Goal: Task Accomplishment & Management: Complete application form

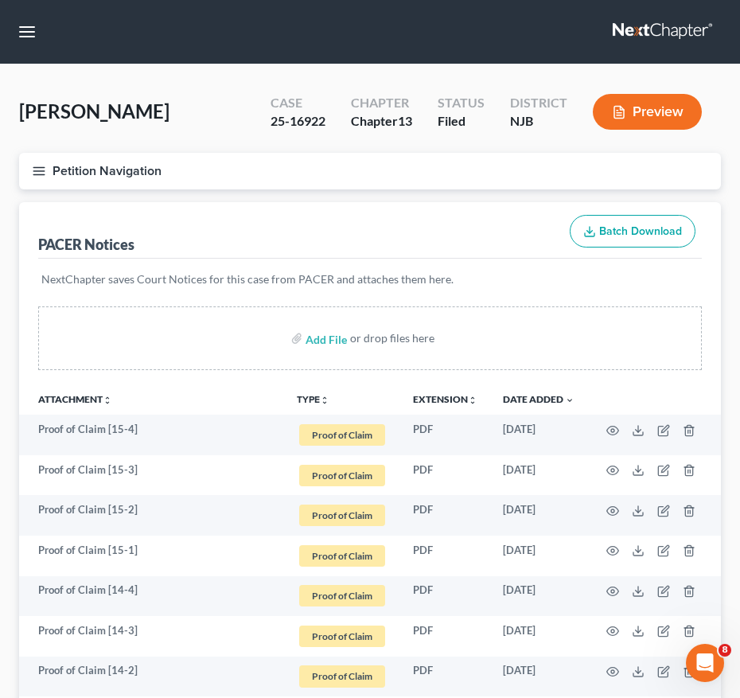
click at [53, 164] on button "Petition Navigation" at bounding box center [370, 171] width 702 height 37
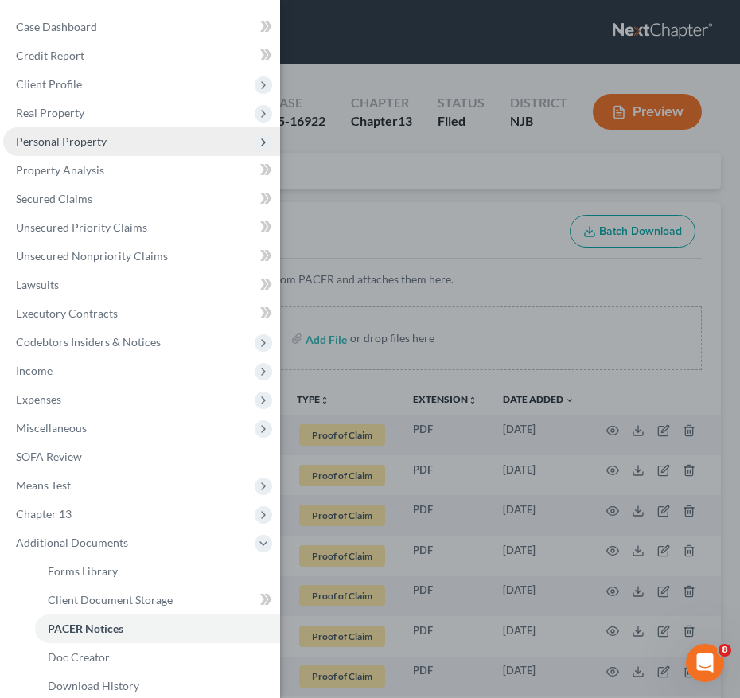
click at [124, 149] on span "Personal Property" at bounding box center [141, 141] width 277 height 29
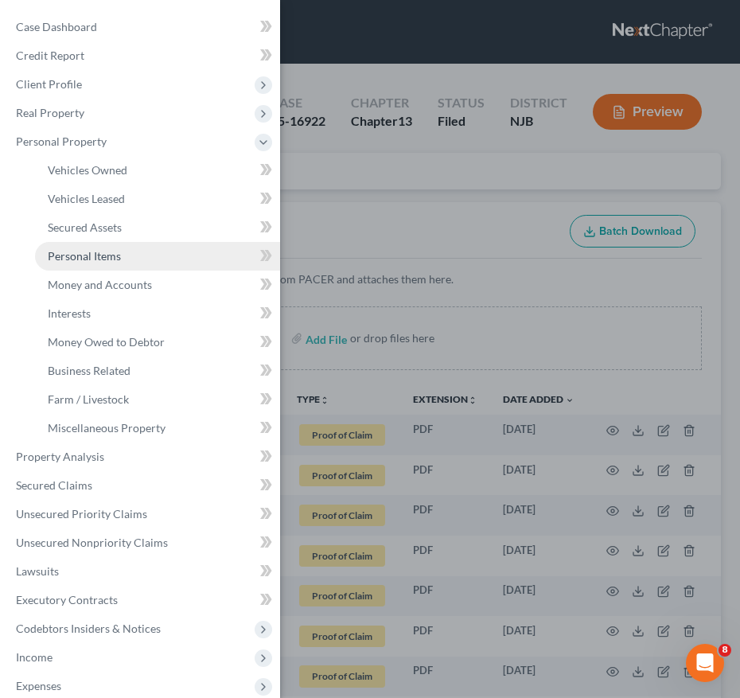
click at [123, 253] on link "Personal Items" at bounding box center [157, 256] width 245 height 29
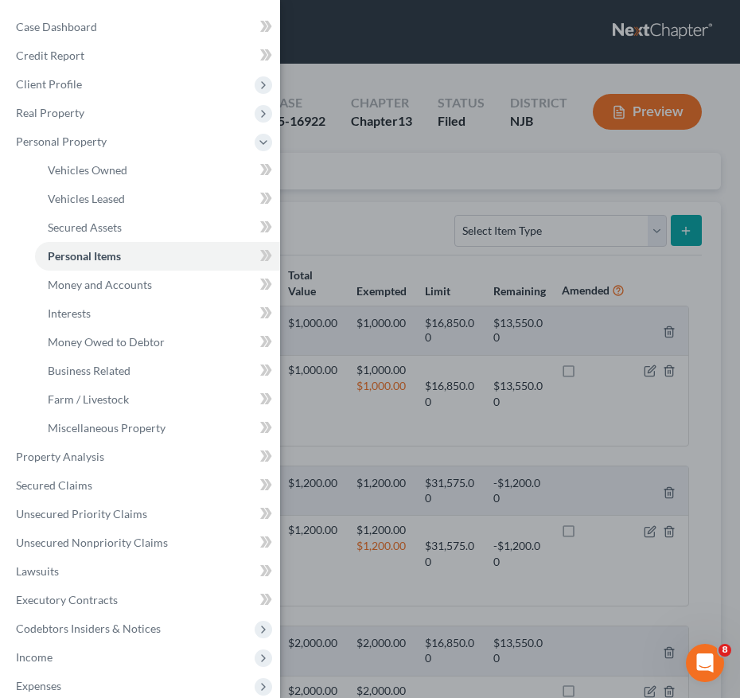
click at [310, 243] on div "Case Dashboard Payments Invoices Payments Payments Credit Report Client Profile" at bounding box center [370, 349] width 740 height 698
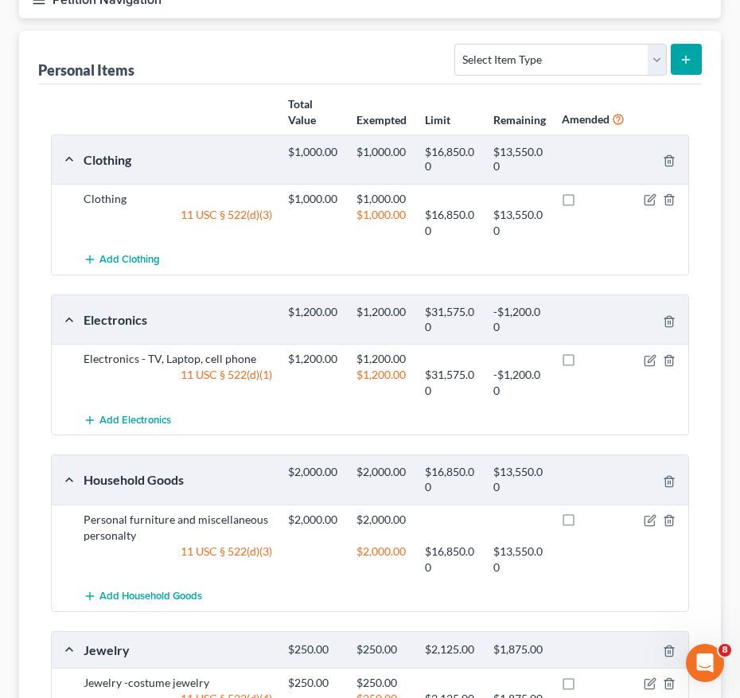
scroll to position [259, 0]
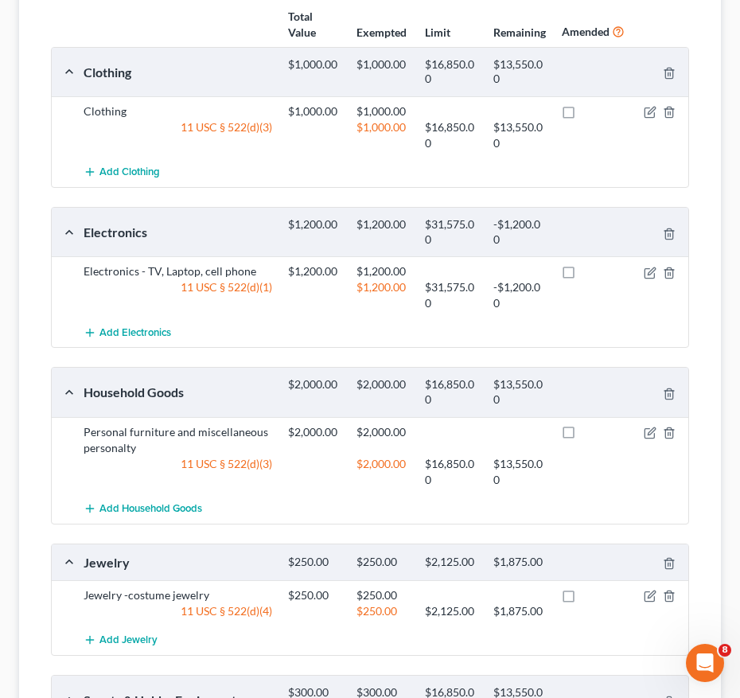
click at [653, 265] on div at bounding box center [656, 271] width 68 height 16
click at [645, 275] on icon "button" at bounding box center [650, 273] width 10 height 10
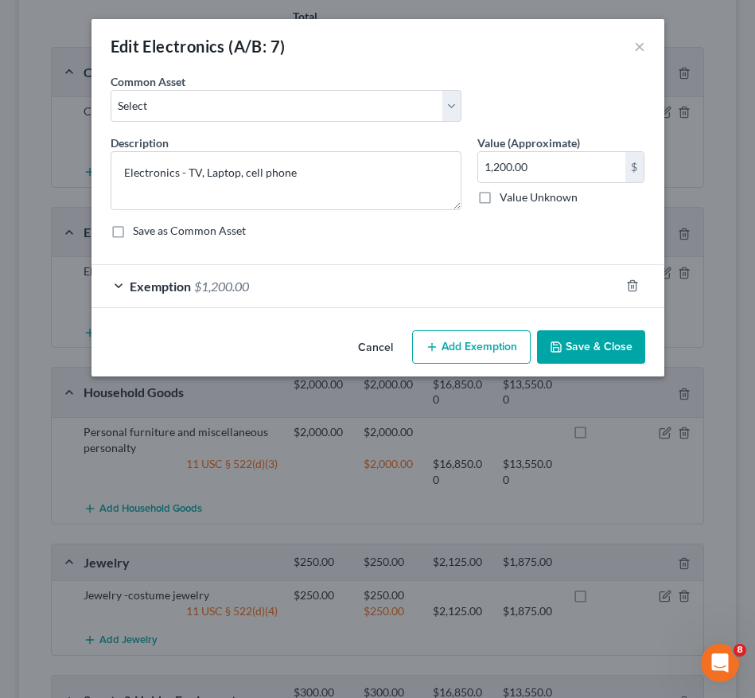
click at [314, 279] on div "Exemption $1,200.00" at bounding box center [356, 286] width 529 height 42
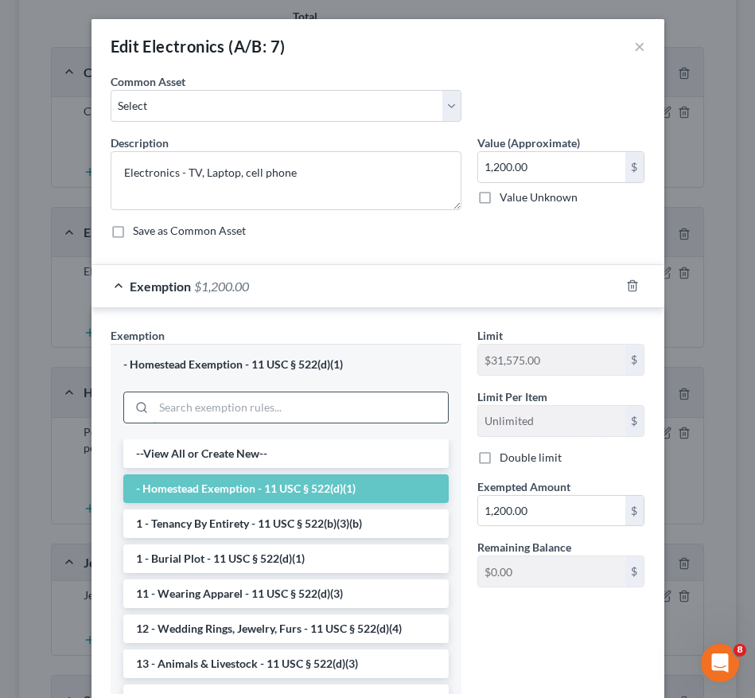
click at [300, 416] on input "search" at bounding box center [301, 407] width 295 height 30
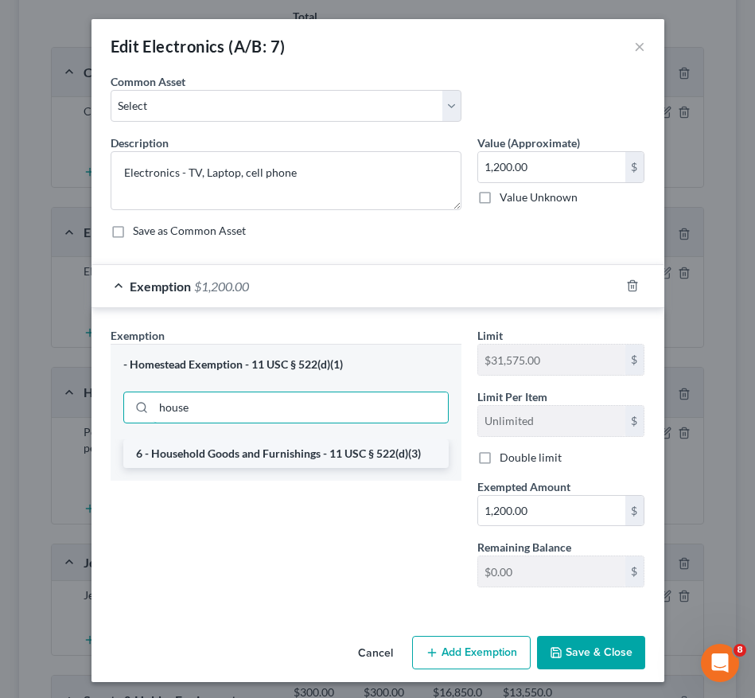
type input "house"
click at [283, 455] on li "6 - Household Goods and Furnishings - 11 USC § 522(d)(3)" at bounding box center [286, 453] width 326 height 29
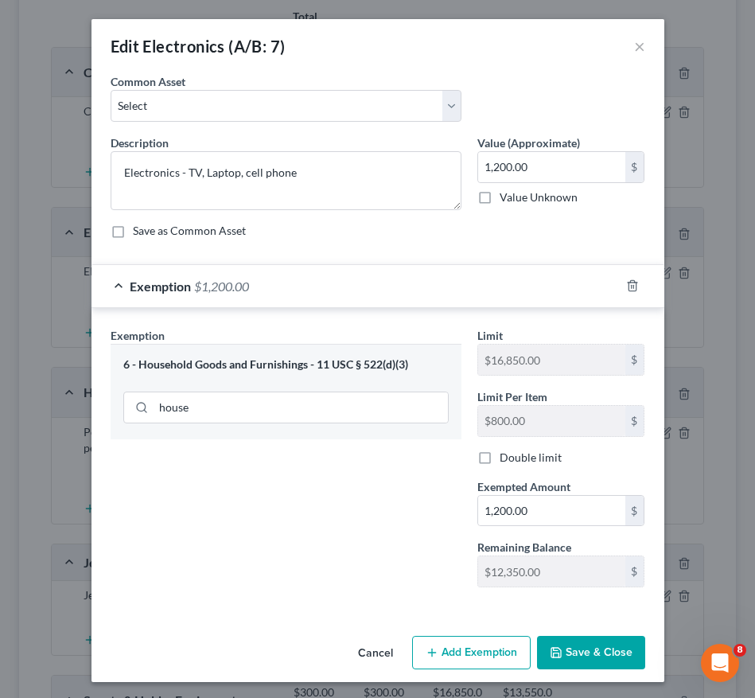
click at [579, 653] on button "Save & Close" at bounding box center [591, 652] width 108 height 33
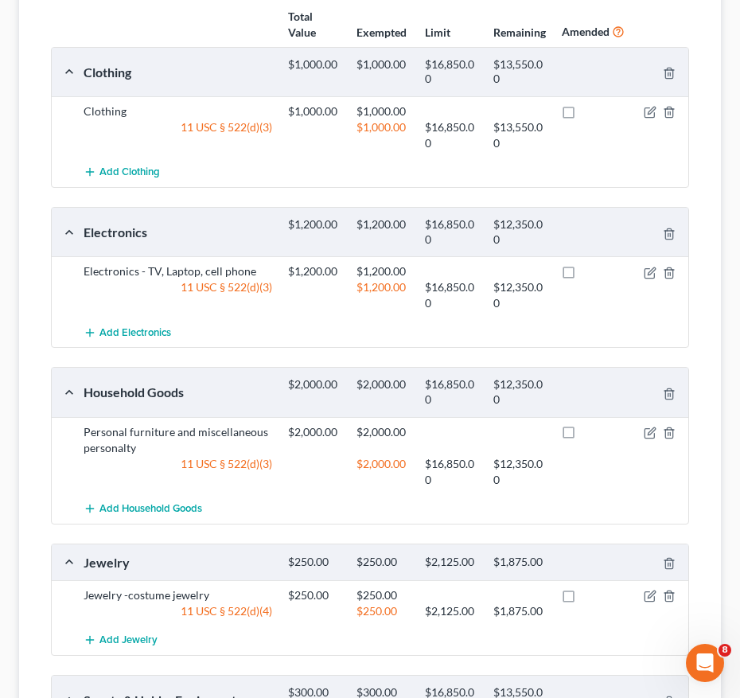
click at [25, 125] on div "Personal Items Select Item Type Clothing (A/B: 11) Collectibles Of Value (A/B: …" at bounding box center [370, 398] width 702 height 911
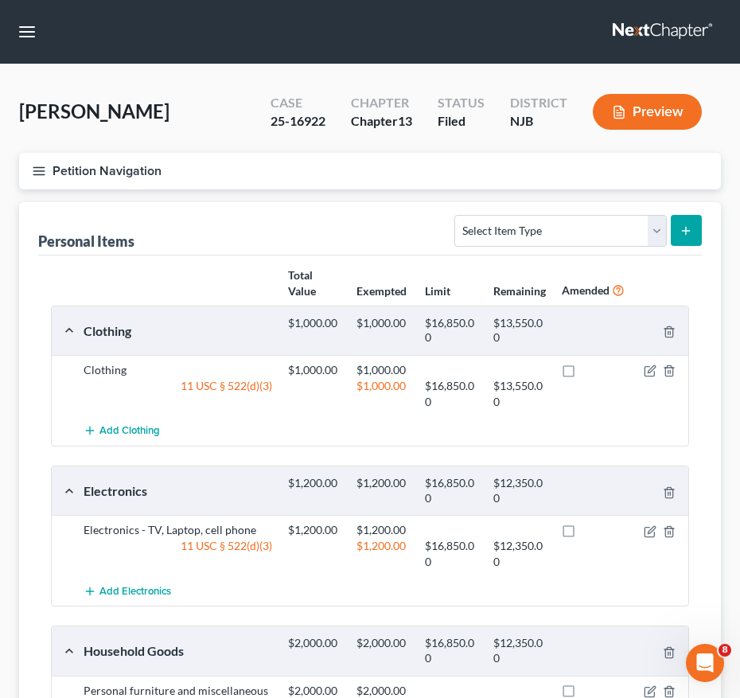
click at [33, 167] on icon "button" at bounding box center [39, 171] width 14 height 14
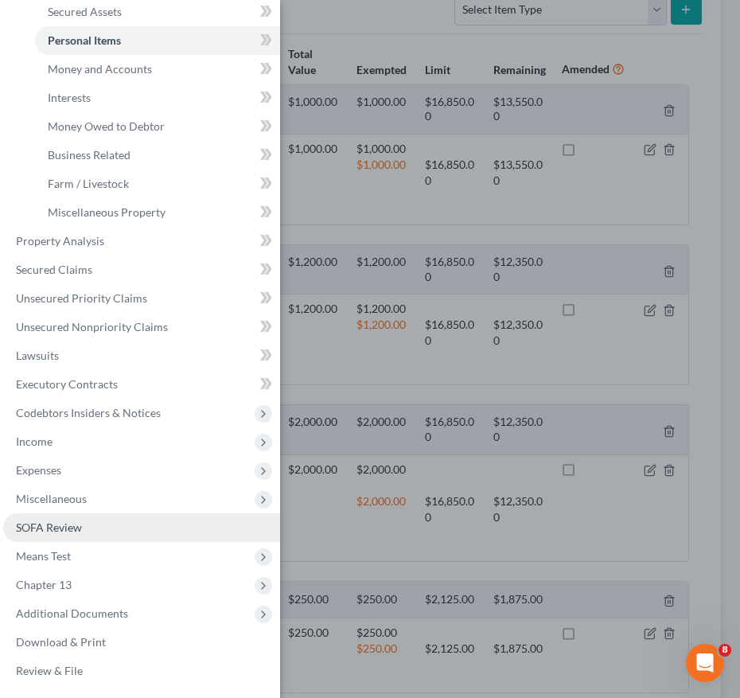
scroll to position [254, 0]
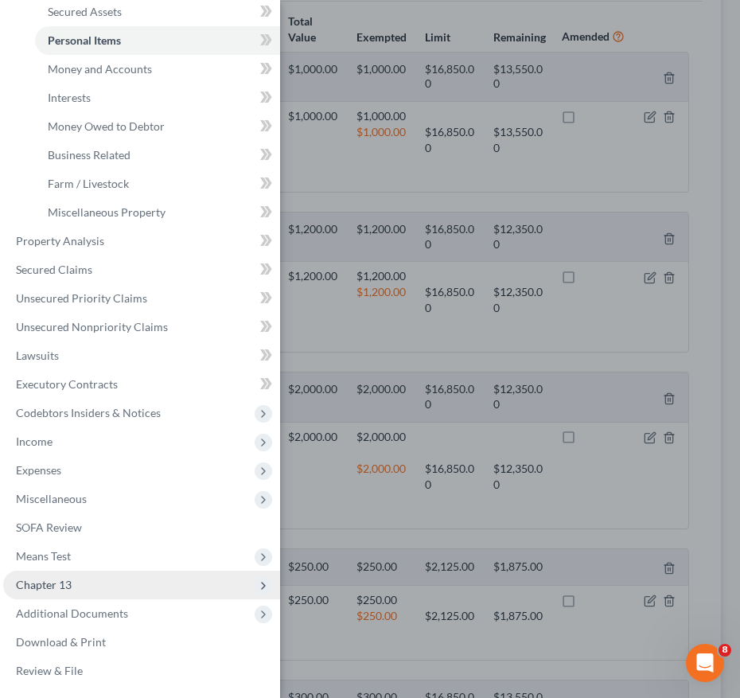
click at [109, 584] on span "Chapter 13" at bounding box center [141, 585] width 277 height 29
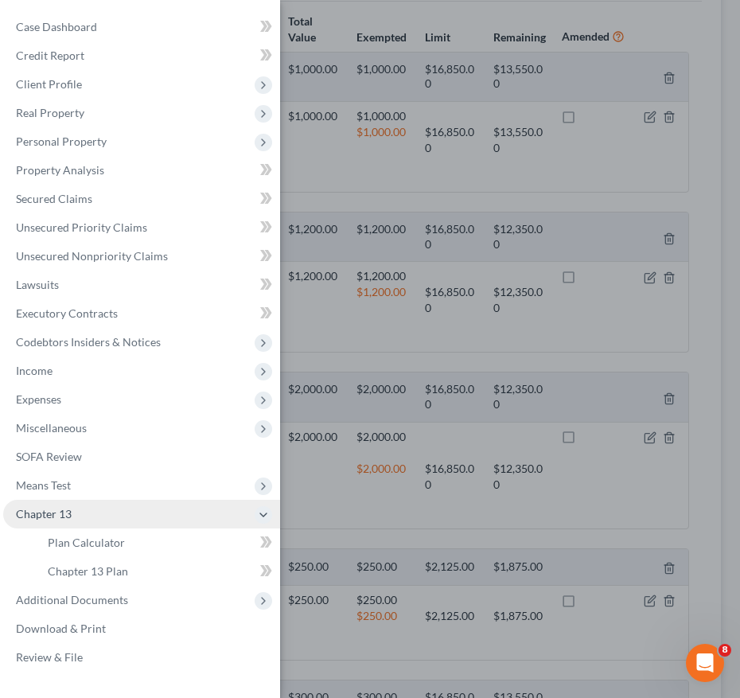
scroll to position [0, 0]
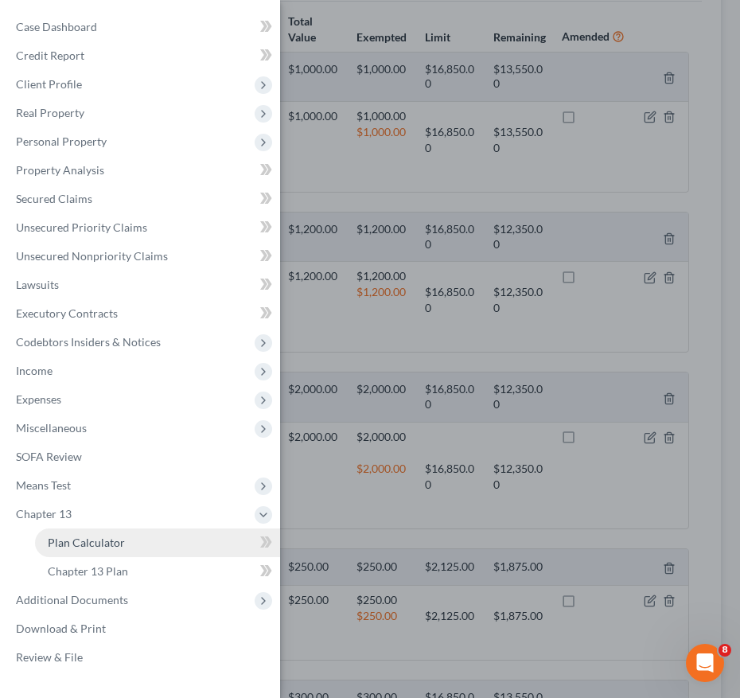
click at [107, 546] on span "Plan Calculator" at bounding box center [86, 543] width 77 height 14
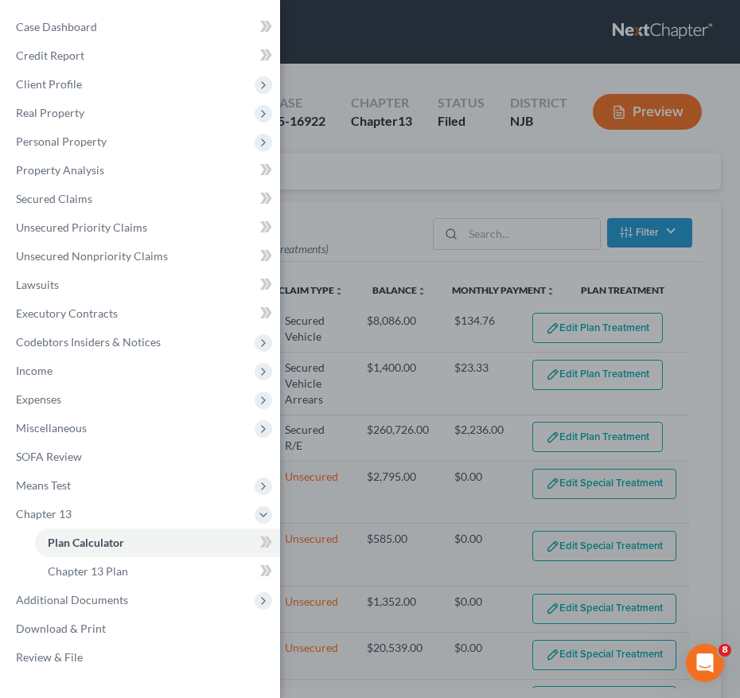
select select "59"
click at [503, 370] on div "Case Dashboard Payments Invoices Payments Payments Credit Report Client Profile" at bounding box center [370, 349] width 740 height 698
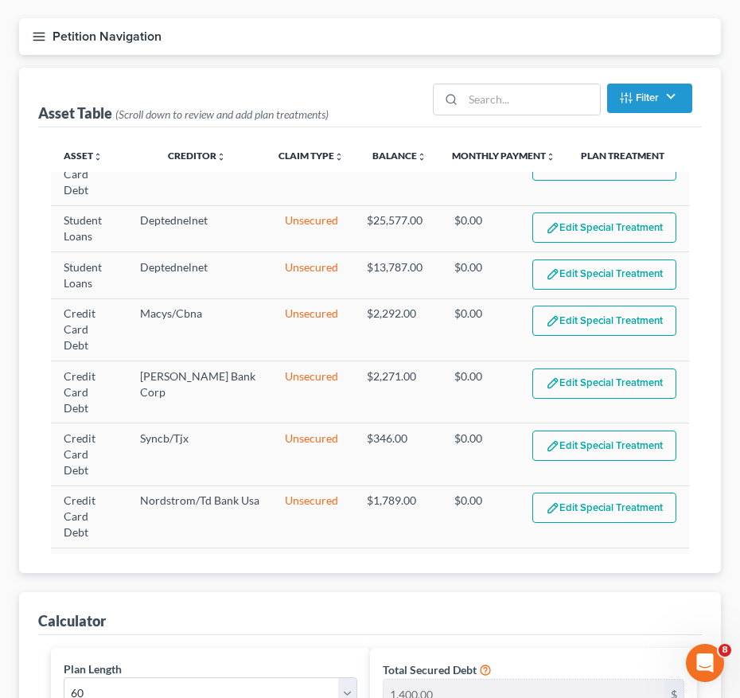
scroll to position [135, 0]
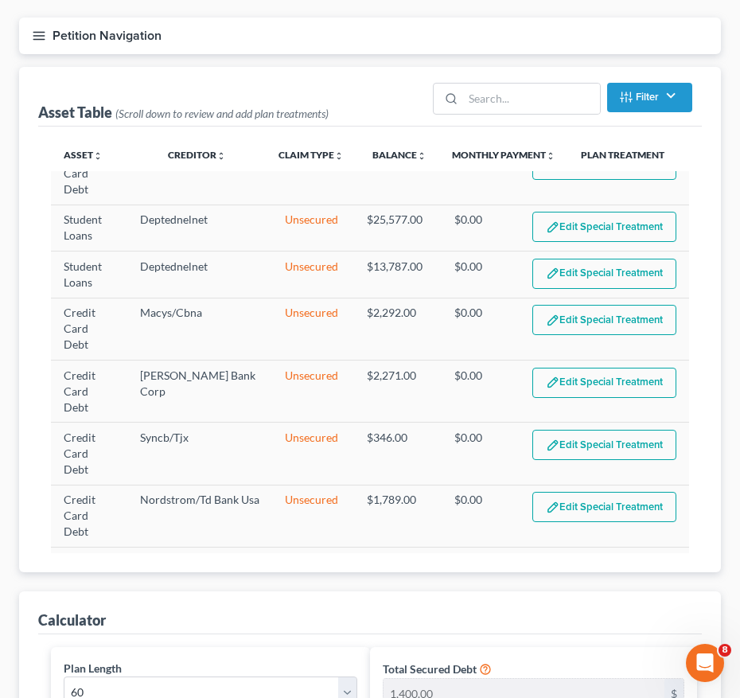
click at [114, 552] on div "2015 Acura TL Cap One Auto Secured Vehicle $8,086.00 $134.76 Edit Plan Treatmen…" at bounding box center [370, 362] width 638 height 382
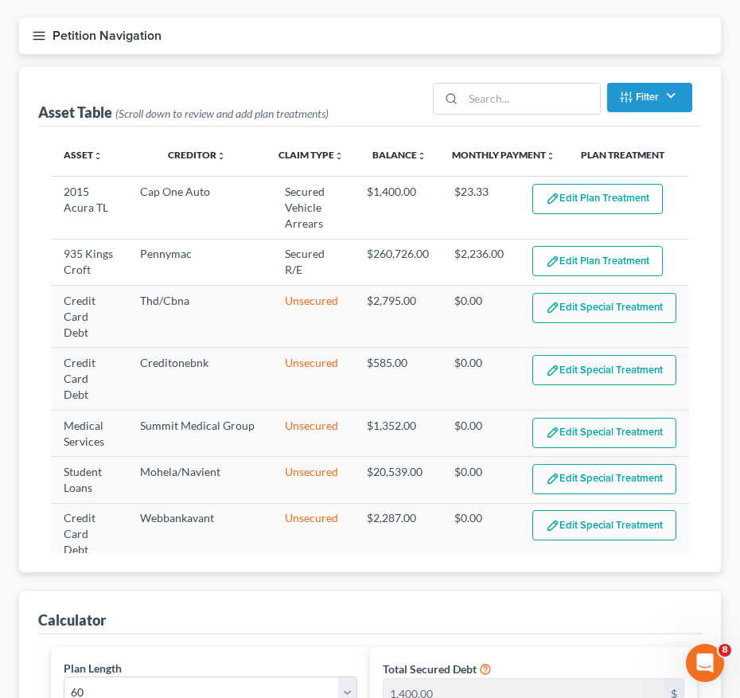
scroll to position [0, 0]
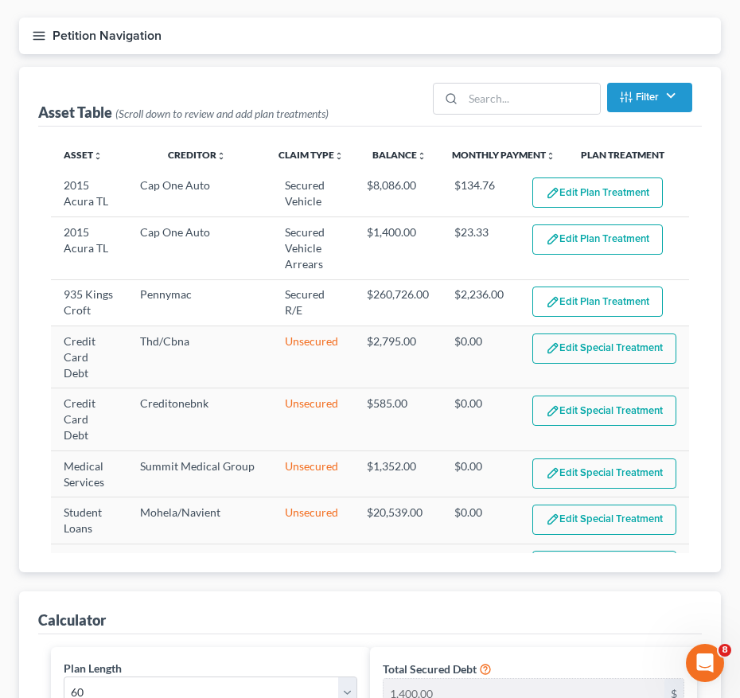
click at [41, 42] on icon "button" at bounding box center [39, 36] width 14 height 14
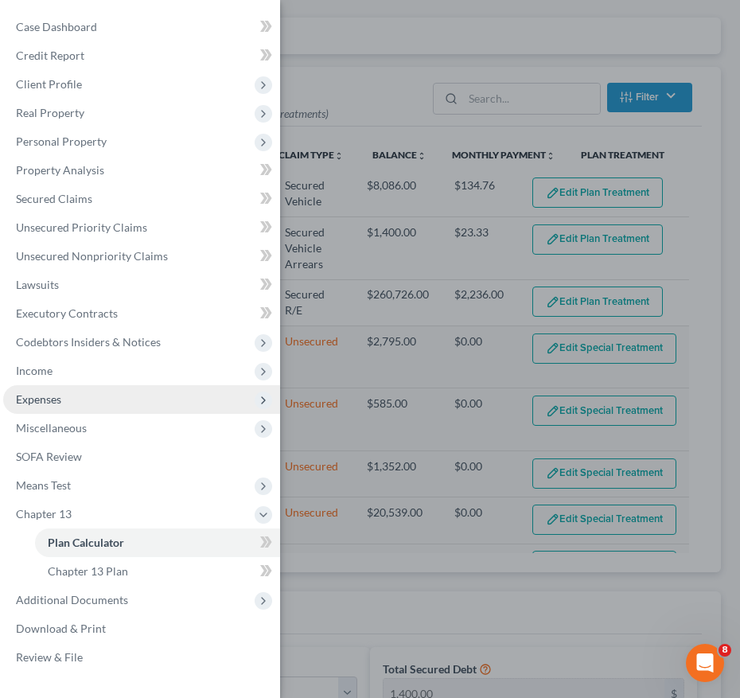
click at [74, 395] on span "Expenses" at bounding box center [141, 399] width 277 height 29
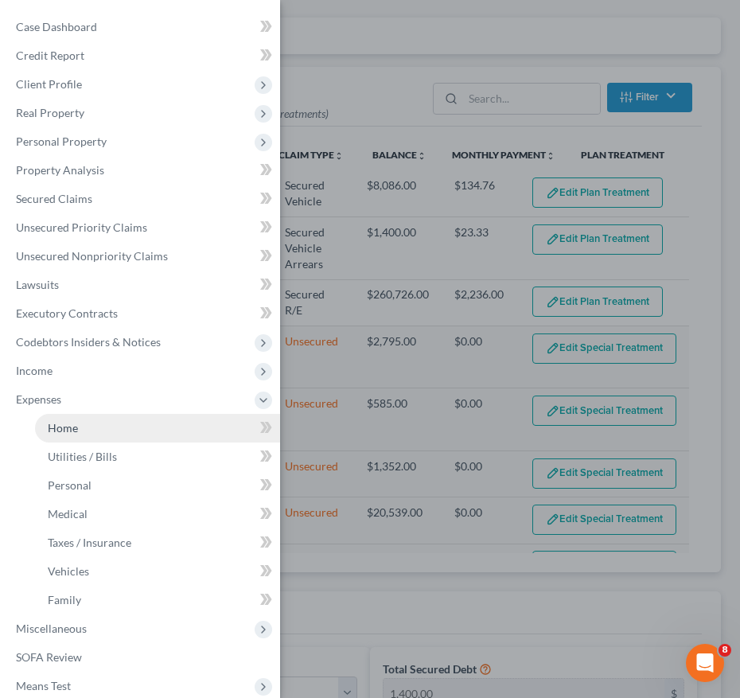
click at [85, 420] on link "Home" at bounding box center [157, 428] width 245 height 29
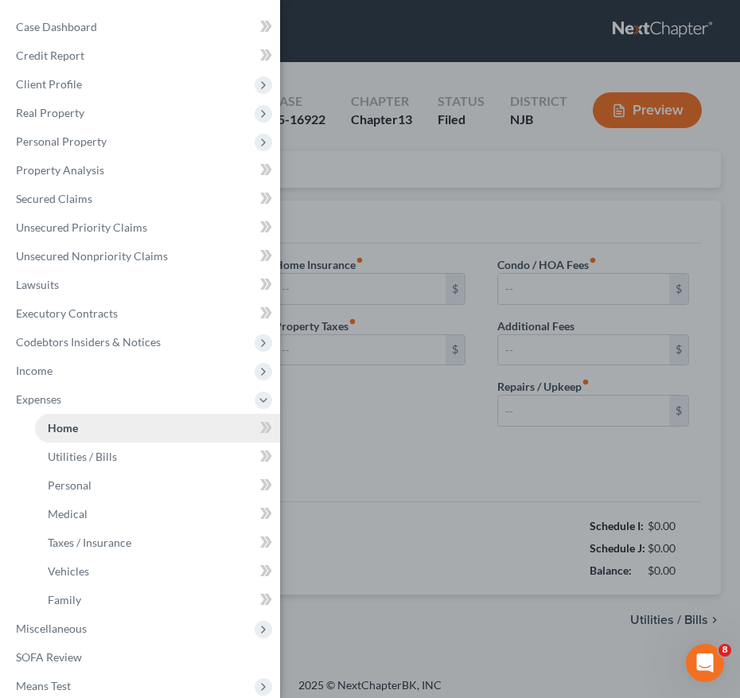
type input "2,348.40"
type input "0.00"
radio input "true"
type input "170.00"
type input "0.00"
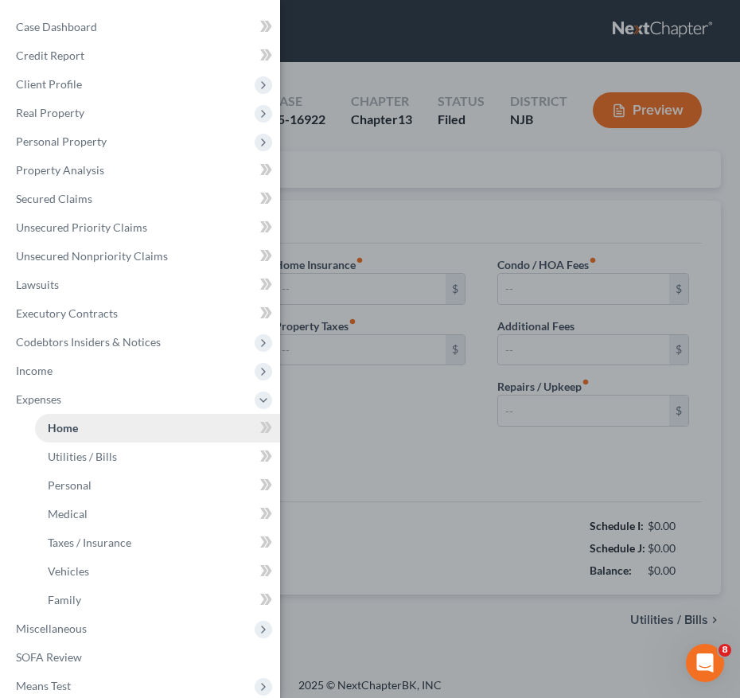
type input "410.00"
type input "97.00"
type input "100.00"
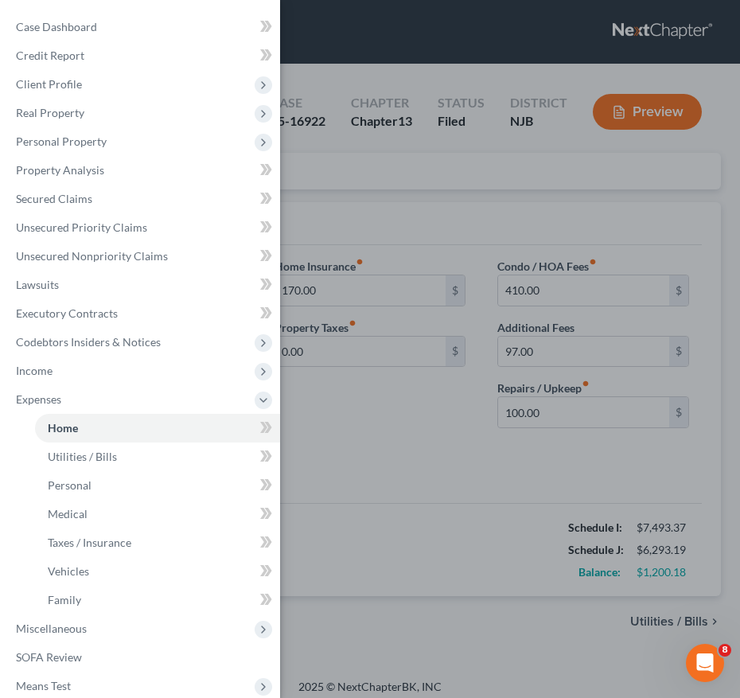
click at [348, 225] on div "Case Dashboard Payments Invoices Payments Payments Credit Report Client Profile" at bounding box center [370, 349] width 740 height 698
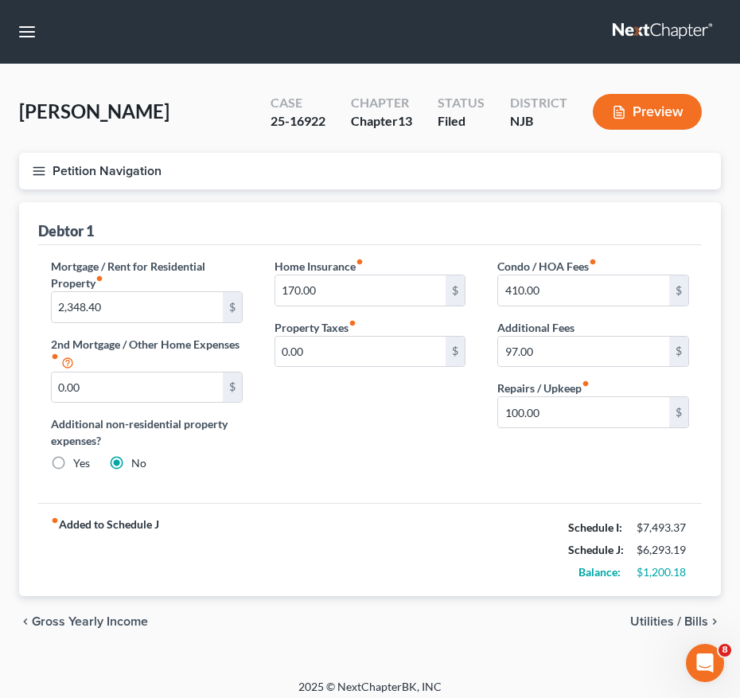
click at [25, 158] on button "Petition Navigation" at bounding box center [370, 171] width 702 height 37
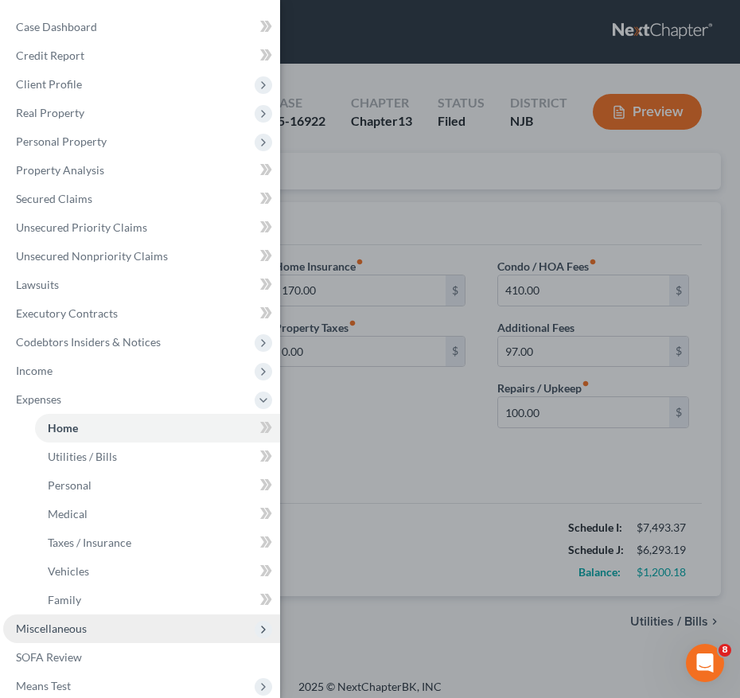
scroll to position [130, 0]
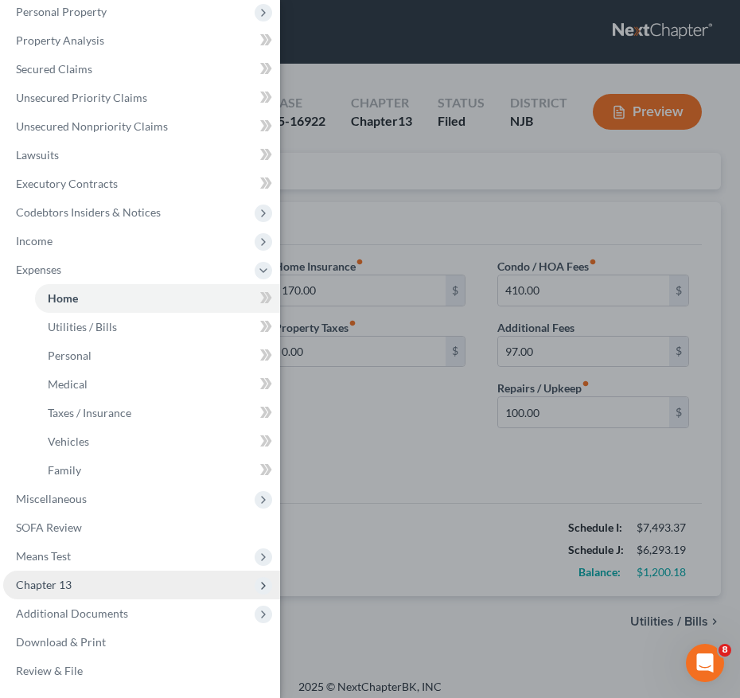
click at [99, 585] on span "Chapter 13" at bounding box center [141, 585] width 277 height 29
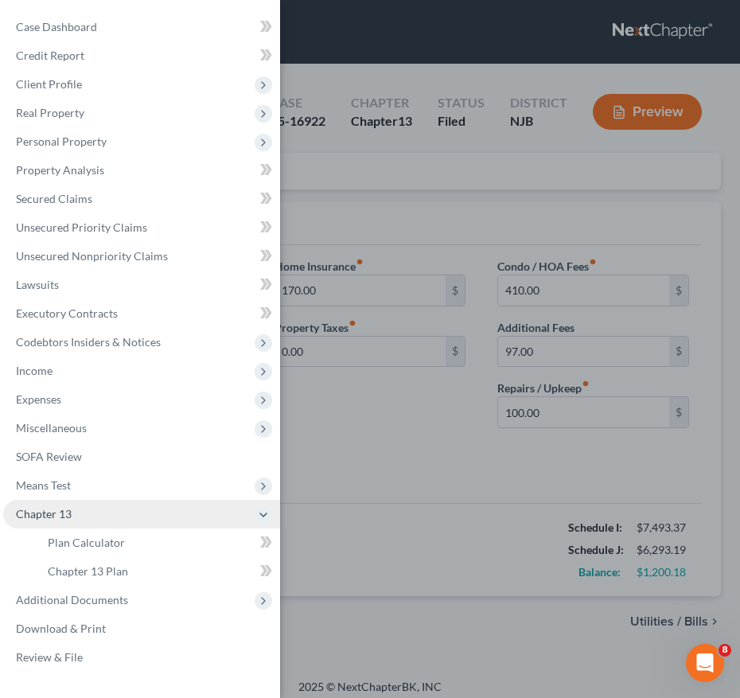
scroll to position [0, 0]
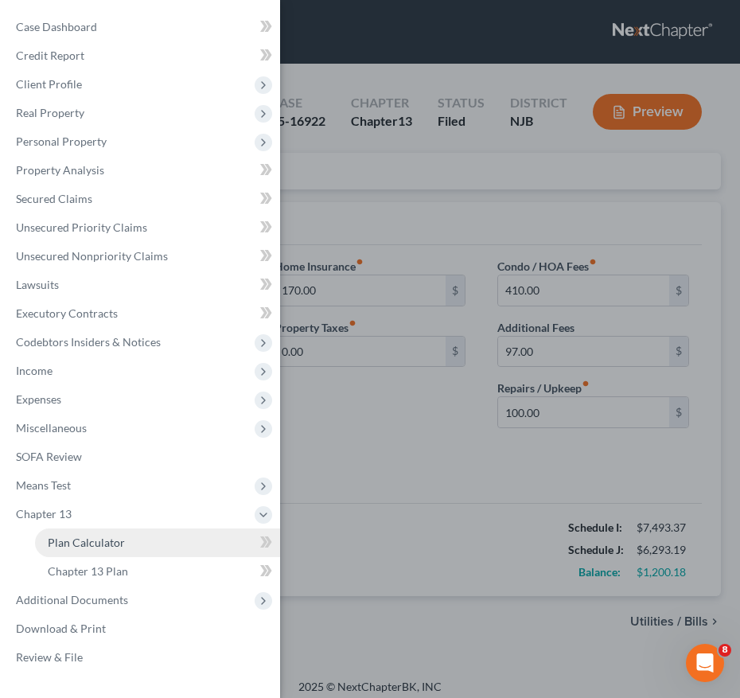
click at [124, 543] on link "Plan Calculator" at bounding box center [157, 543] width 245 height 29
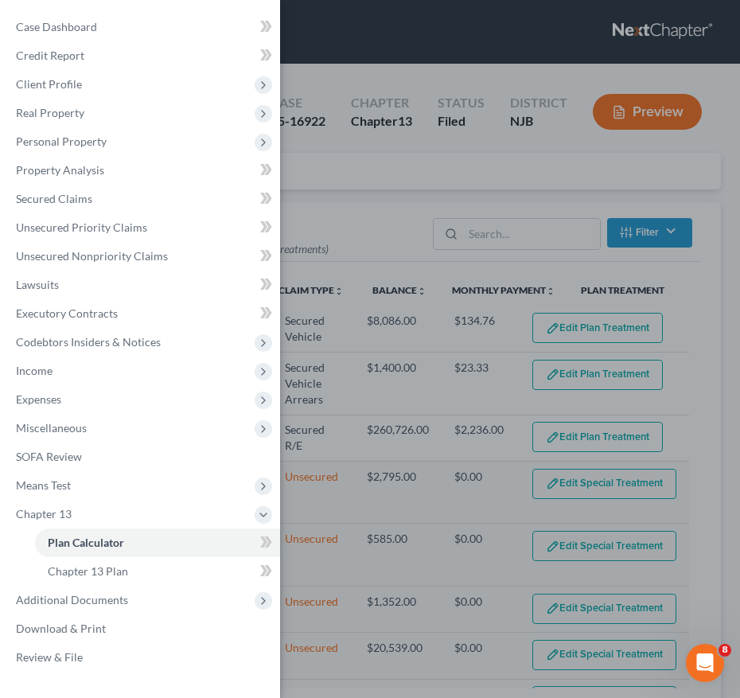
select select "59"
click at [388, 208] on div "Case Dashboard Payments Invoices Payments Payments Credit Report Client Profile" at bounding box center [370, 349] width 740 height 698
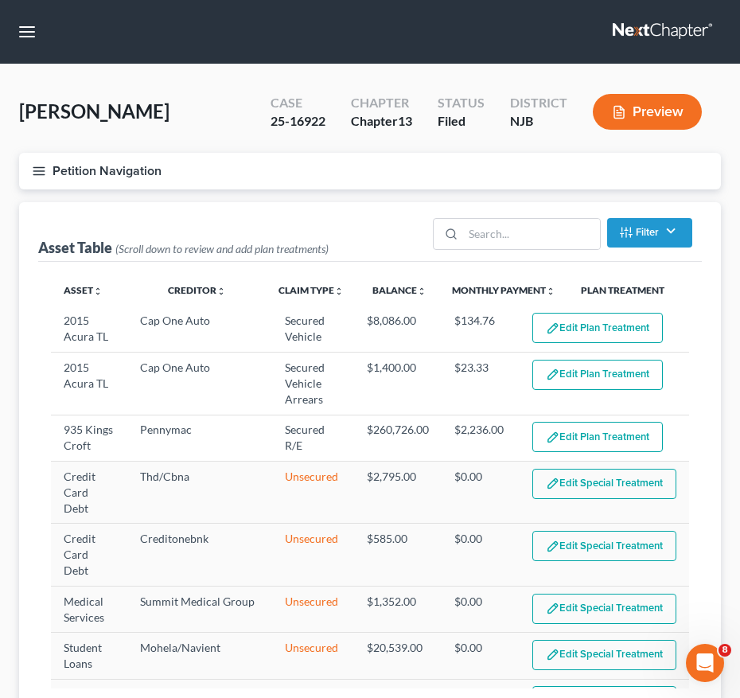
click at [31, 169] on button "Petition Navigation" at bounding box center [370, 171] width 702 height 37
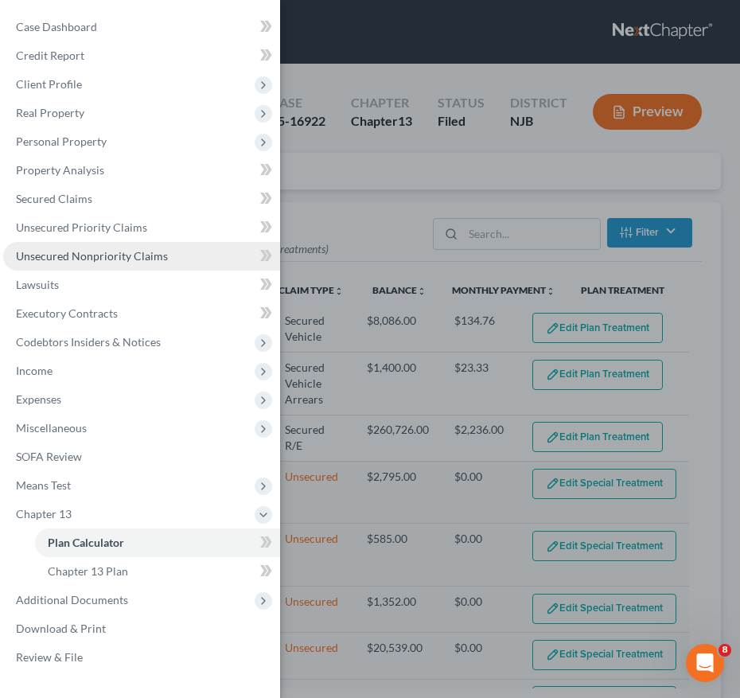
click at [102, 256] on span "Unsecured Nonpriority Claims" at bounding box center [92, 256] width 152 height 14
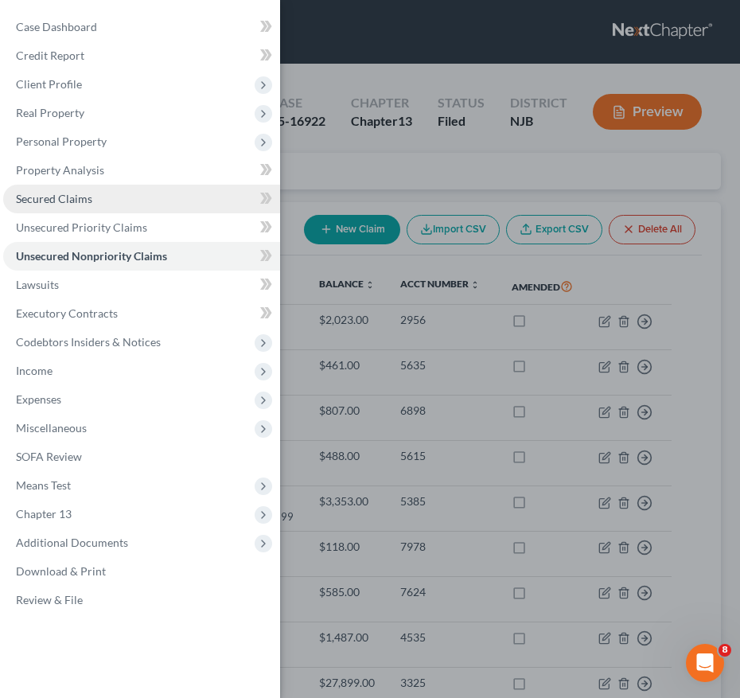
click at [132, 197] on link "Secured Claims" at bounding box center [141, 199] width 277 height 29
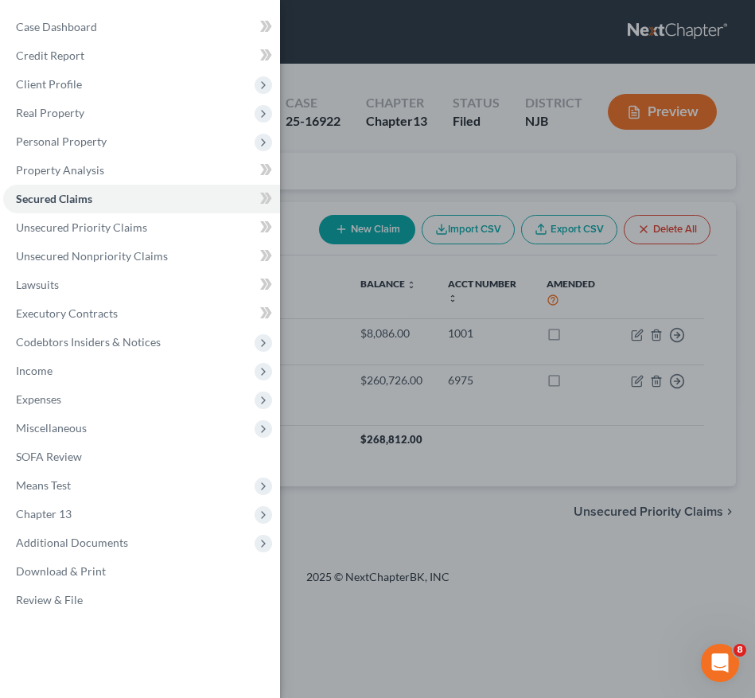
click at [376, 162] on div "Case Dashboard Payments Invoices Payments Payments Credit Report Client Profile" at bounding box center [377, 349] width 755 height 698
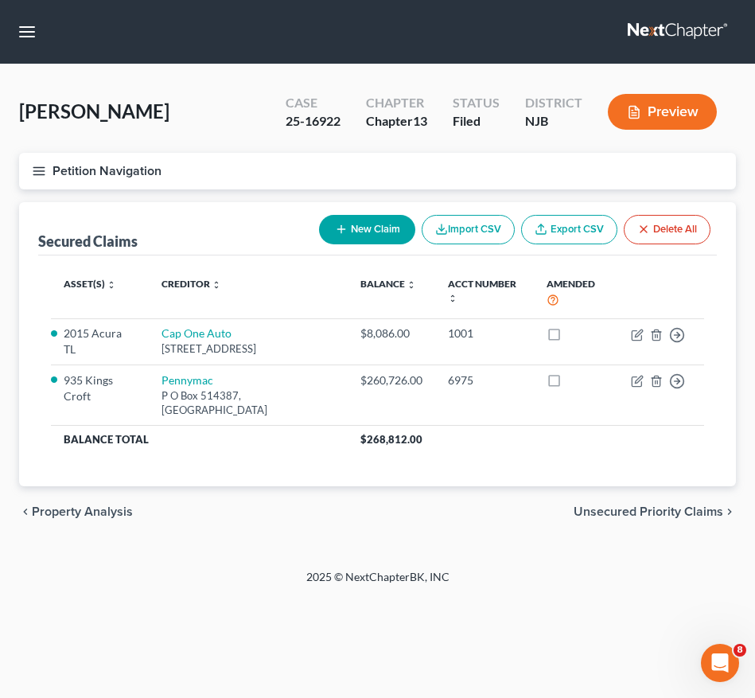
click at [376, 162] on div "Petition Navigation Case Dashboard Payments Invoices Payments Payments Credit R…" at bounding box center [377, 177] width 733 height 49
click at [49, 170] on button "Petition Navigation" at bounding box center [377, 171] width 717 height 37
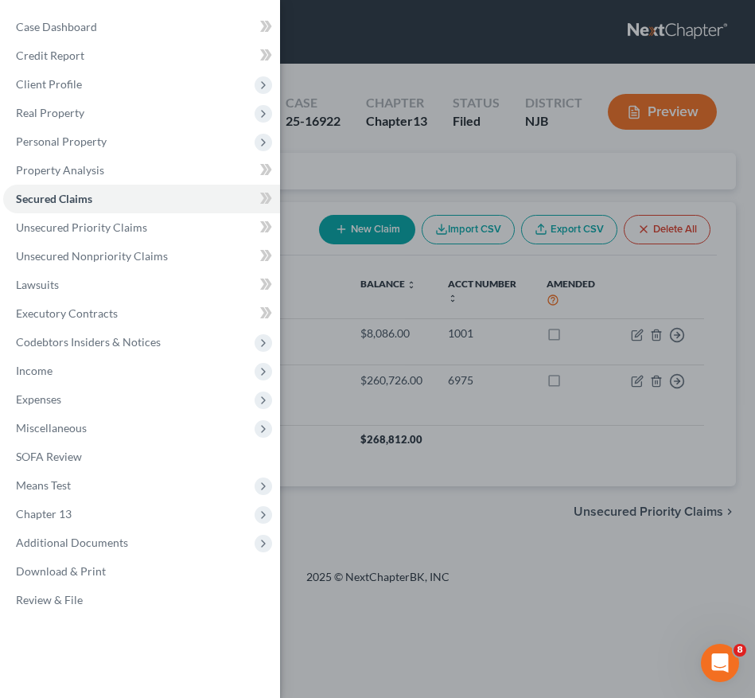
click at [612, 458] on div "Case Dashboard Payments Invoices Payments Payments Credit Report Client Profile" at bounding box center [377, 349] width 755 height 698
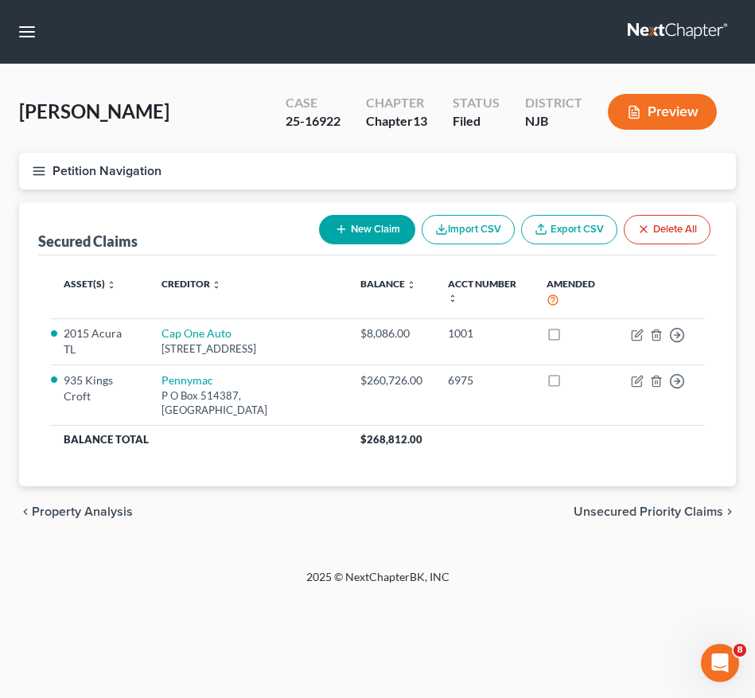
click at [389, 233] on button "New Claim" at bounding box center [367, 229] width 96 height 29
select select "0"
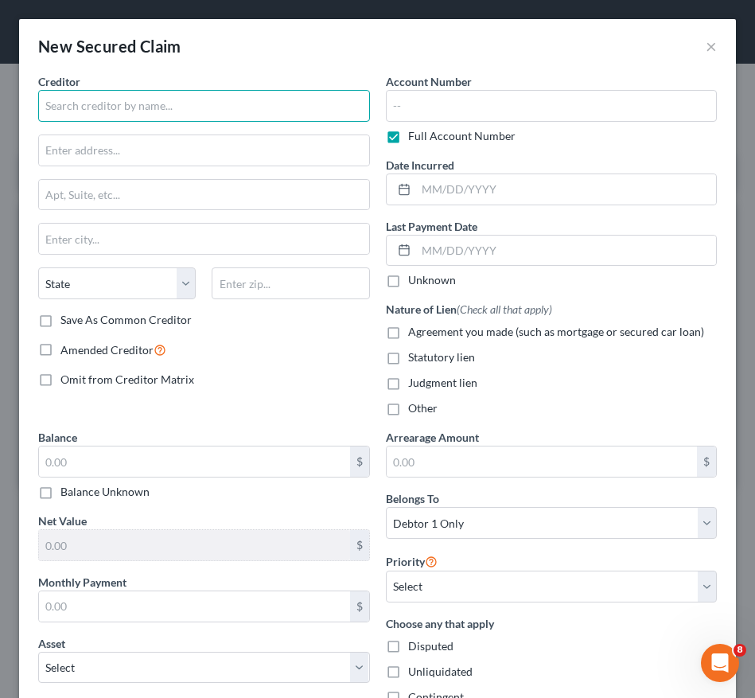
click at [160, 104] on input "text" at bounding box center [204, 106] width 332 height 32
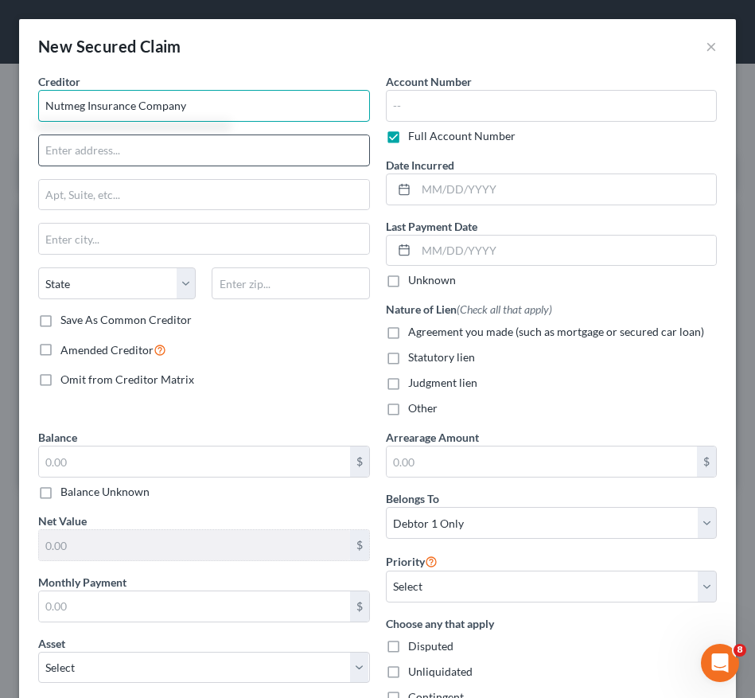
type input "Nutmeg Insurance Company"
click at [252, 150] on input "text" at bounding box center [204, 150] width 330 height 30
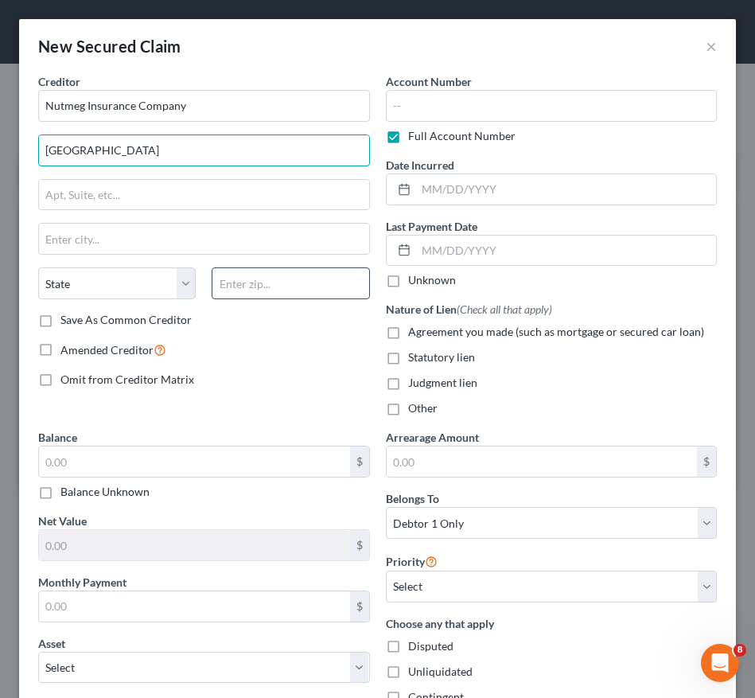
type input "[GEOGRAPHIC_DATA]"
click at [279, 291] on input "text" at bounding box center [291, 283] width 158 height 32
type input "06155"
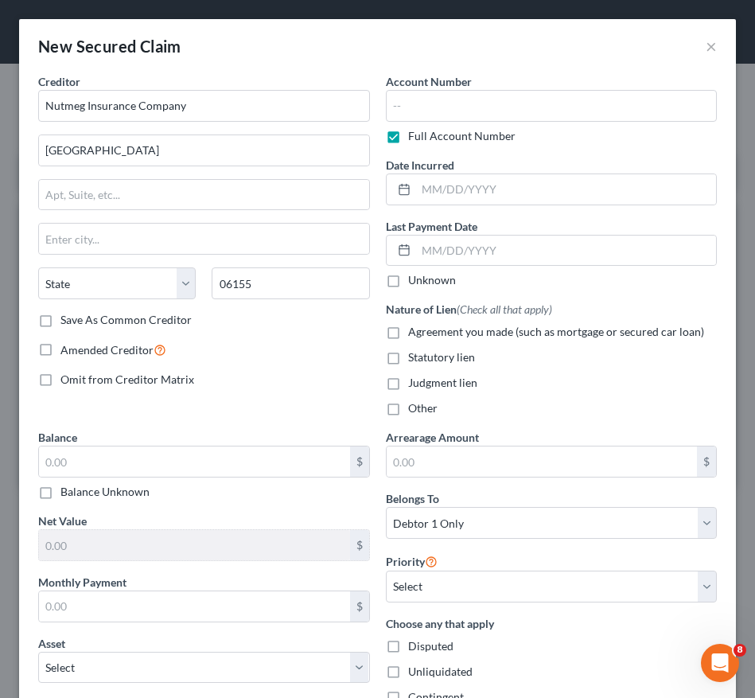
type input "[GEOGRAPHIC_DATA]"
select select "6"
click at [285, 333] on div "Creditor * Nutmeg Insurance Company [GEOGRAPHIC_DATA] [GEOGRAPHIC_DATA] [US_STA…" at bounding box center [204, 251] width 348 height 356
click at [408, 142] on label "Full Account Number" at bounding box center [461, 136] width 107 height 16
click at [415, 138] on input "Full Account Number" at bounding box center [420, 133] width 10 height 10
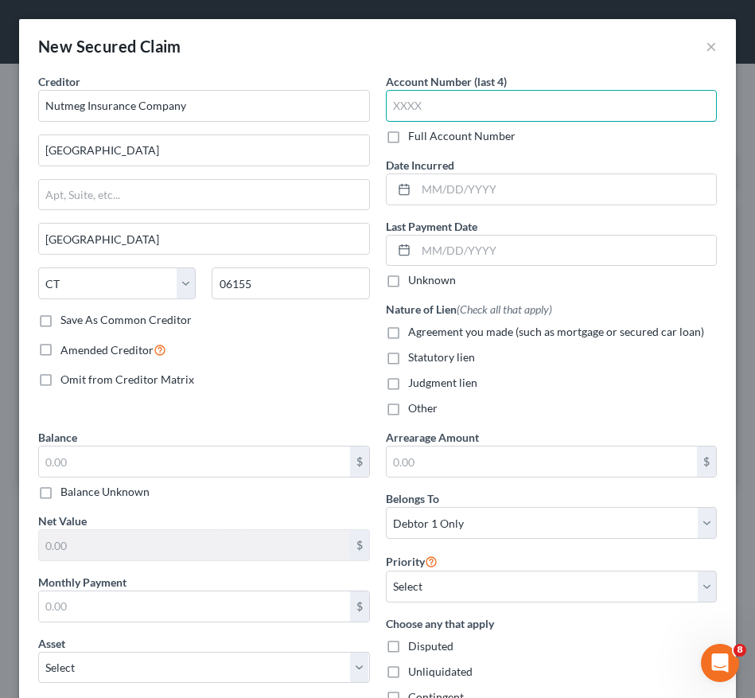
click at [458, 104] on input "text" at bounding box center [552, 106] width 332 height 32
type input "0691"
click at [408, 406] on label "Other" at bounding box center [422, 408] width 29 height 16
click at [415, 406] on input "Other" at bounding box center [420, 405] width 10 height 10
checkbox input "true"
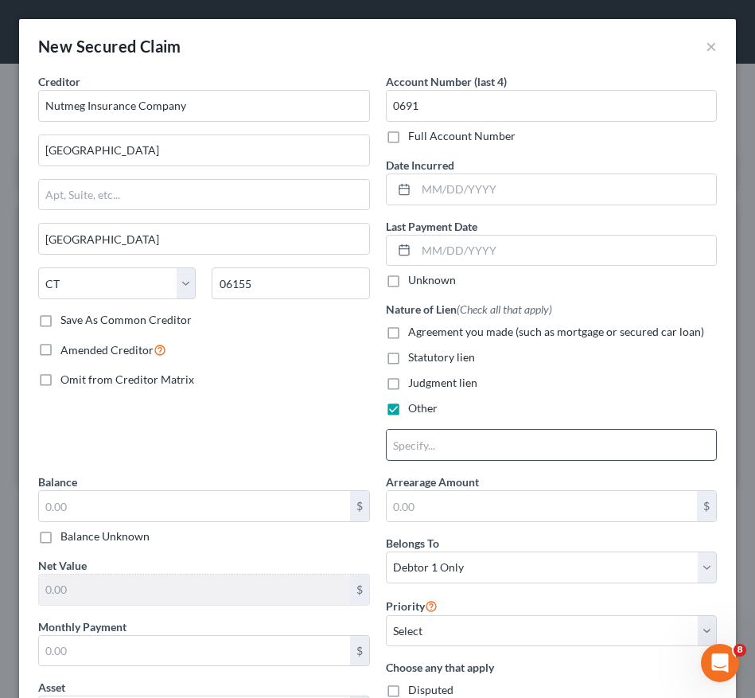
click at [412, 443] on input "text" at bounding box center [552, 445] width 330 height 30
type input "Homeowner's Insurance"
click at [166, 505] on input "text" at bounding box center [194, 506] width 311 height 30
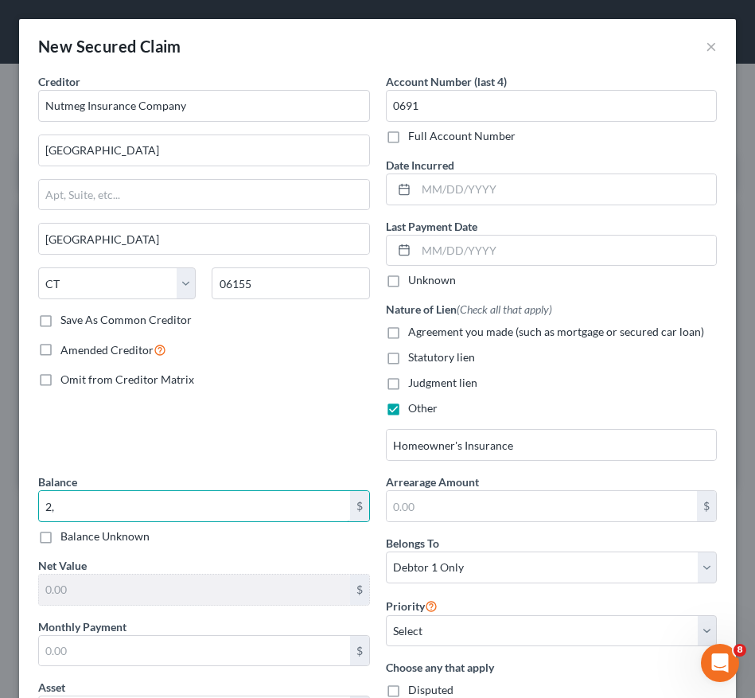
type input "2"
click at [60, 536] on label "Balance Unknown" at bounding box center [104, 537] width 89 height 16
click at [67, 536] on input "Balance Unknown" at bounding box center [72, 534] width 10 height 10
checkbox input "true"
type input "0.00"
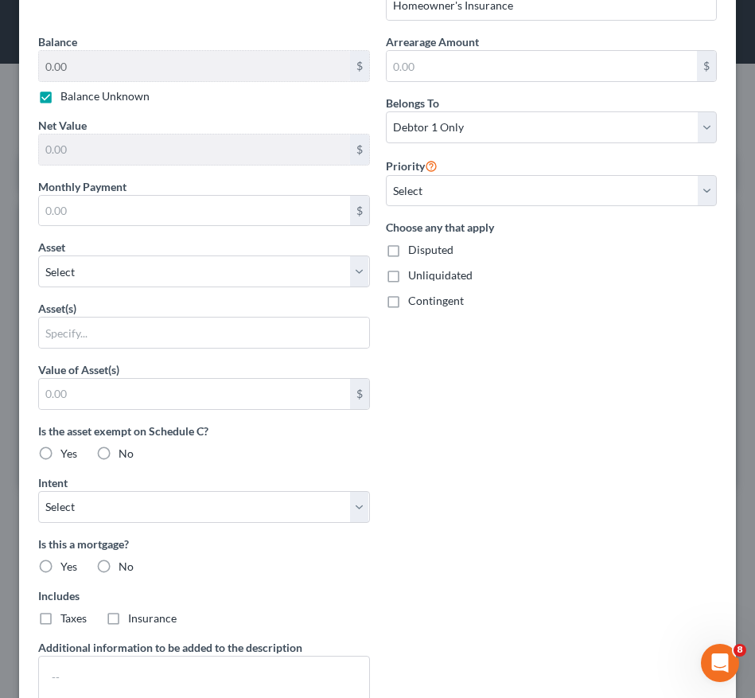
scroll to position [569, 0]
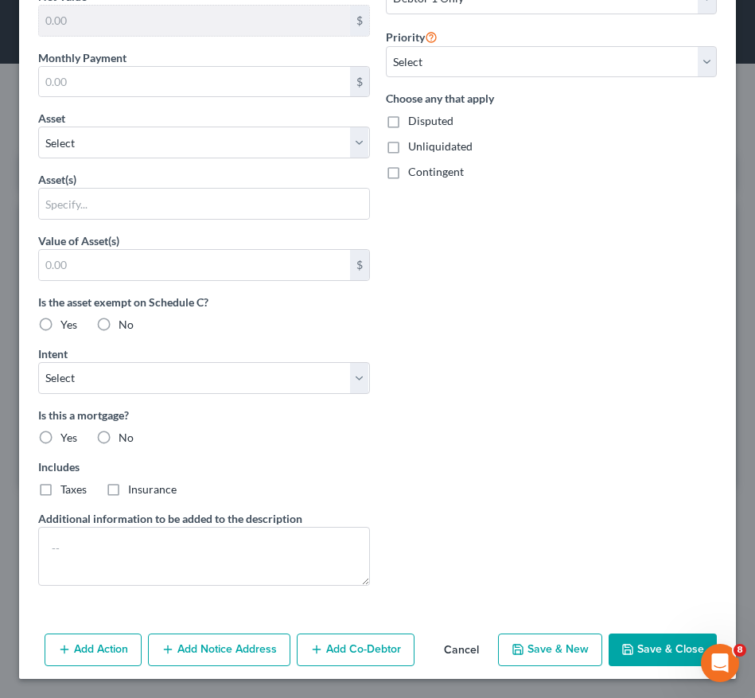
click at [119, 436] on label "No" at bounding box center [126, 438] width 15 height 16
click at [125, 436] on input "No" at bounding box center [130, 435] width 10 height 10
radio input "true"
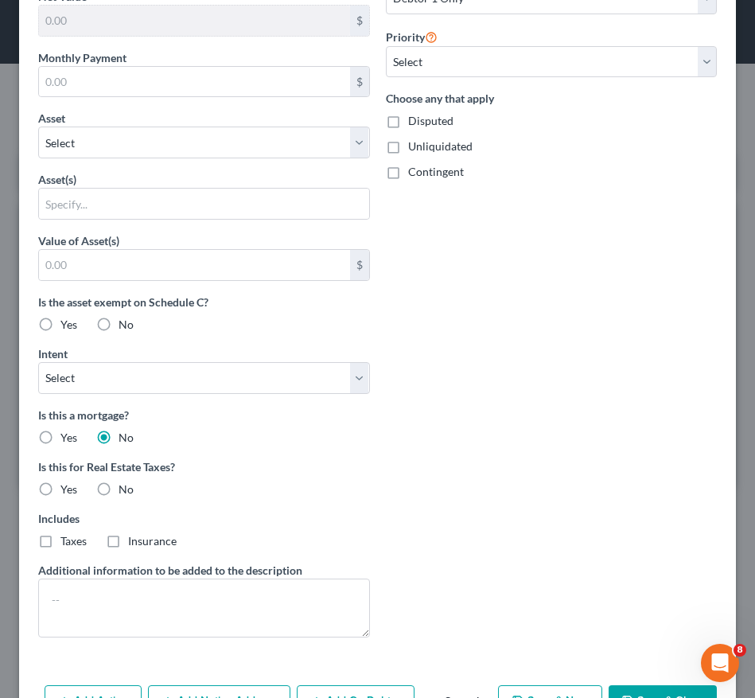
click at [119, 326] on label "No" at bounding box center [126, 325] width 15 height 16
click at [125, 326] on input "No" at bounding box center [130, 322] width 10 height 10
radio input "true"
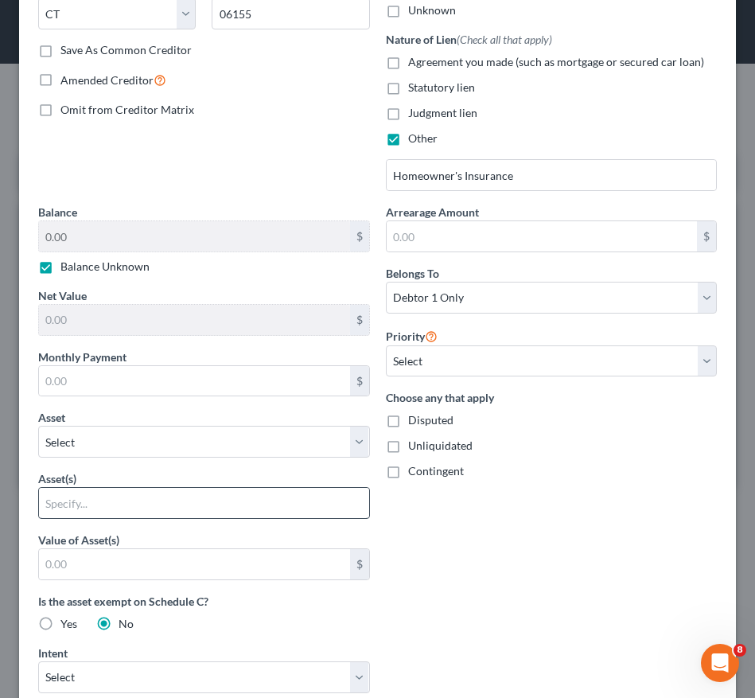
scroll to position [244, 0]
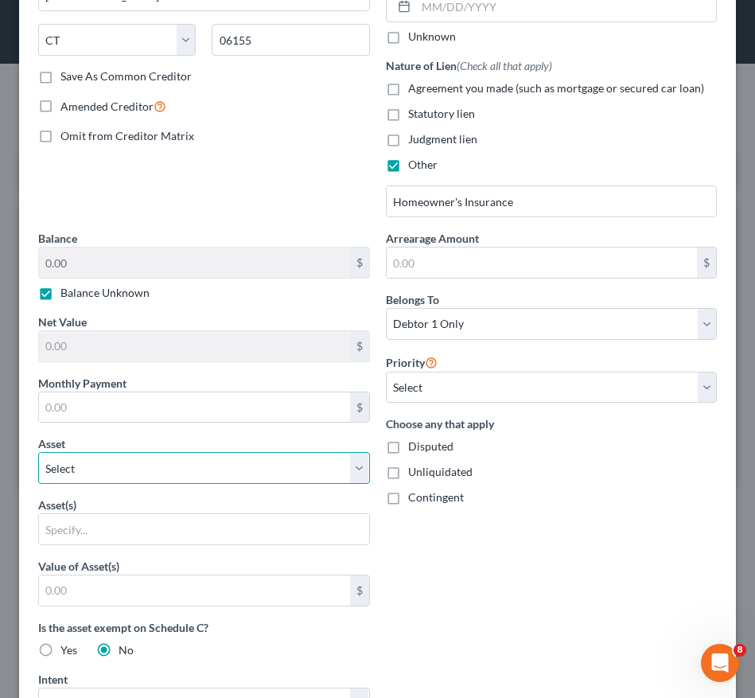
click at [228, 466] on select "Select Other Multiple Assets 2015 Acura TL - $6353.0 935 Kings Croft - $350500.…" at bounding box center [204, 468] width 332 height 32
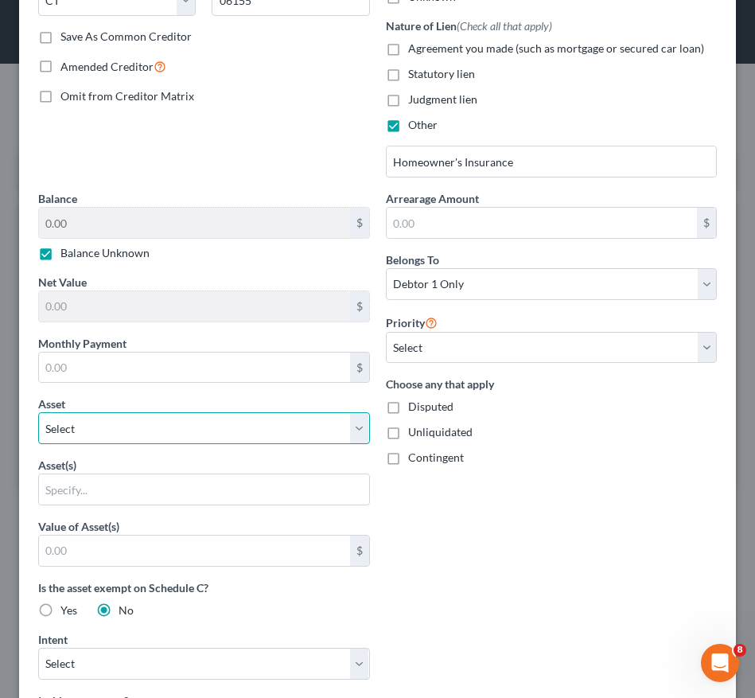
scroll to position [293, 0]
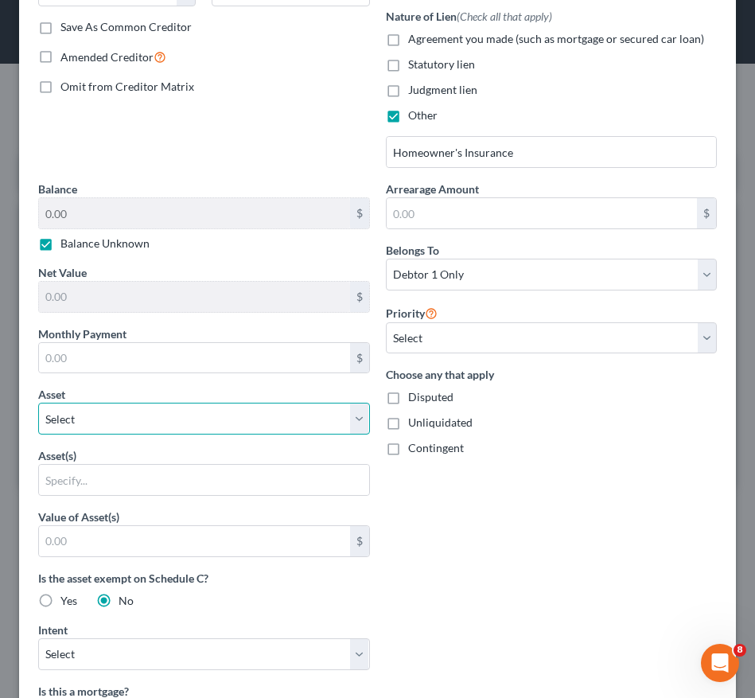
click at [232, 421] on select "Select Other Multiple Assets 2015 Acura TL - $6353.0 935 Kings Croft - $350500.…" at bounding box center [204, 419] width 332 height 32
select select "3"
click at [38, 403] on select "Select Other Multiple Assets 2015 Acura TL - $6353.0 935 Kings Croft - $350500.…" at bounding box center [204, 419] width 332 height 32
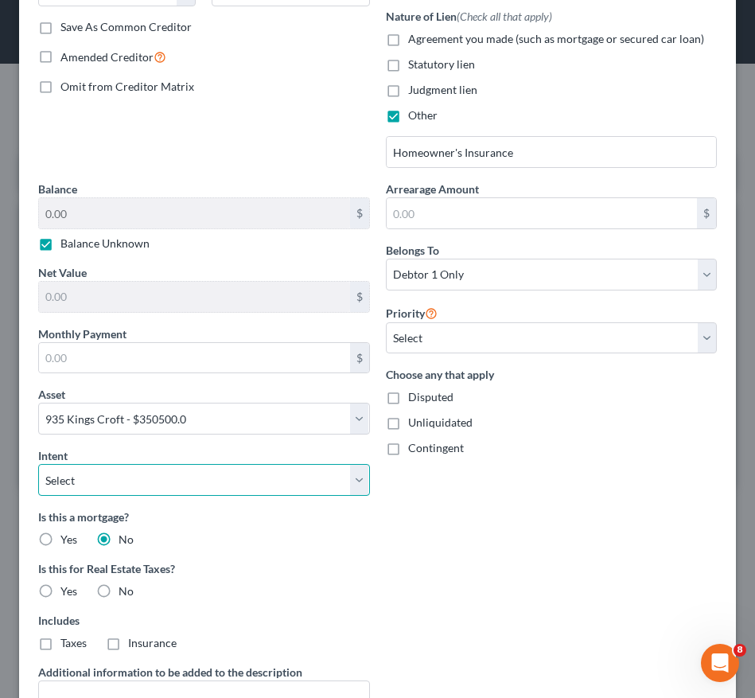
click at [224, 471] on select "Select Surrender Redeem Reaffirm Avoid Other" at bounding box center [204, 480] width 332 height 32
select select "2"
click at [38, 464] on select "Select Surrender Redeem Reaffirm Avoid Other" at bounding box center [204, 480] width 332 height 32
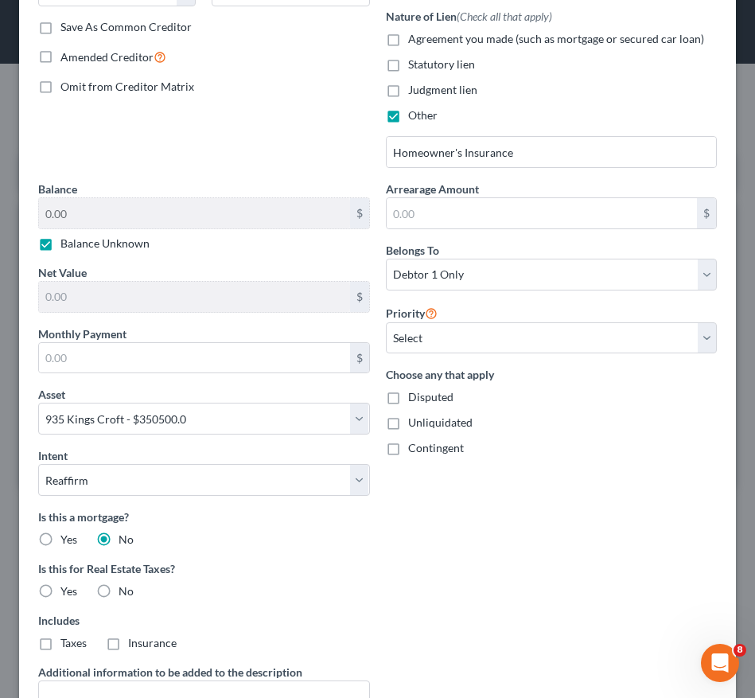
click at [215, 453] on div "Intent Select Surrender Redeem Reaffirm Avoid Other" at bounding box center [204, 471] width 332 height 49
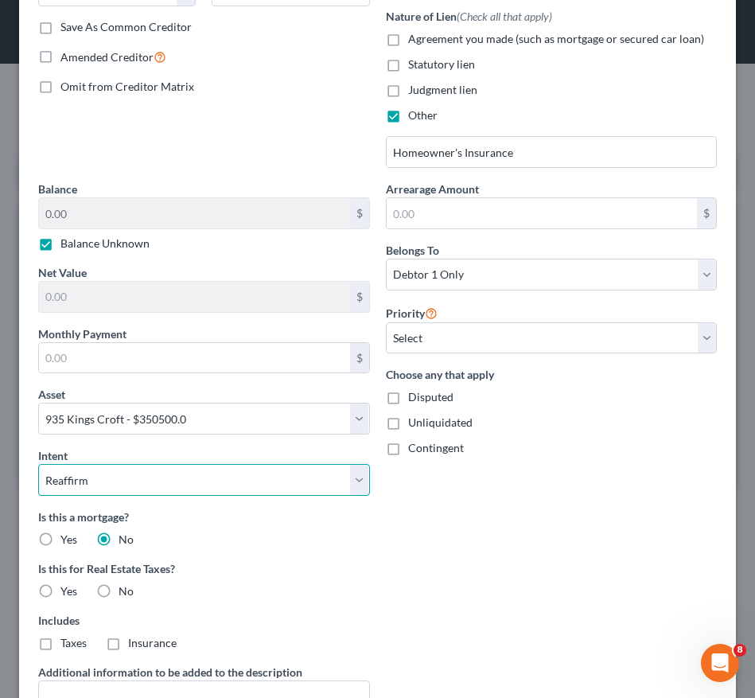
click at [210, 466] on select "Select Surrender Redeem Reaffirm Avoid Other" at bounding box center [204, 480] width 332 height 32
click at [209, 466] on select "Select Surrender Redeem Reaffirm Avoid Other" at bounding box center [204, 480] width 332 height 32
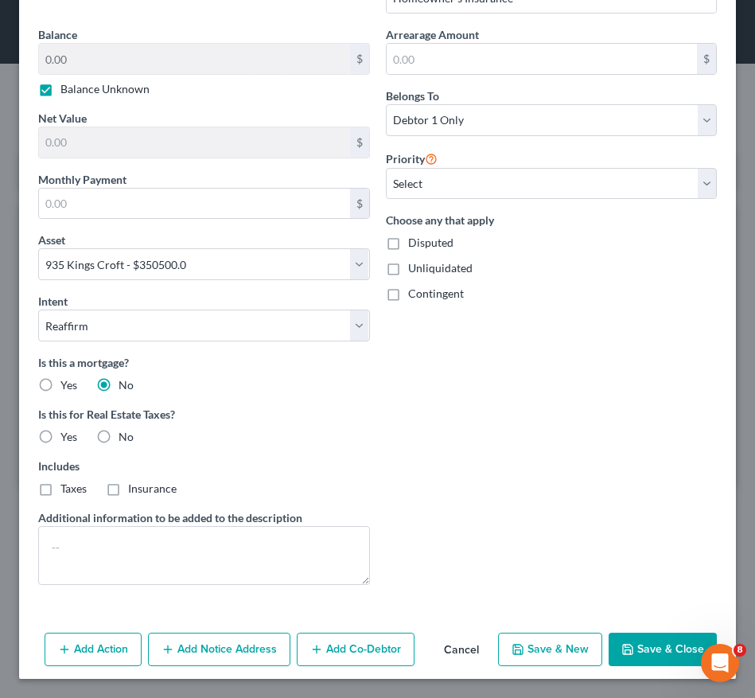
click at [119, 439] on label "No" at bounding box center [126, 437] width 15 height 16
click at [125, 439] on input "No" at bounding box center [130, 434] width 10 height 10
radio input "true"
click at [128, 485] on label "Insurance" at bounding box center [152, 489] width 49 height 16
click at [135, 485] on input "Insurance" at bounding box center [140, 486] width 10 height 10
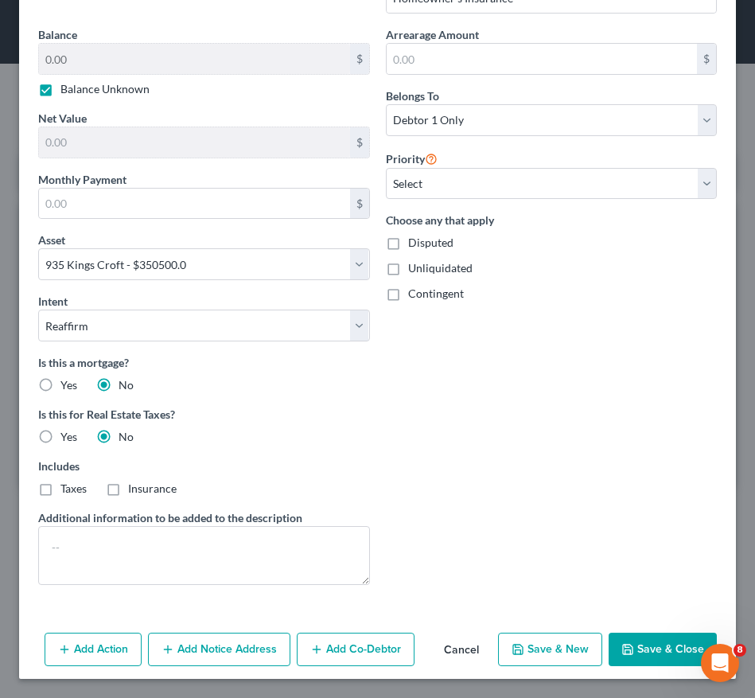
checkbox input "true"
click at [183, 544] on textarea at bounding box center [204, 555] width 332 height 59
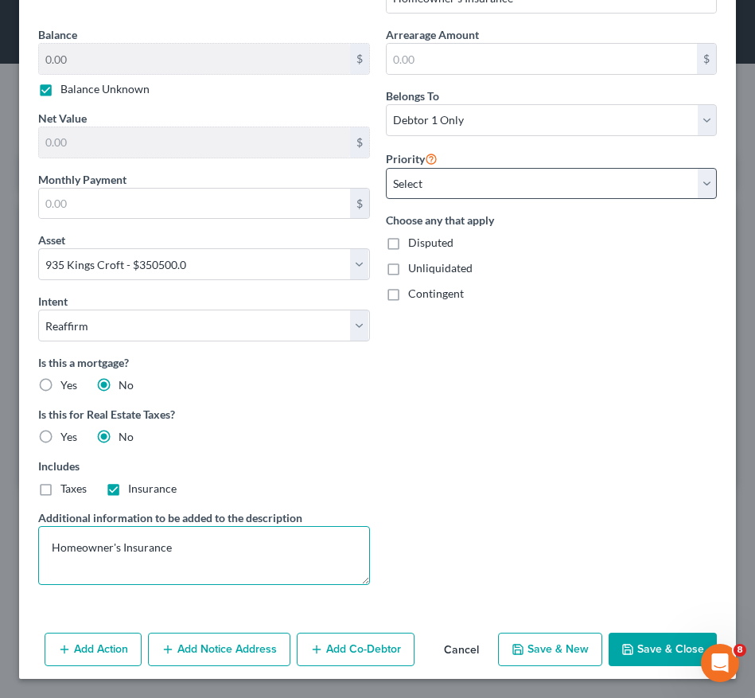
type textarea "Homeowner's Insurance"
click at [566, 192] on select "Select 1st 2nd 3rd 4th 5th 6th 7th 8th 9th 10th 11th 12th 13th 14th 15th 16th 1…" at bounding box center [552, 184] width 332 height 32
select select "0"
click at [386, 168] on select "Select 1st 2nd 3rd 4th 5th 6th 7th 8th 9th 10th 11th 12th 13th 14th 15th 16th 1…" at bounding box center [552, 184] width 332 height 32
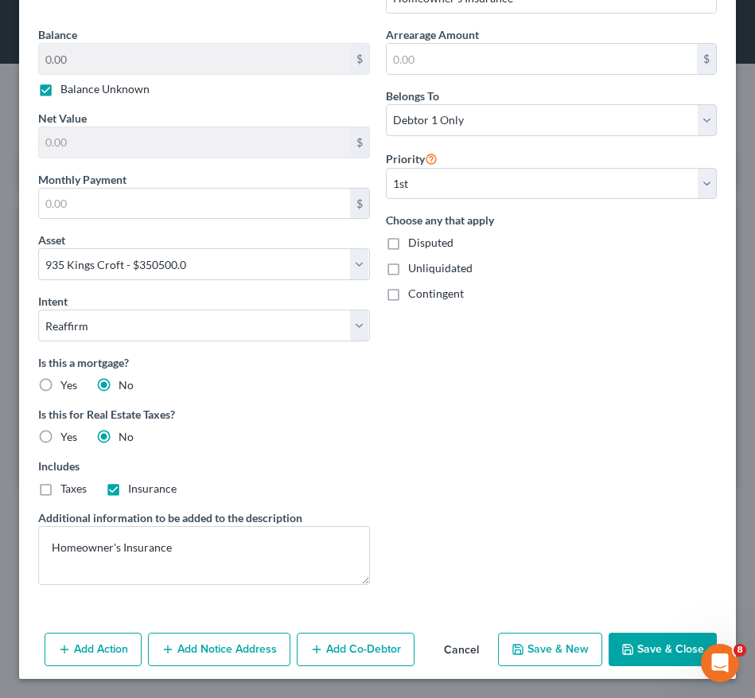
click at [650, 661] on button "Save & Close" at bounding box center [663, 649] width 108 height 33
select select
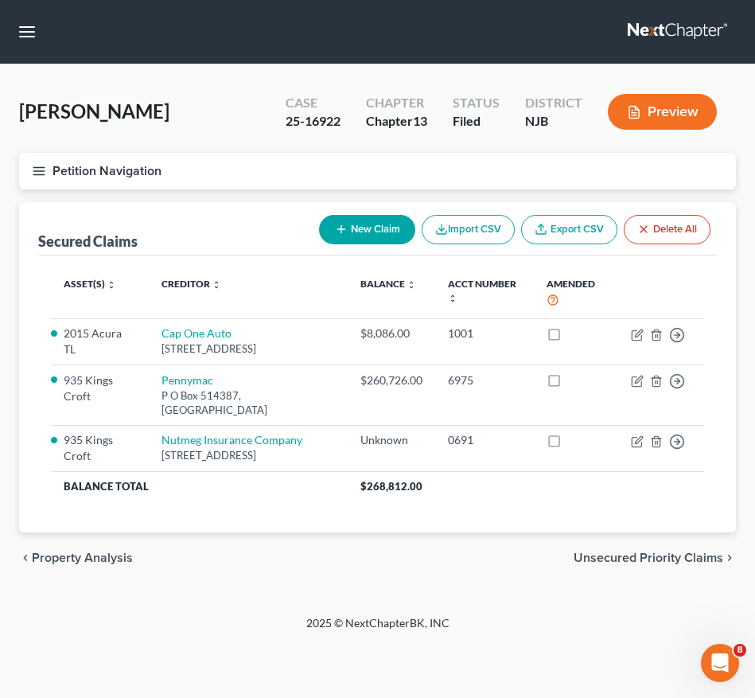
click at [567, 662] on div "Home New Case Client Portal Directory Cases [PERSON_NAME], Esq. LLC [EMAIL_ADDR…" at bounding box center [377, 349] width 755 height 698
click at [49, 166] on button "Petition Navigation" at bounding box center [377, 171] width 717 height 37
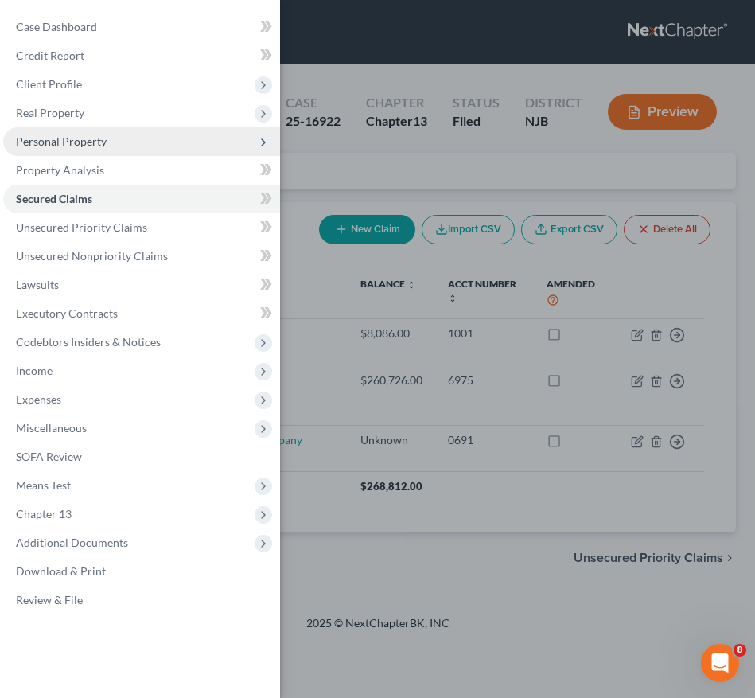
click at [85, 142] on span "Personal Property" at bounding box center [61, 142] width 91 height 14
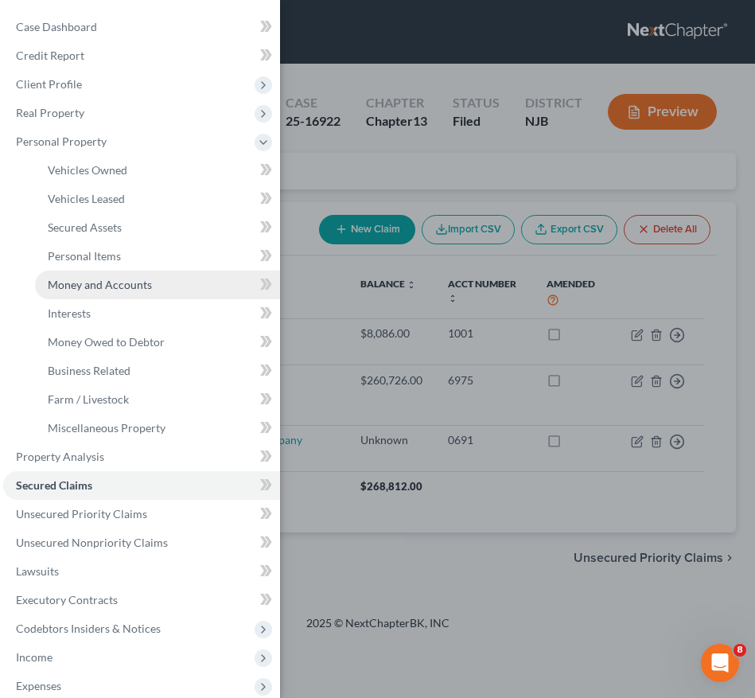
click at [118, 281] on span "Money and Accounts" at bounding box center [100, 285] width 104 height 14
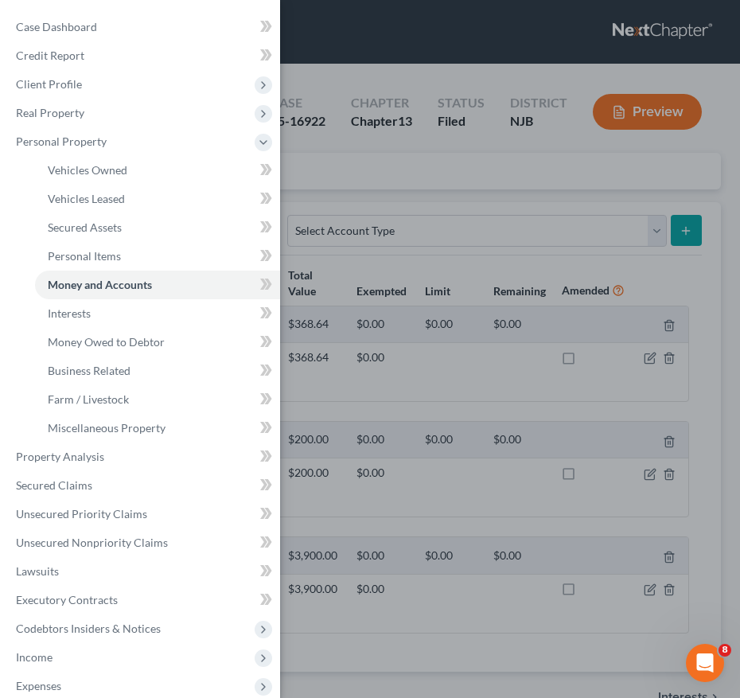
click at [535, 296] on div "Case Dashboard Payments Invoices Payments Payments Credit Report Client Profile" at bounding box center [370, 349] width 740 height 698
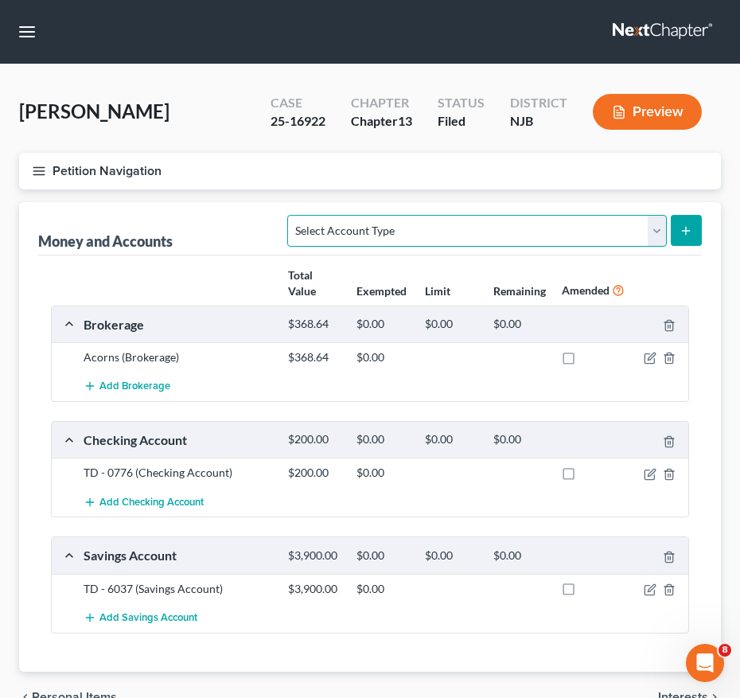
click at [431, 233] on select "Select Account Type Brokerage (A/B: 18, SOFA: 20) Cash on Hand (A/B: 16) Certif…" at bounding box center [476, 231] width 379 height 32
select select "brokerage"
click at [292, 215] on select "Select Account Type Brokerage (A/B: 18, SOFA: 20) Cash on Hand (A/B: 16) Certif…" at bounding box center [476, 231] width 379 height 32
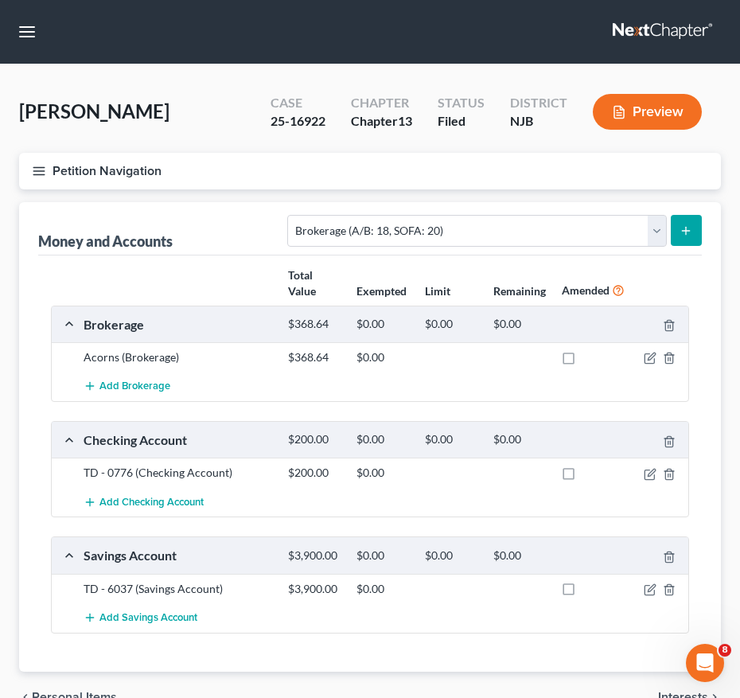
click at [692, 219] on button "submit" at bounding box center [686, 230] width 31 height 31
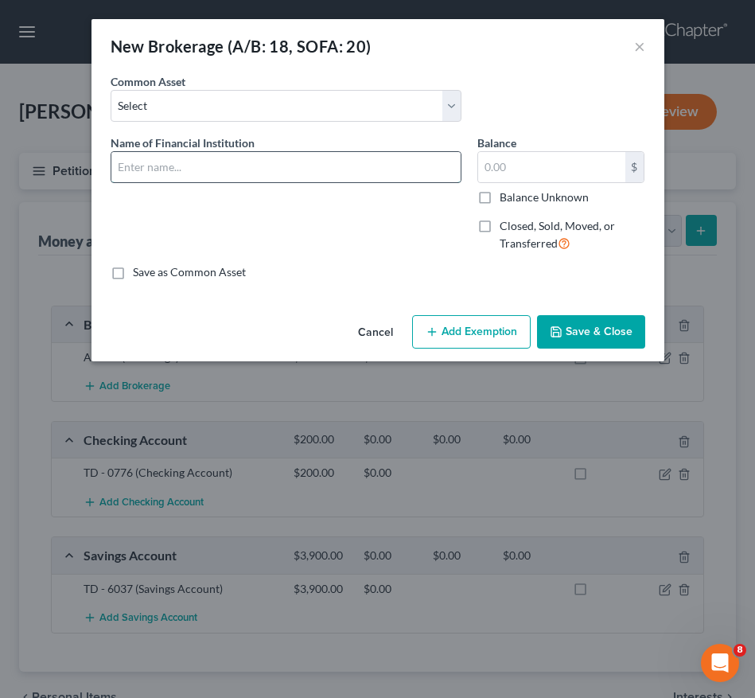
click at [339, 169] on input "text" at bounding box center [285, 167] width 349 height 30
type input "ETrade"
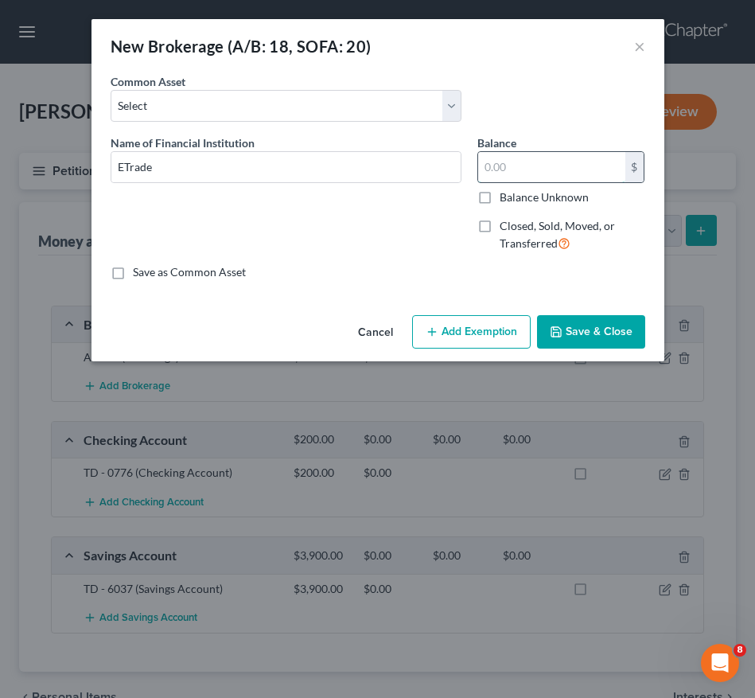
click at [544, 158] on input "text" at bounding box center [551, 167] width 147 height 30
type input "1,200.00"
click at [427, 330] on icon "button" at bounding box center [432, 332] width 13 height 13
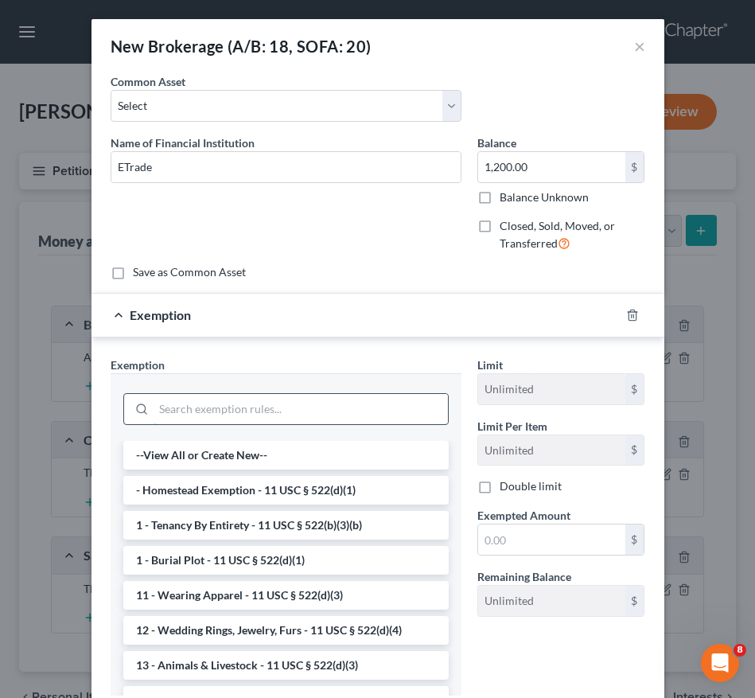
click at [372, 411] on input "search" at bounding box center [301, 409] width 295 height 30
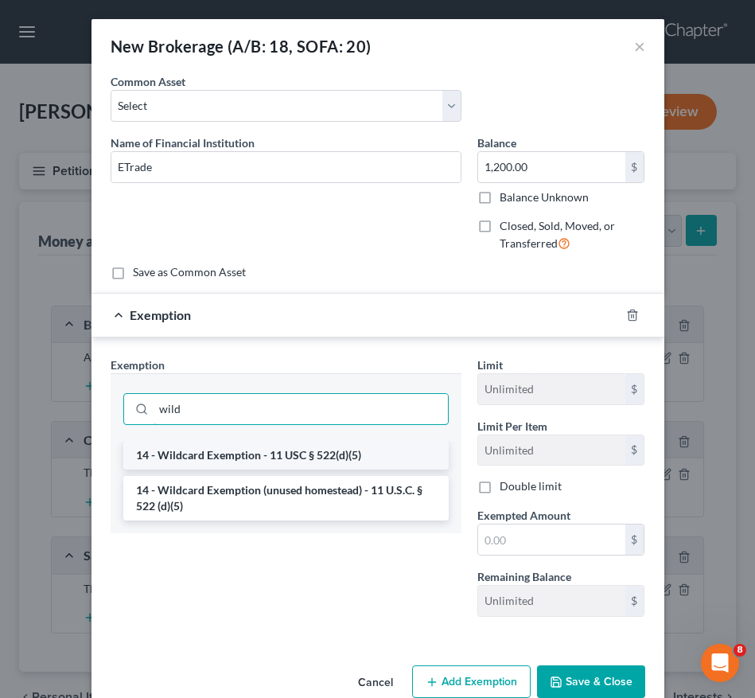
type input "wild"
click at [347, 459] on li "14 - Wildcard Exemption - 11 USC § 522(d)(5)" at bounding box center [286, 455] width 326 height 29
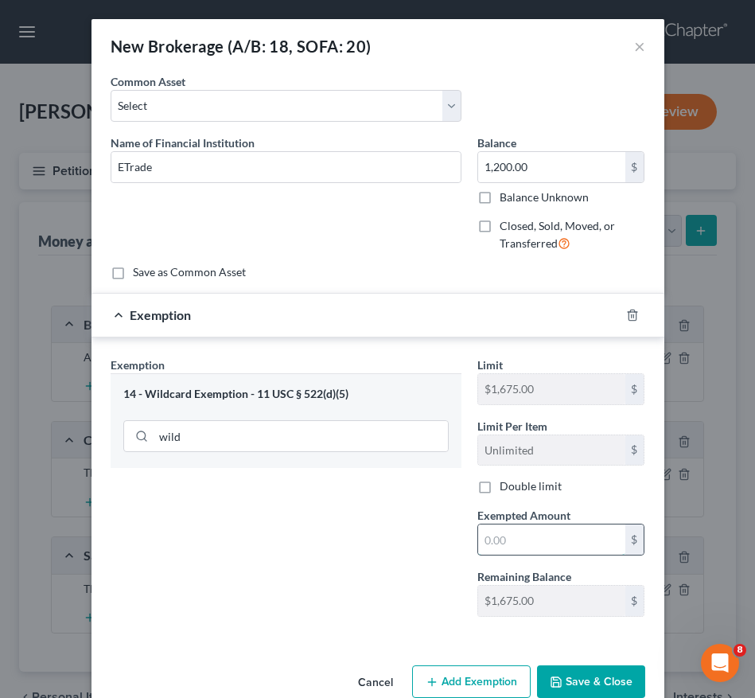
click at [517, 528] on input "text" at bounding box center [551, 540] width 147 height 30
type input "1,200.00"
click at [572, 664] on div "Cancel Add Exemption Save & Close" at bounding box center [378, 685] width 573 height 53
click at [572, 675] on button "Save & Close" at bounding box center [591, 681] width 108 height 33
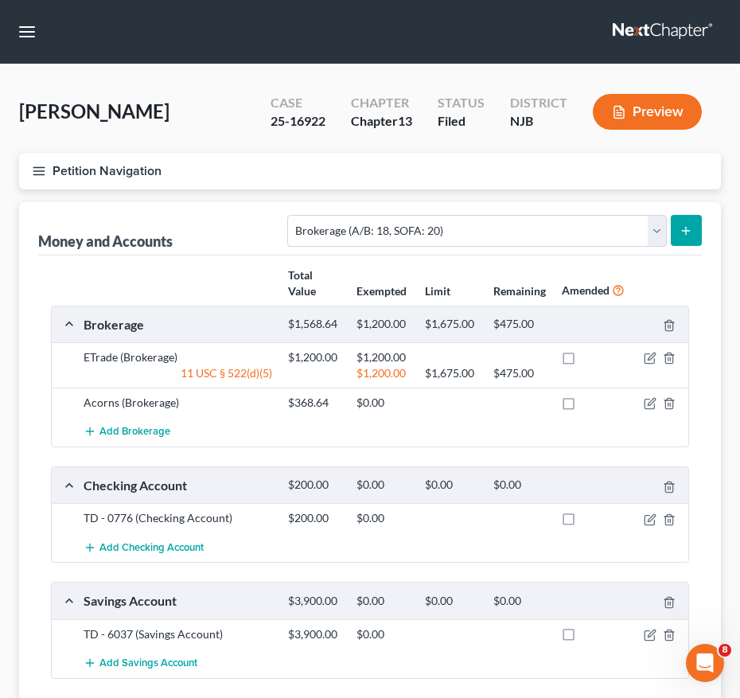
click at [589, 594] on div at bounding box center [587, 601] width 68 height 15
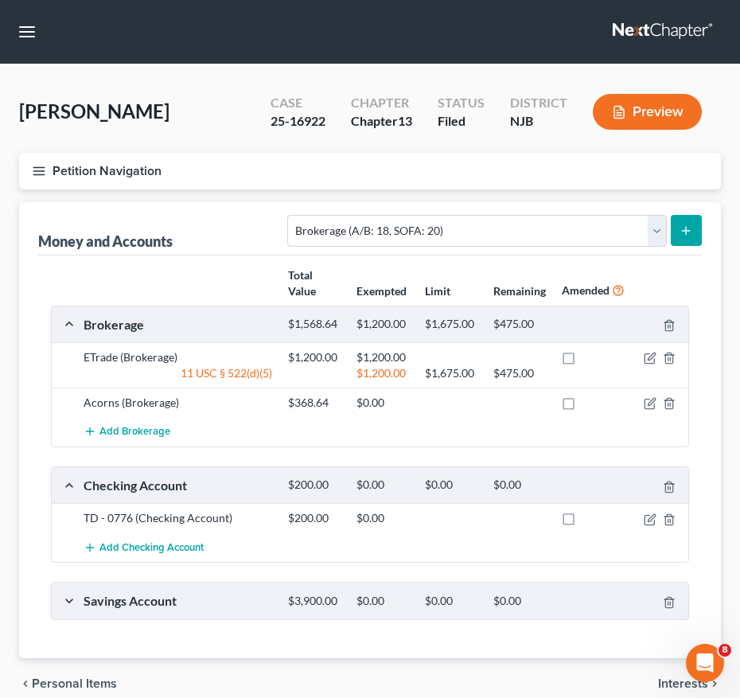
click at [677, 224] on button "submit" at bounding box center [686, 230] width 31 height 31
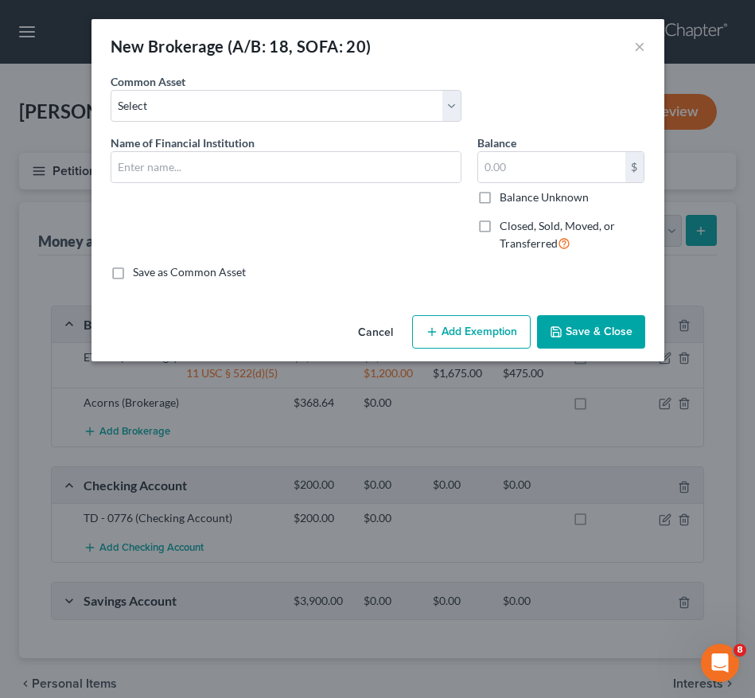
click at [646, 38] on div "New Brokerage (A/B: 18, SOFA: 20) ×" at bounding box center [378, 46] width 573 height 54
click at [642, 42] on button "×" at bounding box center [639, 46] width 11 height 19
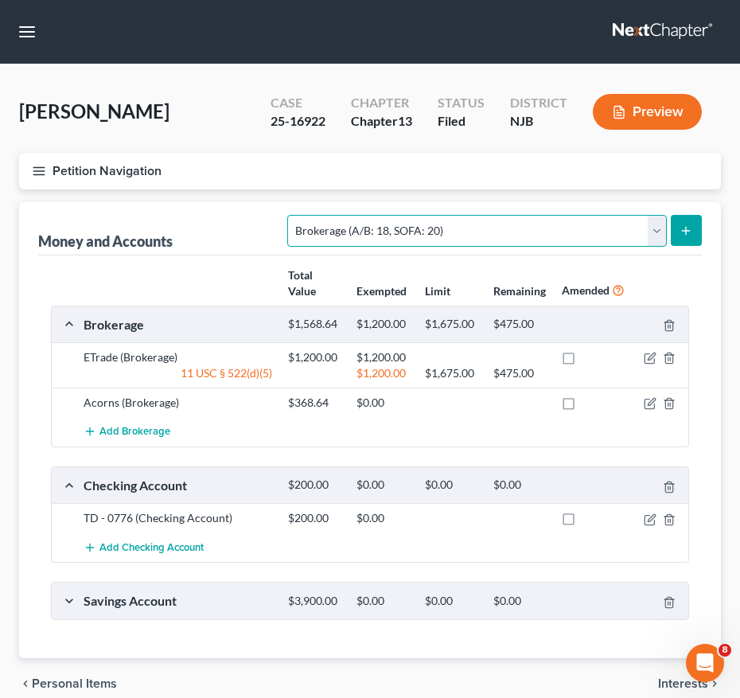
click at [610, 228] on select "Select Account Type Brokerage (A/B: 18, SOFA: 20) Cash on Hand (A/B: 16) Certif…" at bounding box center [476, 231] width 379 height 32
select select "checking"
click at [292, 215] on select "Select Account Type Brokerage (A/B: 18, SOFA: 20) Cash on Hand (A/B: 16) Certif…" at bounding box center [476, 231] width 379 height 32
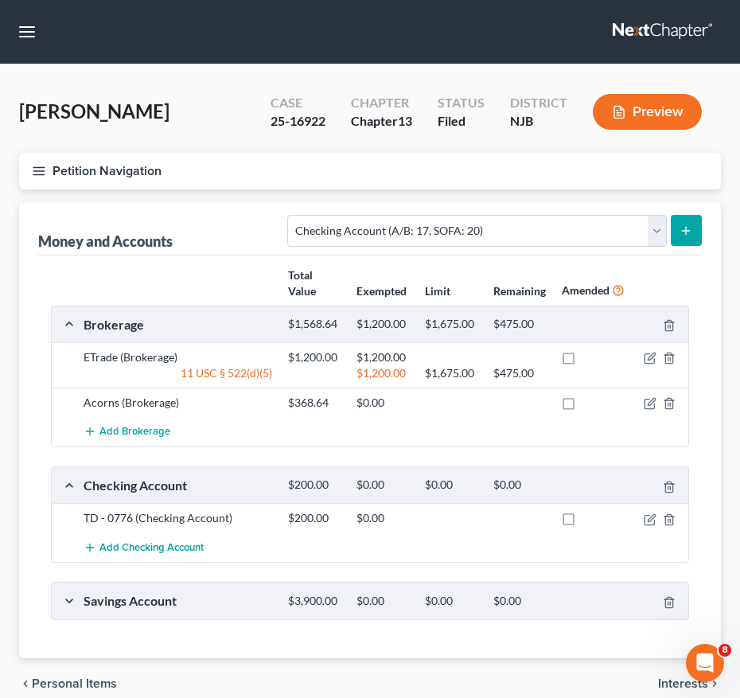
click at [690, 225] on icon "submit" at bounding box center [686, 230] width 13 height 13
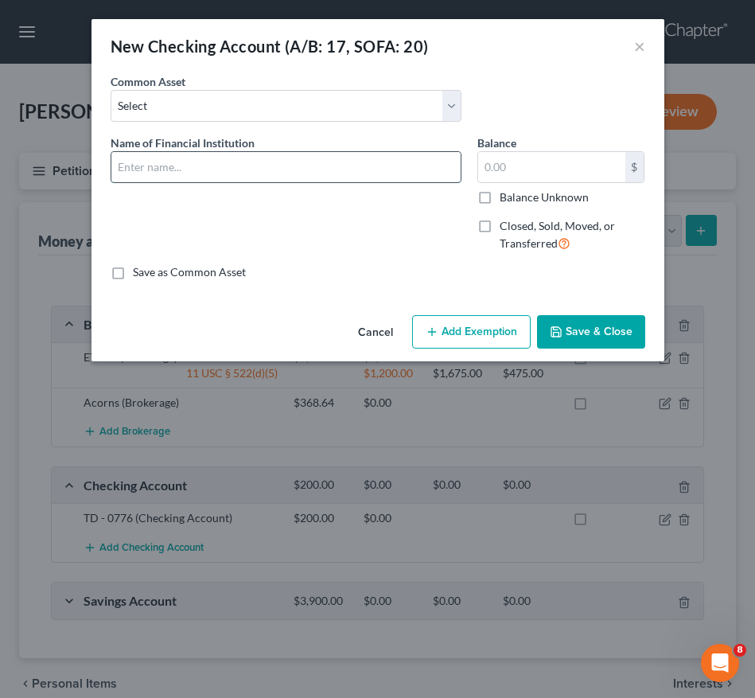
click at [325, 166] on input "text" at bounding box center [285, 167] width 349 height 30
type input "Chase Account ending in x2350"
click at [500, 221] on label "Closed, Sold, Moved, or Transferred" at bounding box center [573, 235] width 146 height 34
click at [506, 221] on input "Closed, Sold, Moved, or Transferred" at bounding box center [511, 223] width 10 height 10
checkbox input "true"
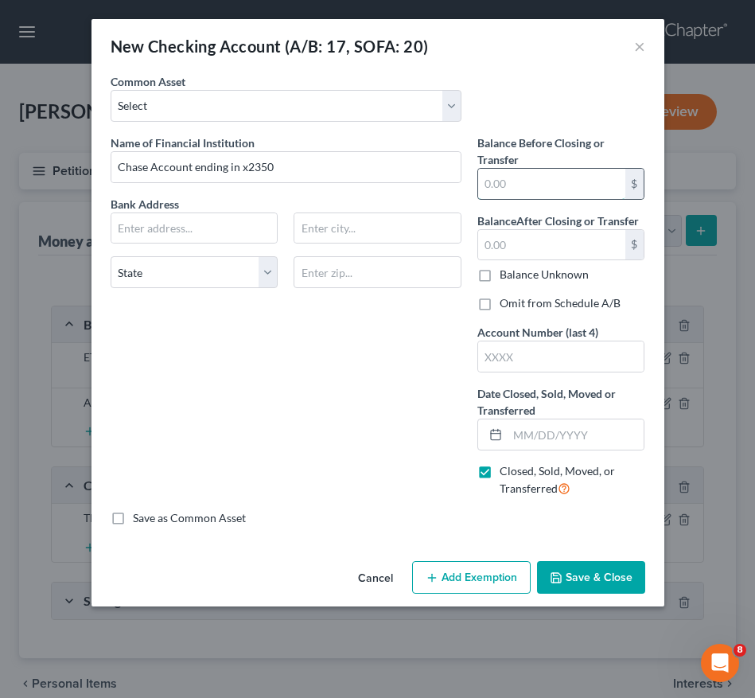
click at [501, 188] on input "text" at bounding box center [551, 184] width 147 height 30
type input "0"
type input "1,239.84"
click at [540, 247] on input "text" at bounding box center [551, 245] width 147 height 30
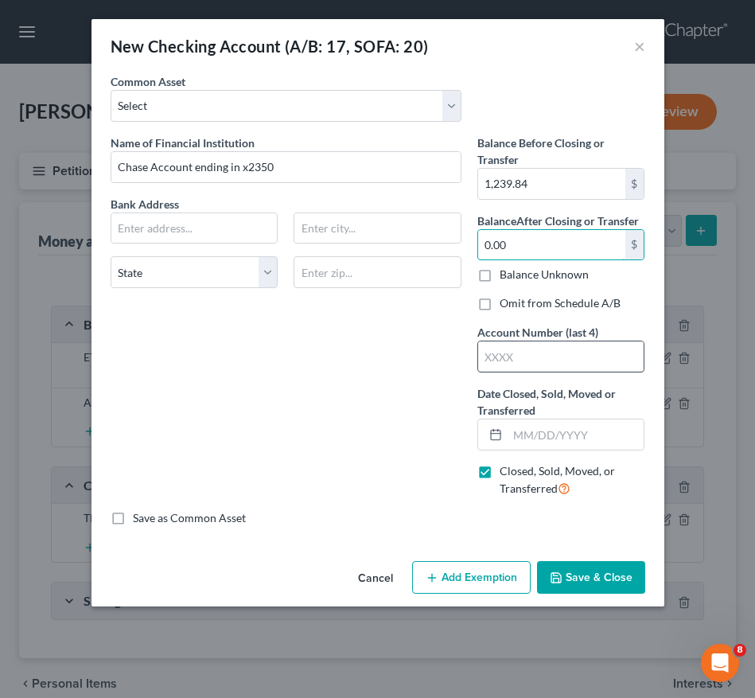
type input "0.00"
click at [526, 364] on input "text" at bounding box center [561, 356] width 166 height 30
type input "2350"
click at [528, 437] on input "text" at bounding box center [576, 434] width 137 height 30
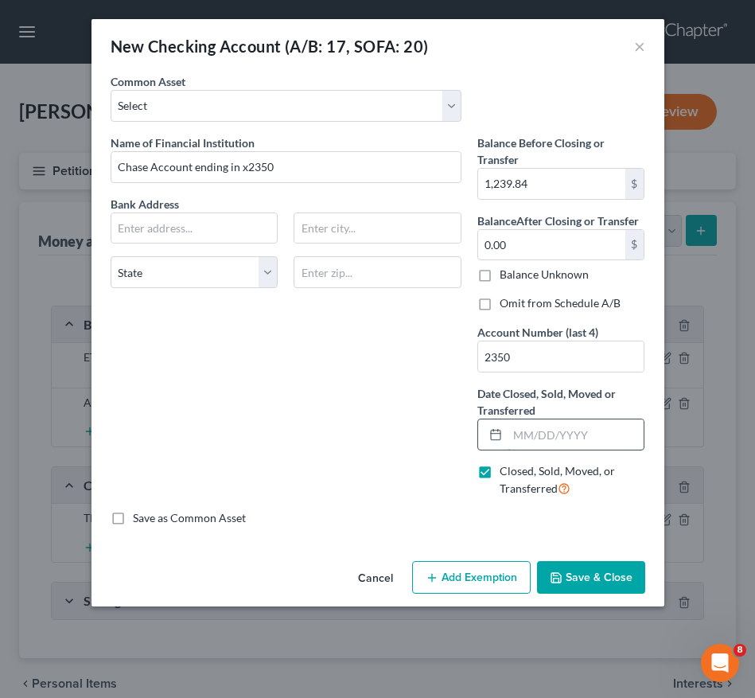
click at [520, 443] on input "text" at bounding box center [576, 434] width 137 height 30
type input "[DATE]"
click at [201, 224] on input "text" at bounding box center [194, 228] width 166 height 30
click at [89, 458] on div "New Checking Account (A/B: 17, SOFA: 20) × An exemption set must first be selec…" at bounding box center [377, 349] width 755 height 698
click at [119, 225] on input "Chase Bank" at bounding box center [194, 228] width 166 height 30
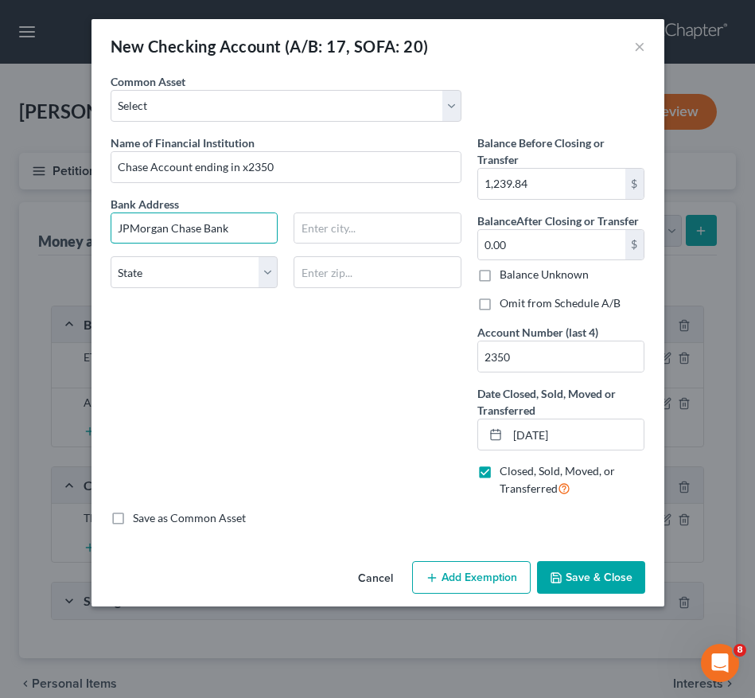
type input "JPMorgan Chase Bank"
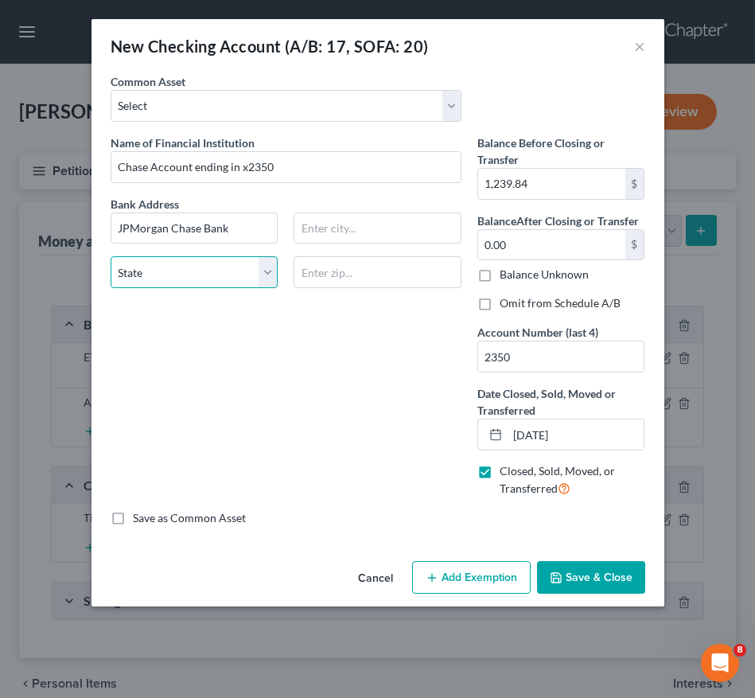
click at [228, 269] on select "State [US_STATE] AK AR AZ CA CO CT DE DC [GEOGRAPHIC_DATA] [GEOGRAPHIC_DATA] GU…" at bounding box center [195, 272] width 168 height 32
click at [345, 229] on input "text" at bounding box center [378, 228] width 166 height 30
click at [205, 363] on div "Name of Financial Institution * Chase Account ending in x2350 Bank Address JPMo…" at bounding box center [286, 323] width 367 height 376
click at [392, 234] on input "PO Box 1820" at bounding box center [378, 228] width 166 height 30
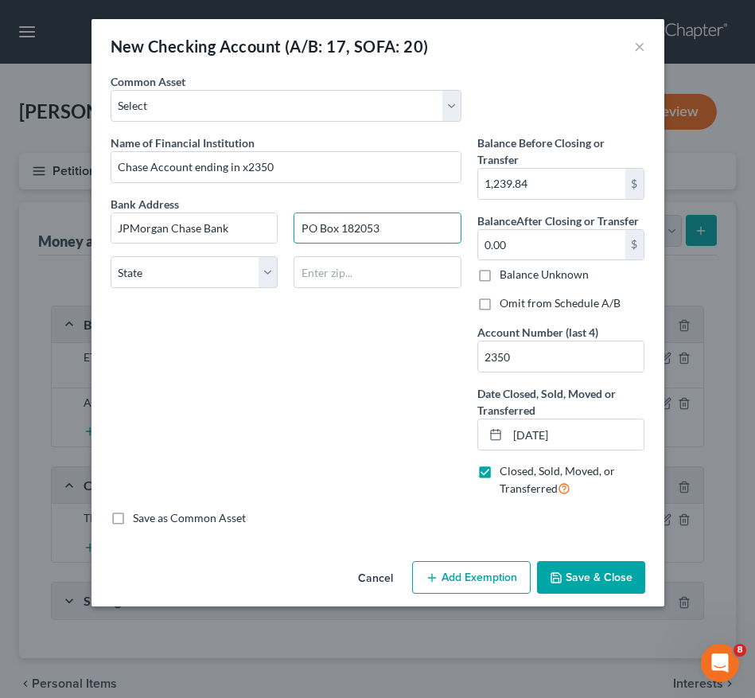
type input "PO Box 182053"
click at [171, 447] on div "Name of Financial Institution * Chase Account ending in x2350 Bank Address JPMo…" at bounding box center [286, 323] width 367 height 376
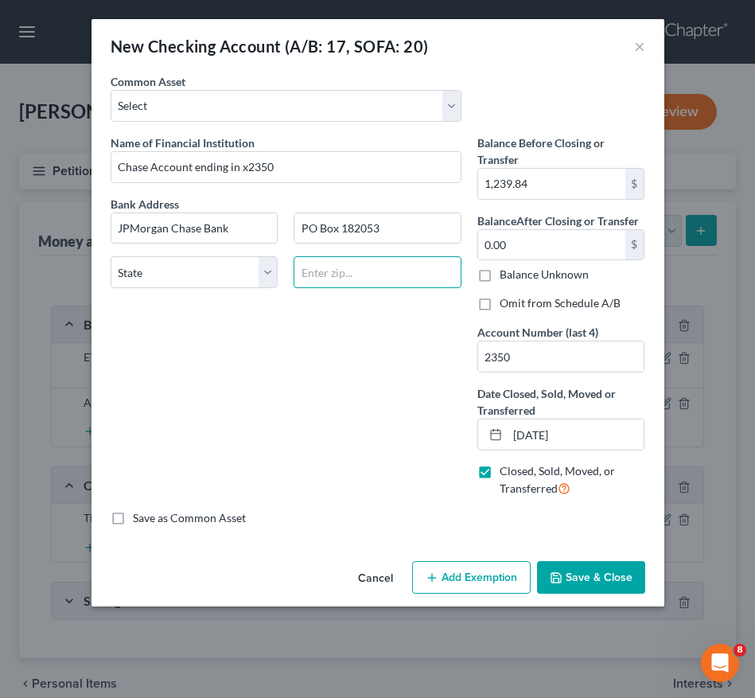
click at [358, 277] on input "text" at bounding box center [378, 272] width 168 height 32
type input "43218"
click at [298, 344] on div "Name of Financial Institution * Chase Account ending in x2350 Bank Address JPMo…" at bounding box center [286, 323] width 367 height 376
type input "Columbus"
select select "36"
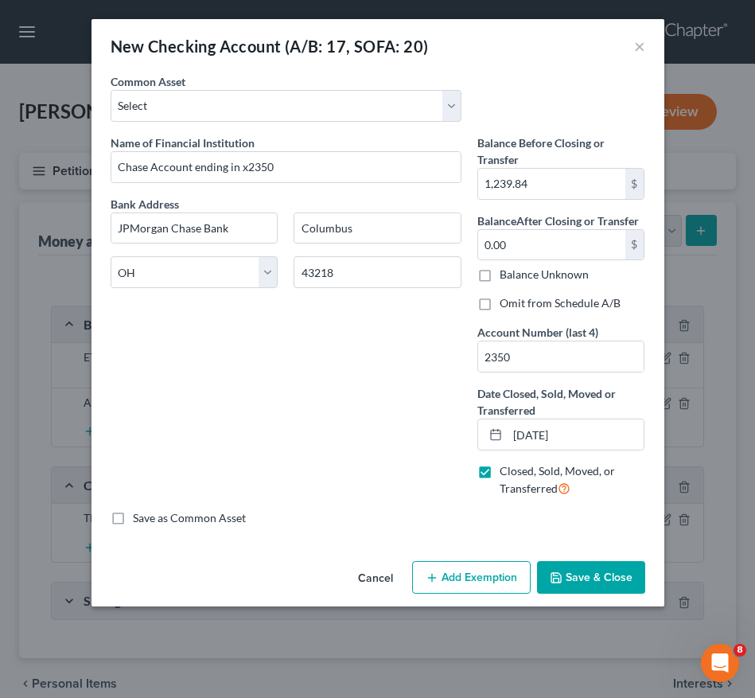
click at [590, 578] on button "Save & Close" at bounding box center [591, 577] width 108 height 33
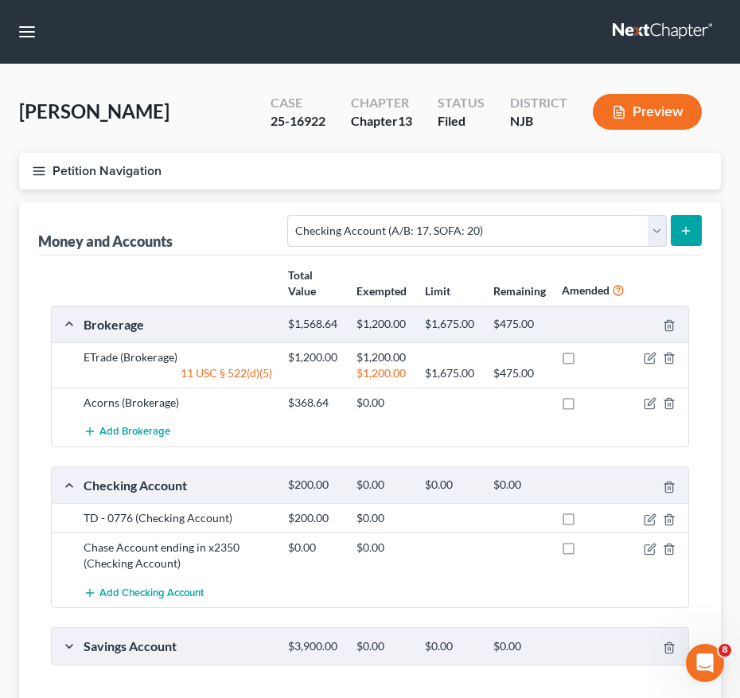
click at [37, 176] on icon "button" at bounding box center [39, 171] width 14 height 14
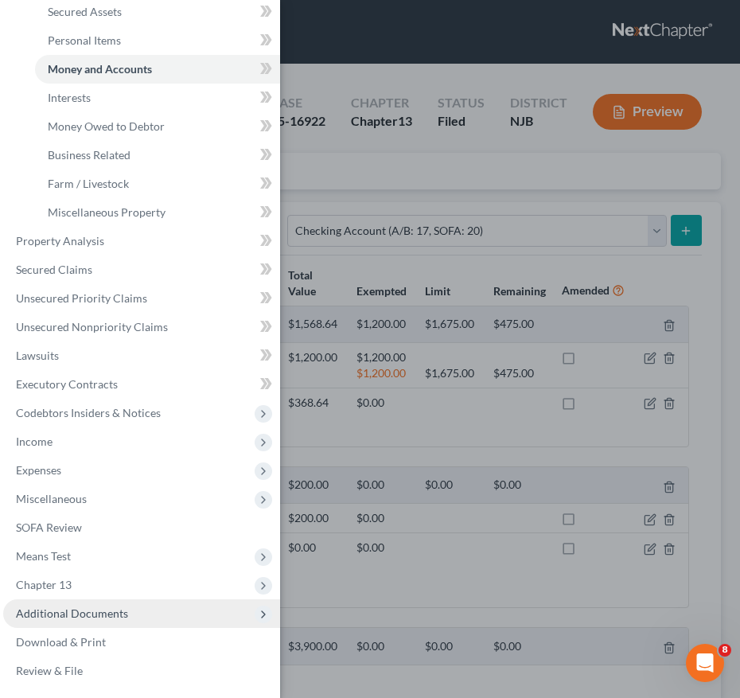
scroll to position [117, 0]
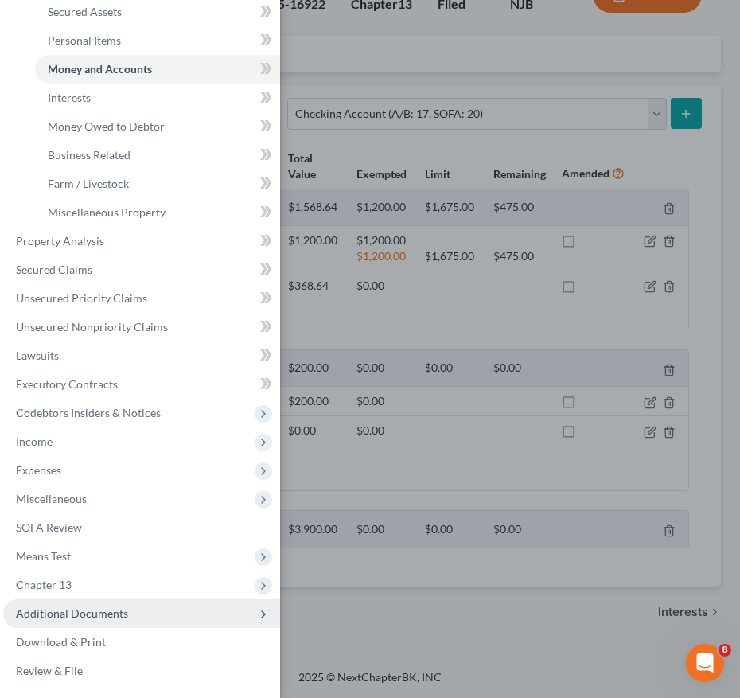
click at [114, 623] on span "Additional Documents" at bounding box center [141, 613] width 277 height 29
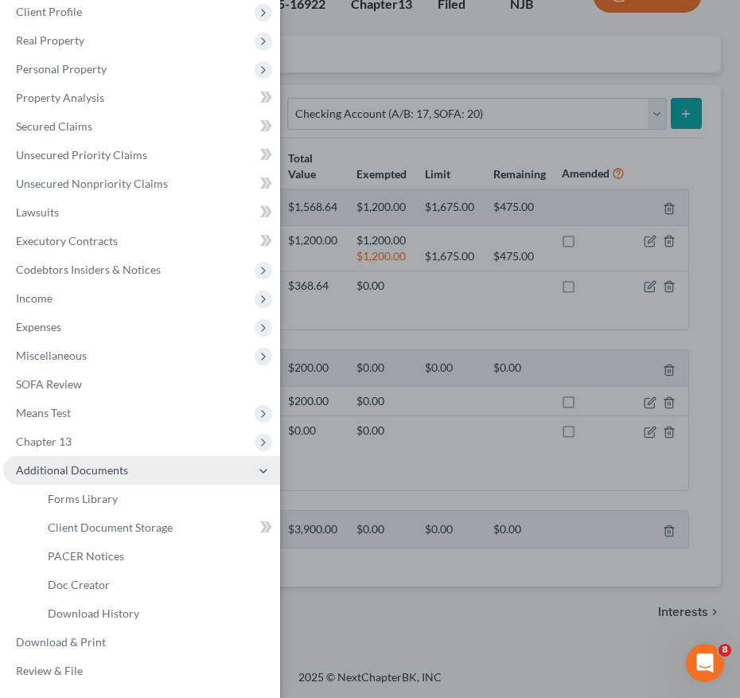
scroll to position [72, 0]
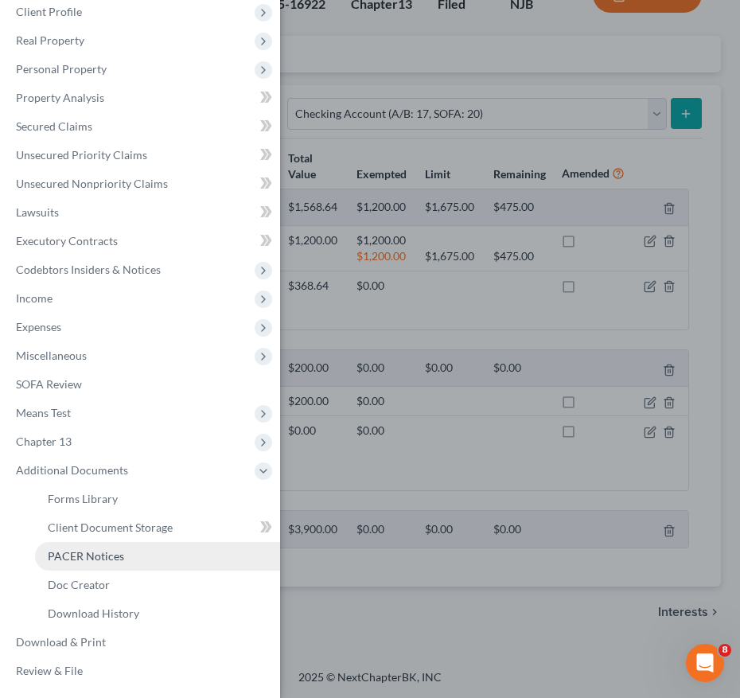
click at [123, 563] on link "PACER Notices" at bounding box center [157, 556] width 245 height 29
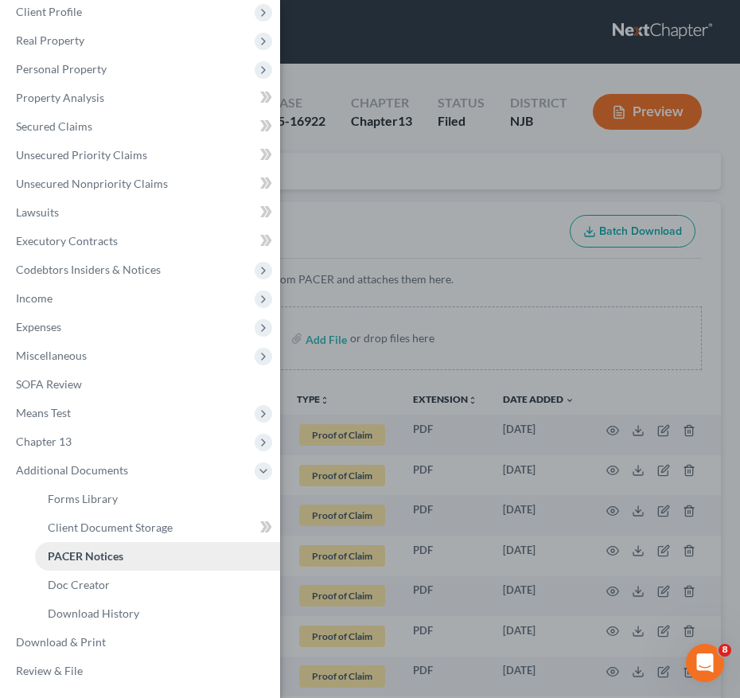
click at [138, 554] on link "PACER Notices" at bounding box center [157, 556] width 245 height 29
click at [417, 369] on div "Case Dashboard Payments Invoices Payments Payments Credit Report Client Profile" at bounding box center [370, 349] width 740 height 698
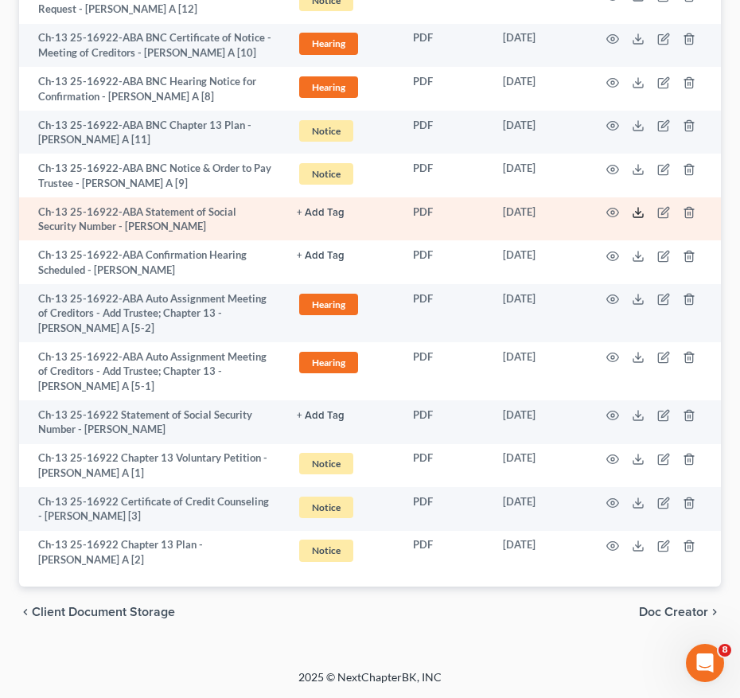
scroll to position [1651, 0]
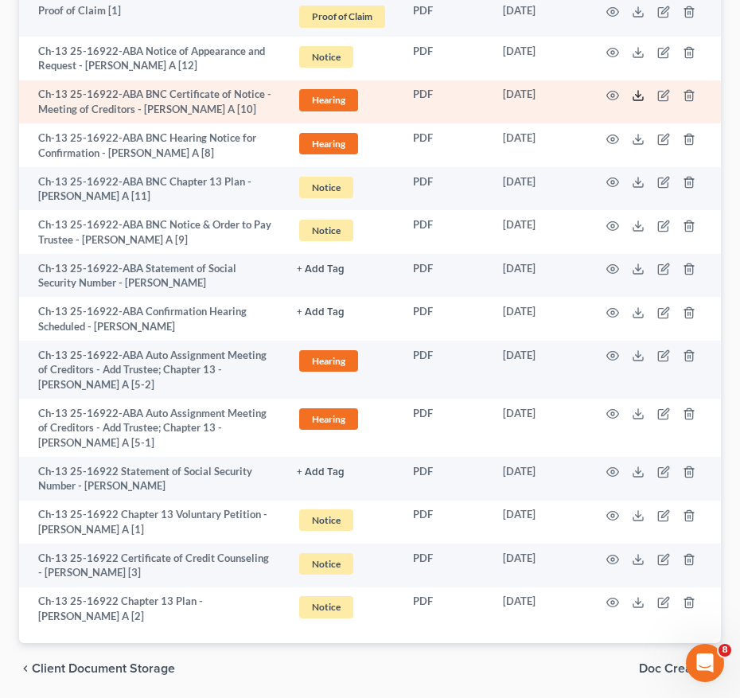
click at [634, 96] on icon at bounding box center [638, 95] width 13 height 13
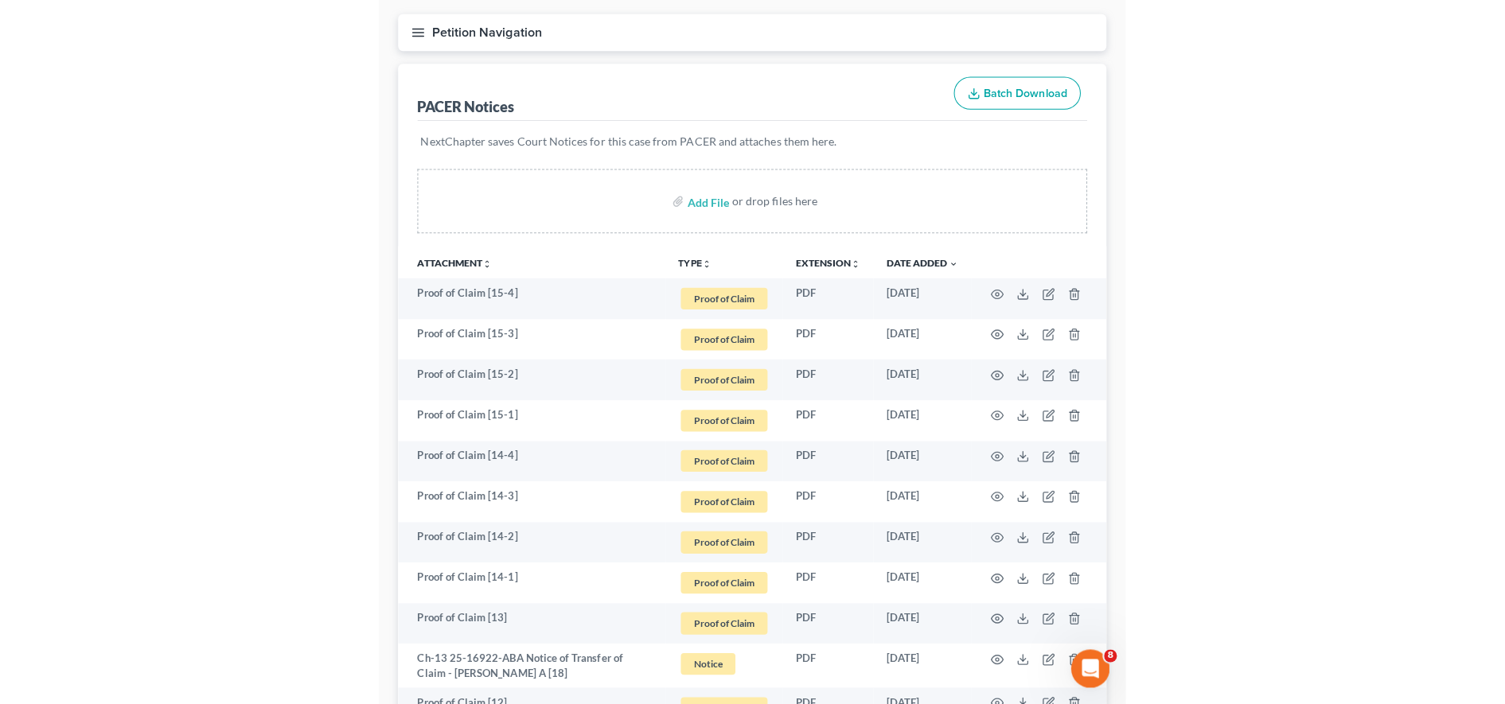
scroll to position [0, 0]
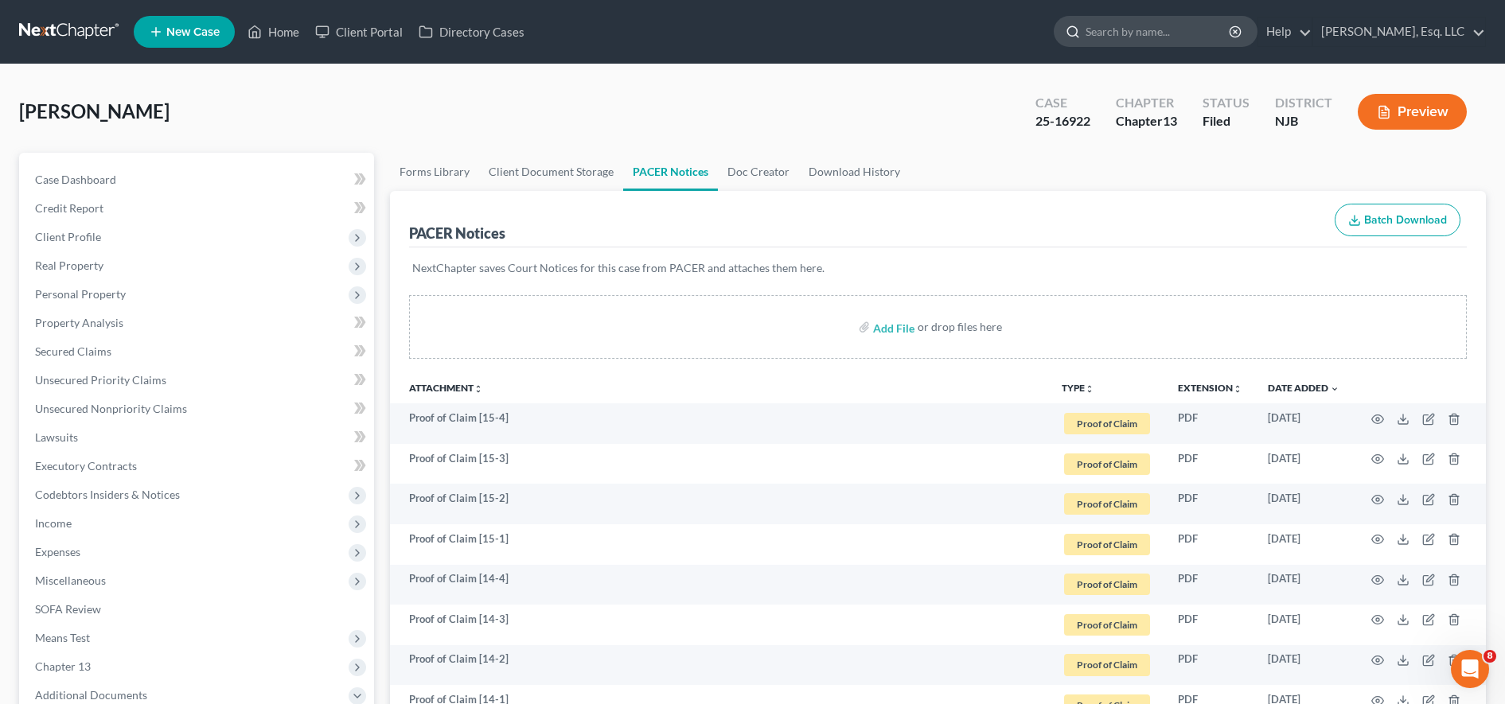
click at [739, 38] on input "search" at bounding box center [1159, 31] width 146 height 29
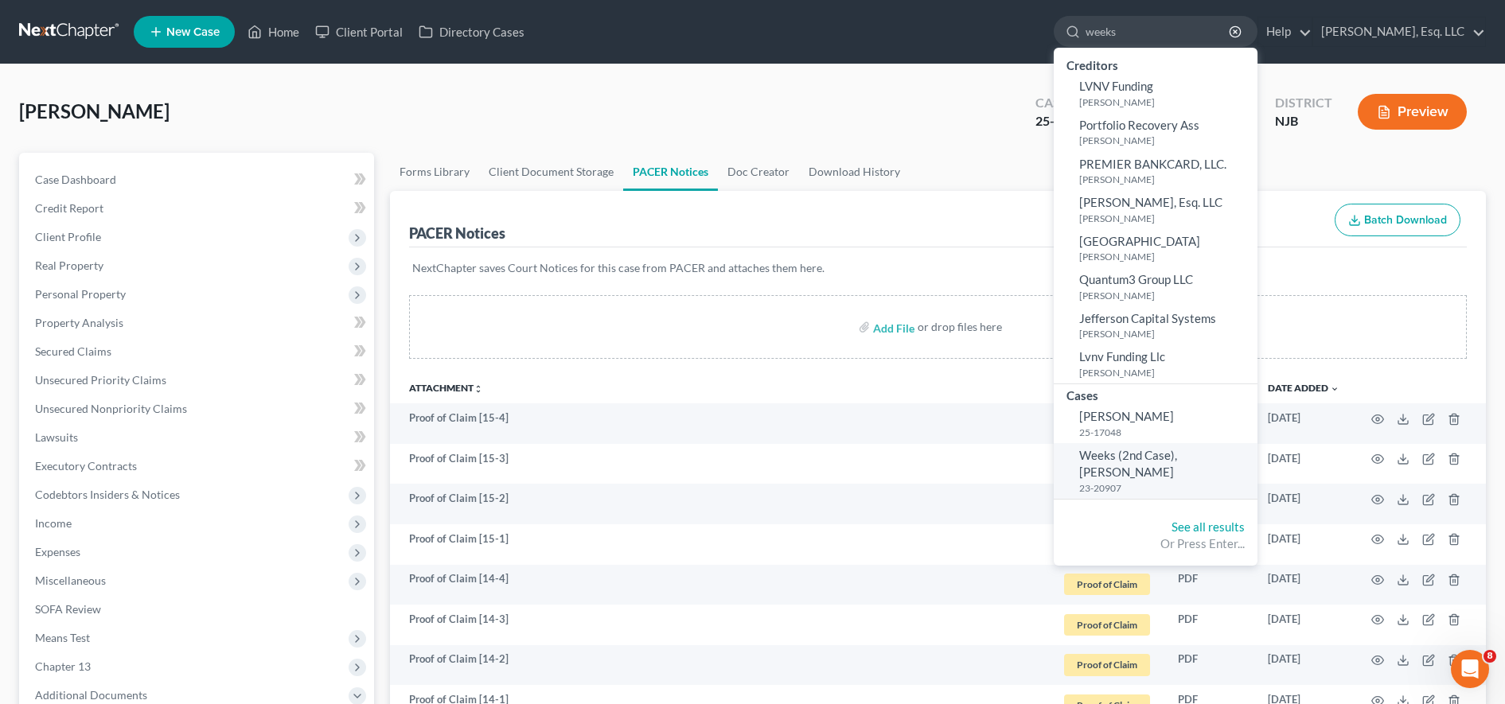
type input "weeks"
click at [739, 455] on span "Weeks (2nd Case), [PERSON_NAME]" at bounding box center [1128, 463] width 98 height 31
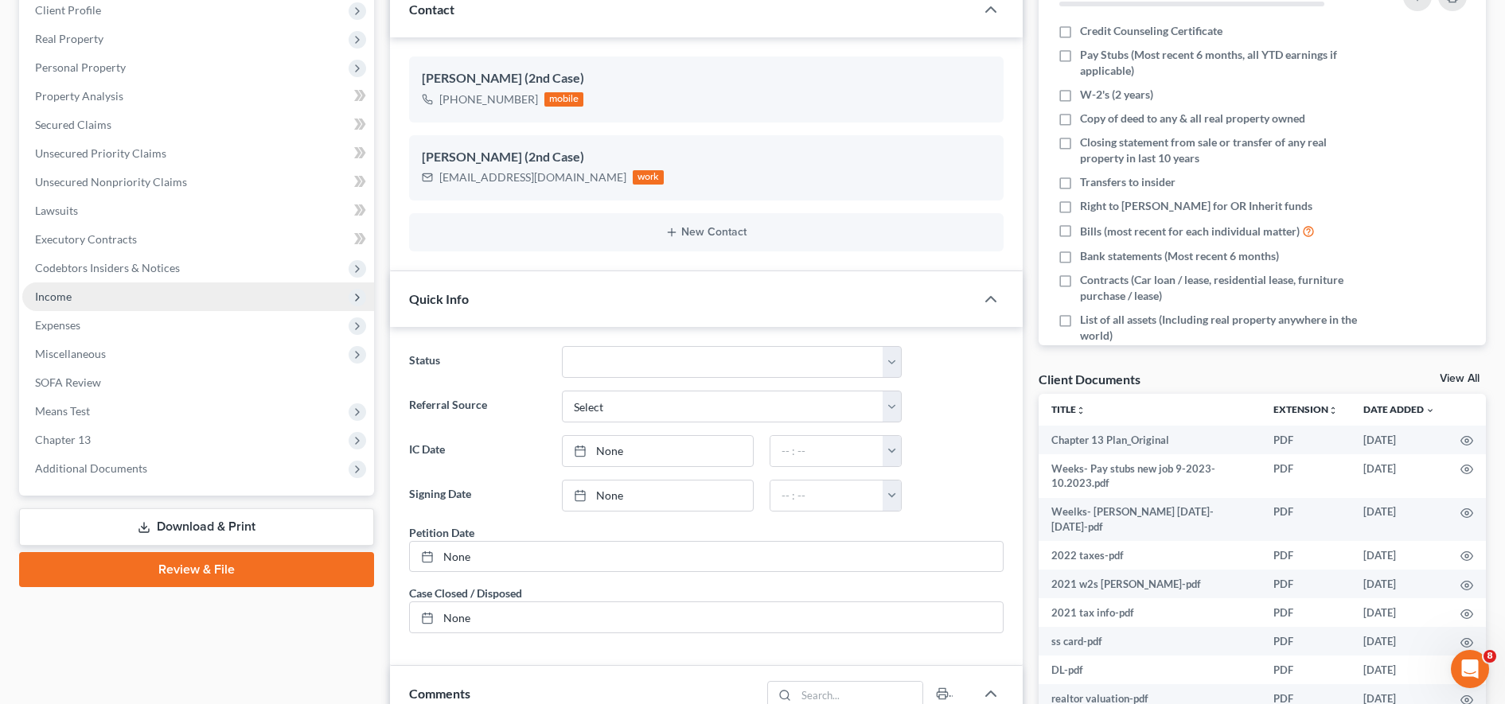
scroll to position [377, 0]
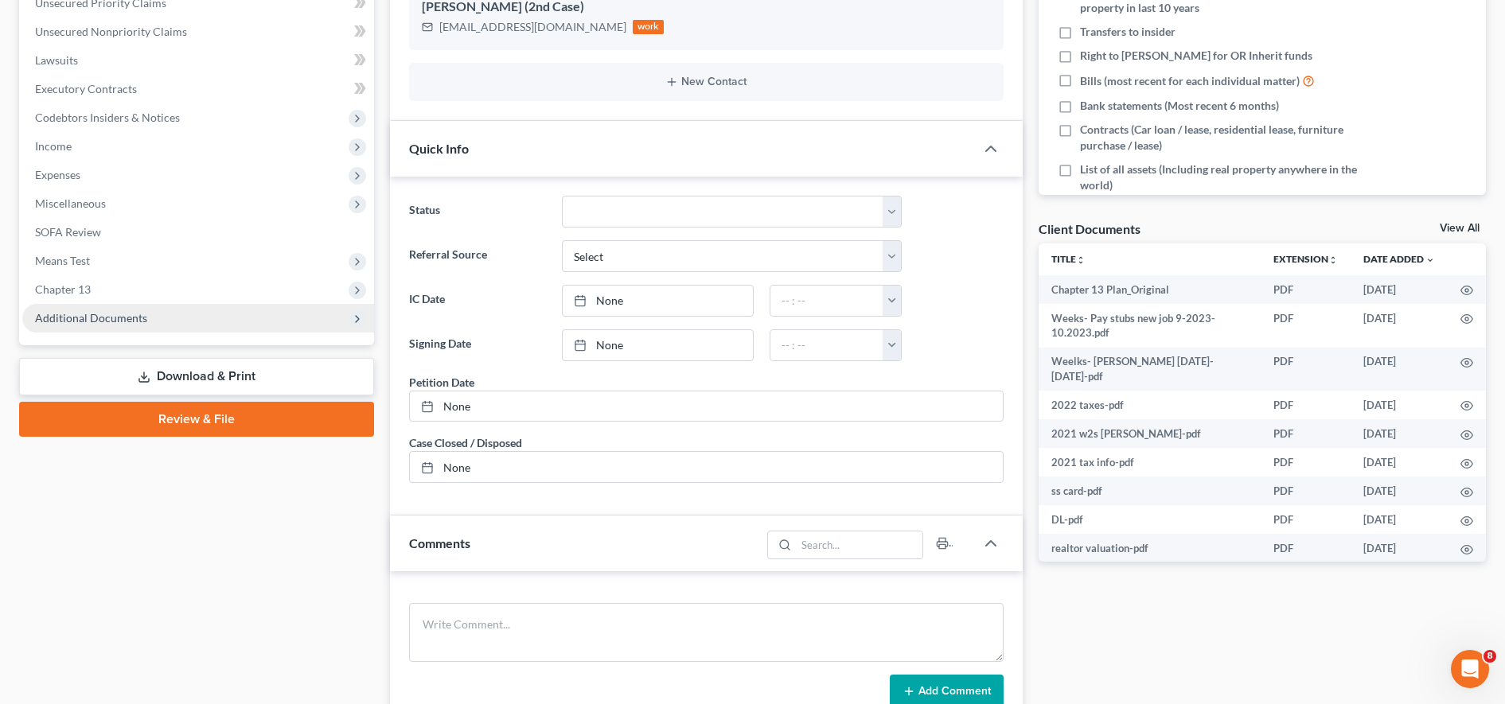
click at [131, 309] on span "Additional Documents" at bounding box center [198, 318] width 352 height 29
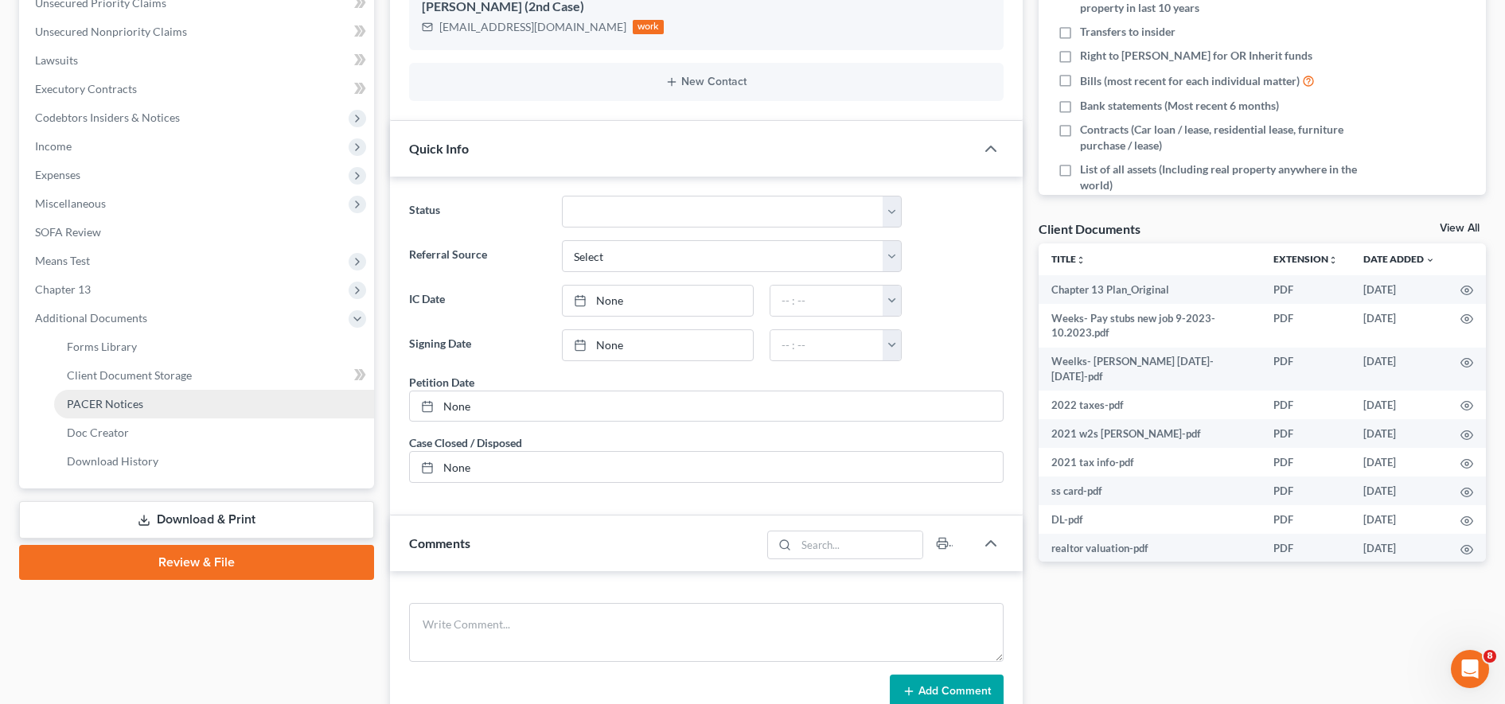
click at [124, 405] on span "PACER Notices" at bounding box center [105, 404] width 76 height 14
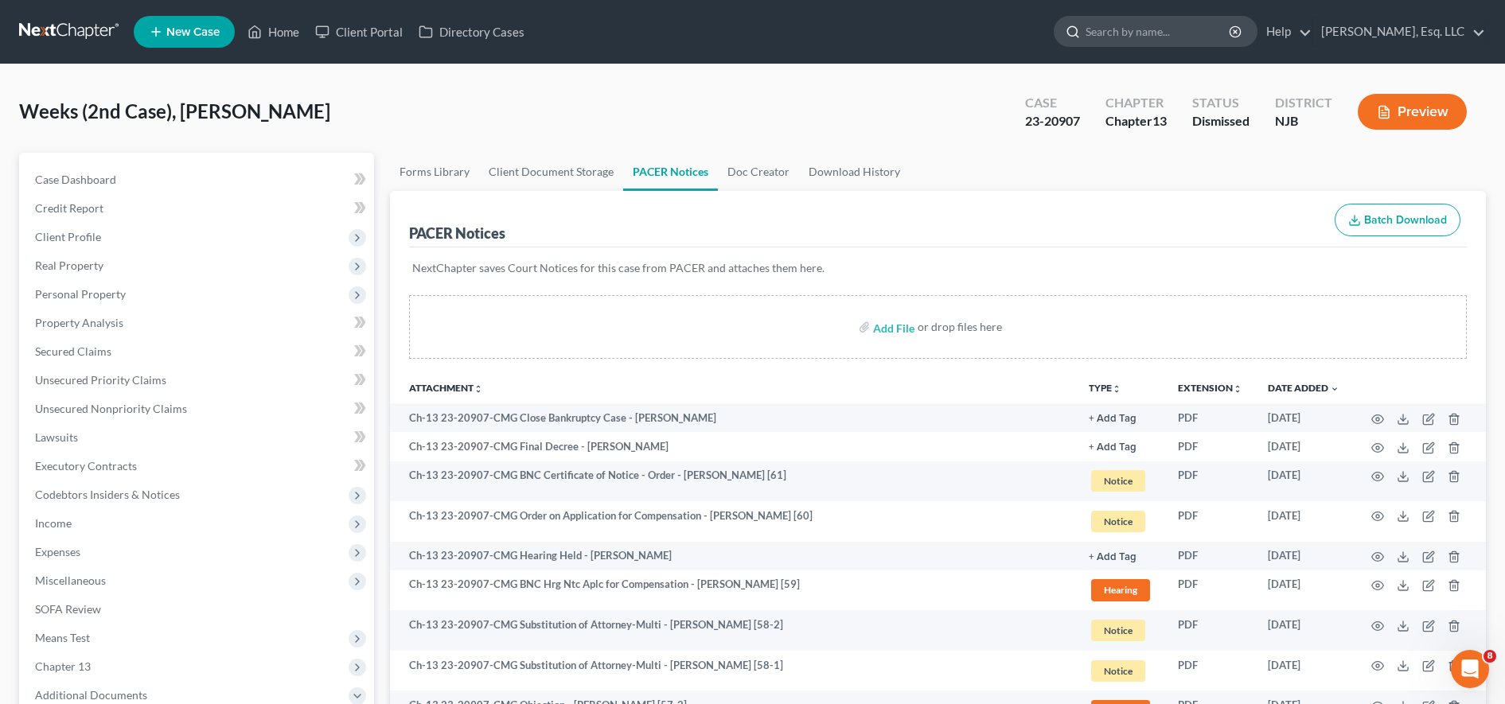
click at [739, 36] on input "search" at bounding box center [1159, 31] width 146 height 29
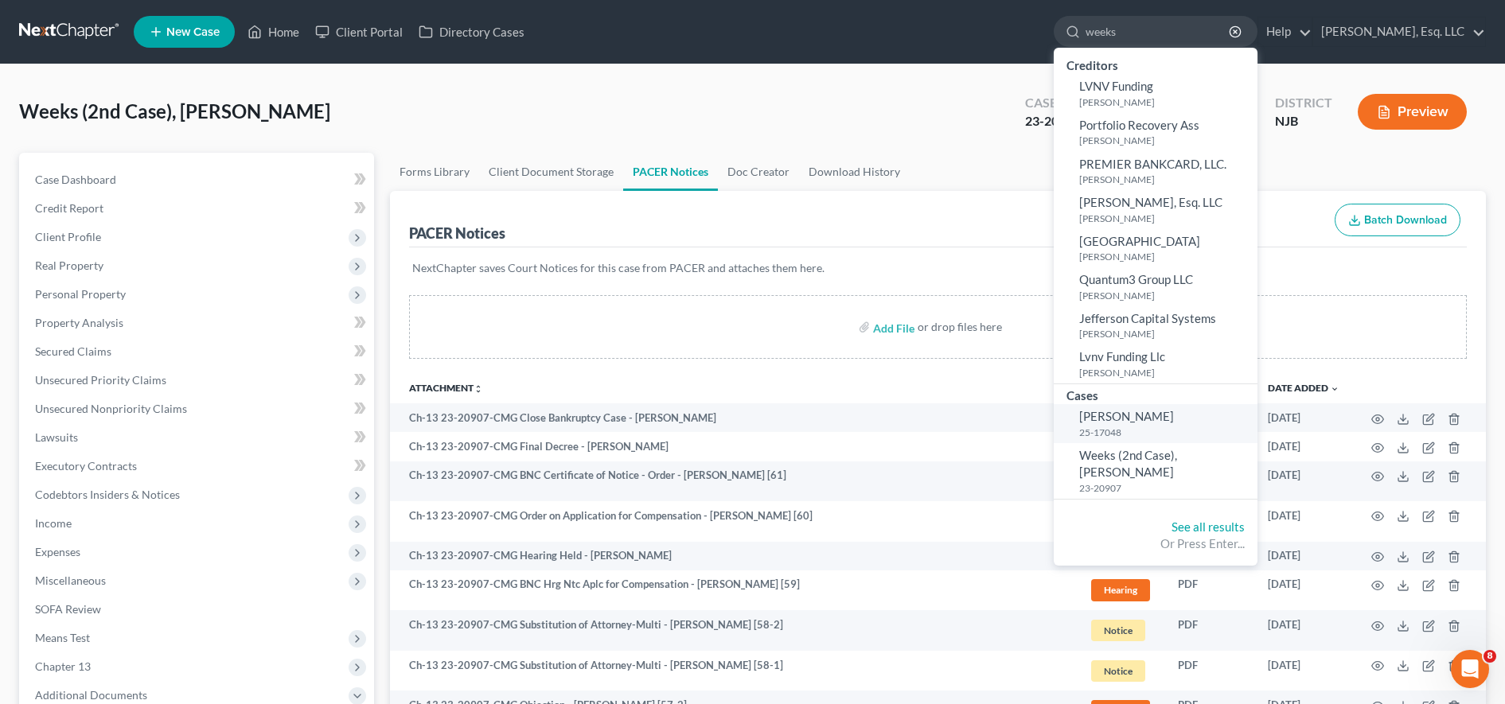
type input "weeks"
click at [739, 411] on span "[PERSON_NAME]" at bounding box center [1126, 416] width 95 height 14
select select "1"
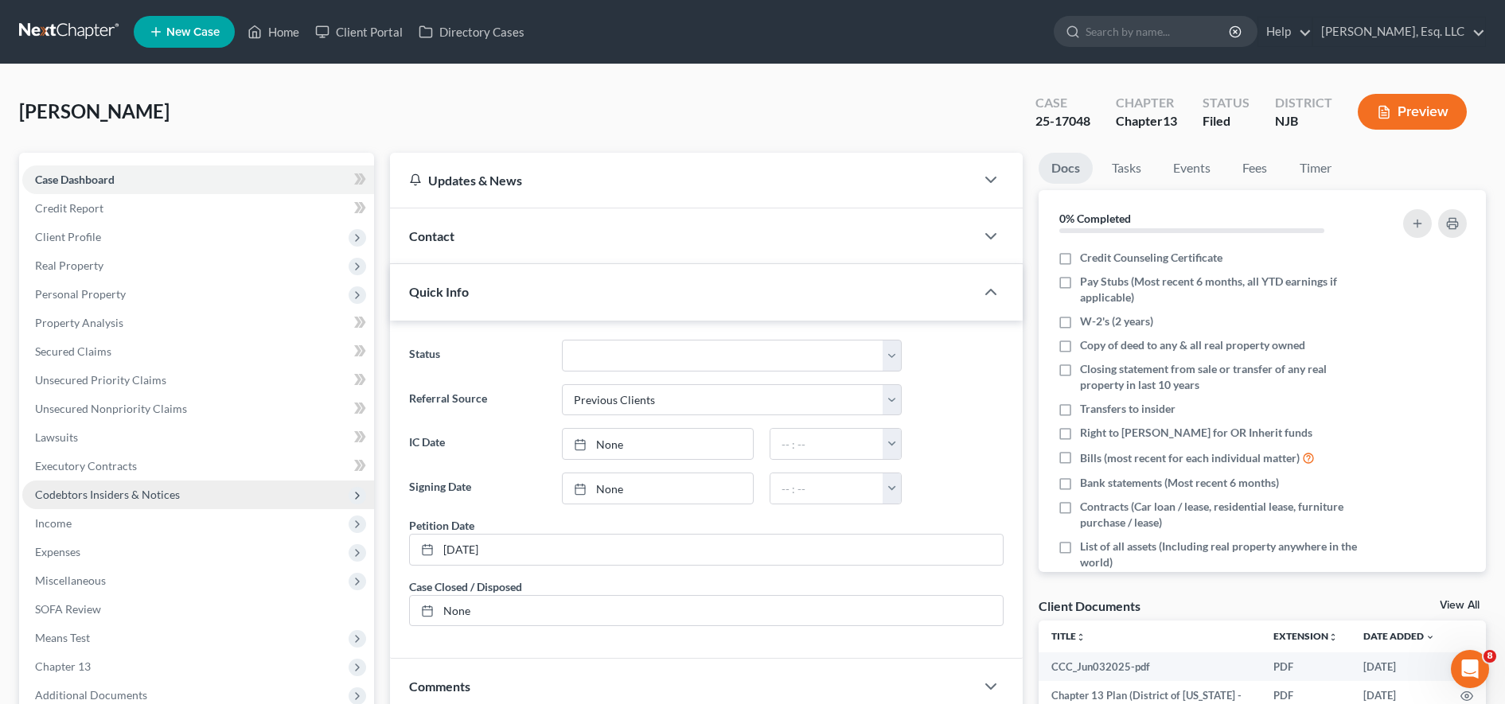
scroll to position [240, 0]
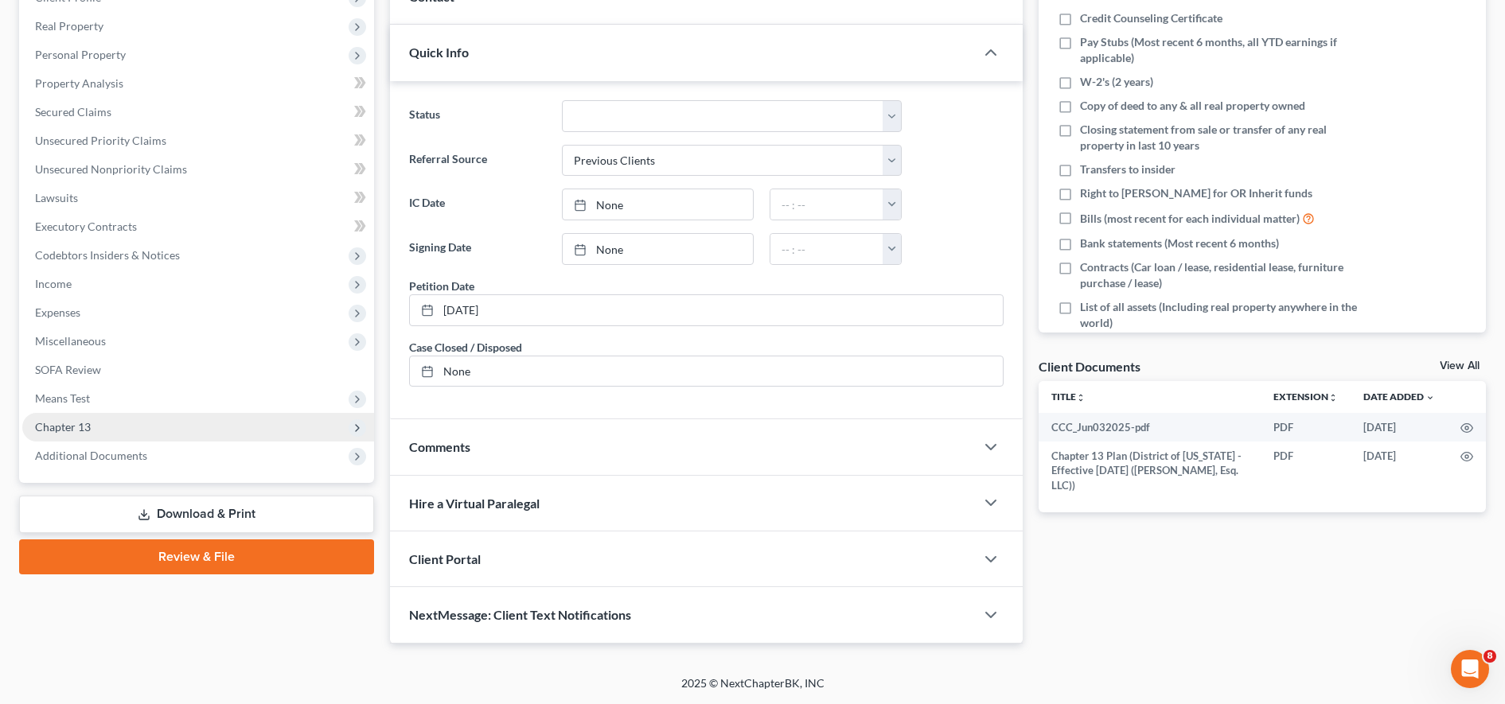
click at [193, 440] on span "Chapter 13" at bounding box center [198, 427] width 352 height 29
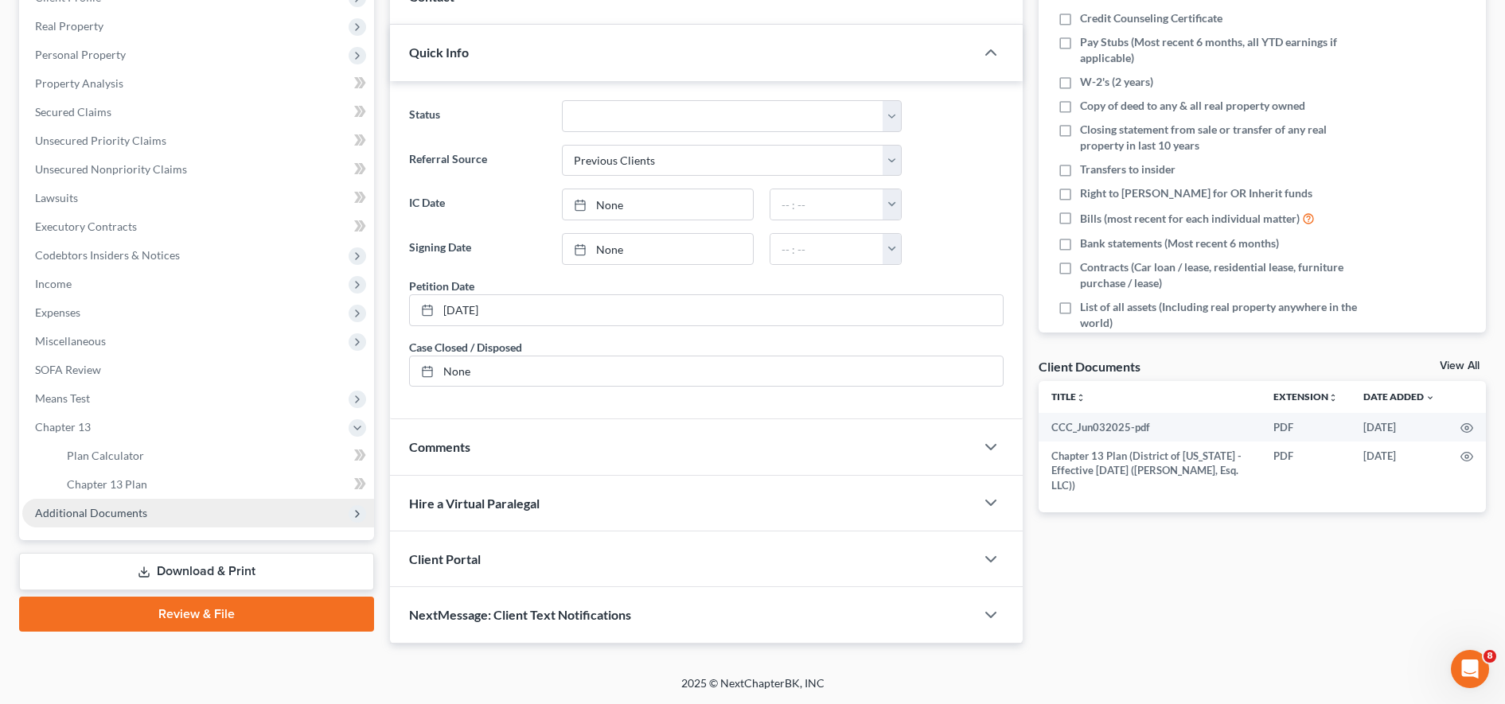
click at [143, 521] on span "Additional Documents" at bounding box center [198, 513] width 352 height 29
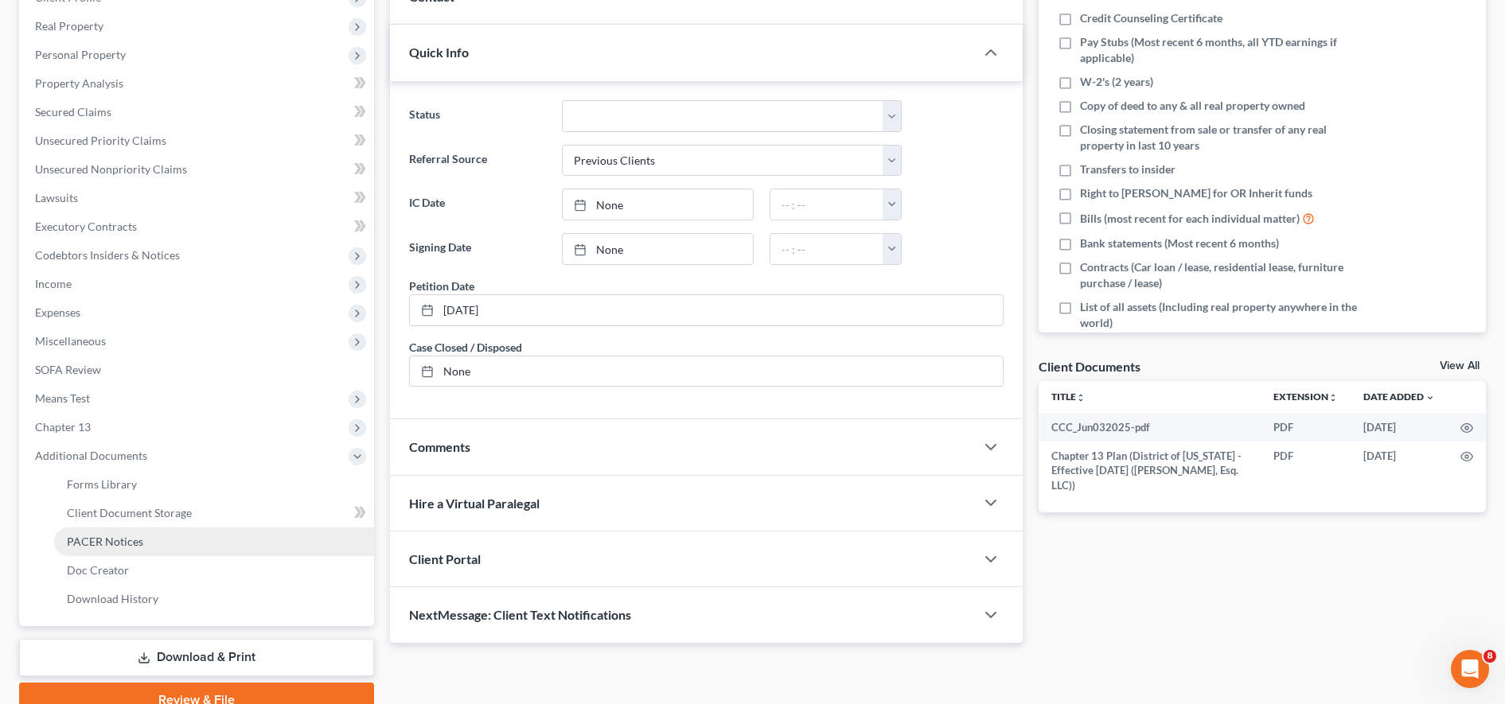
click at [131, 540] on span "PACER Notices" at bounding box center [105, 542] width 76 height 14
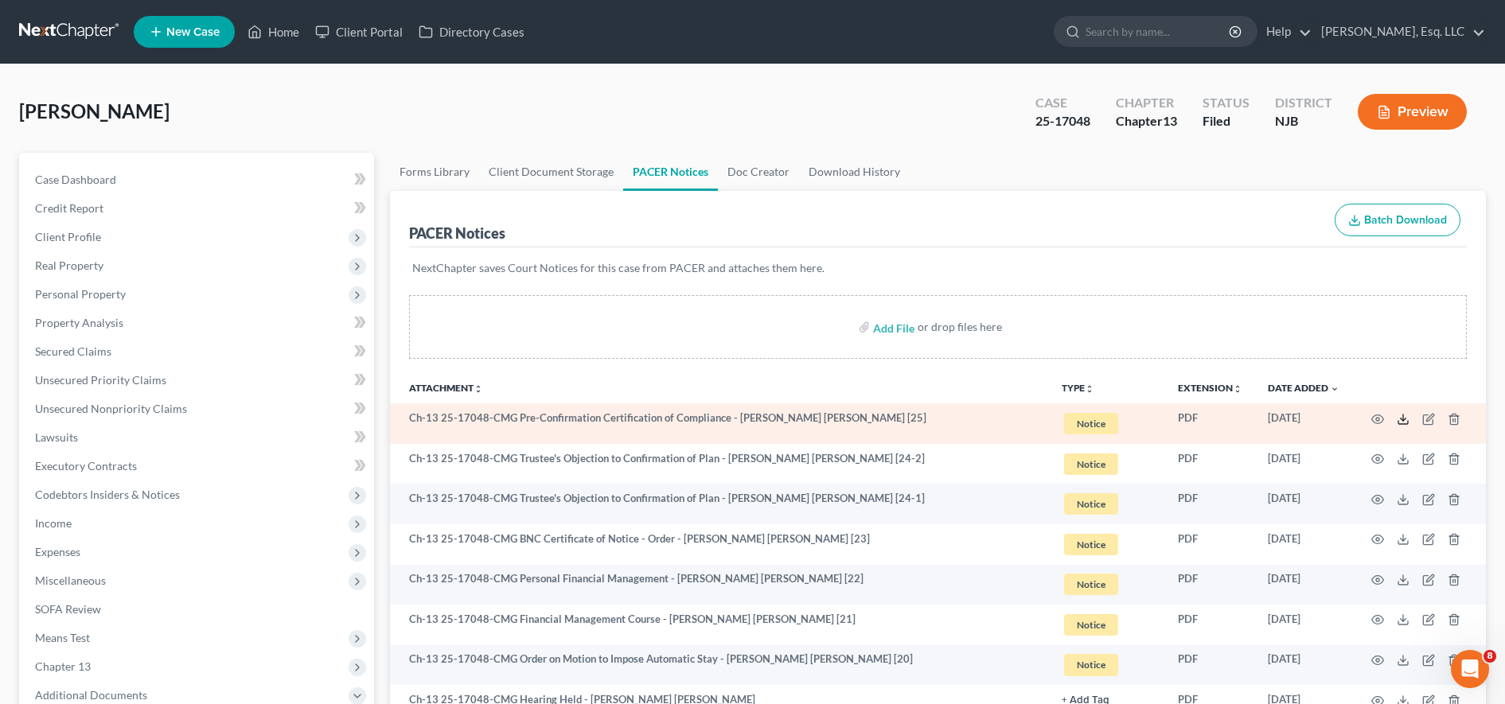
click at [739, 416] on line at bounding box center [1403, 418] width 0 height 6
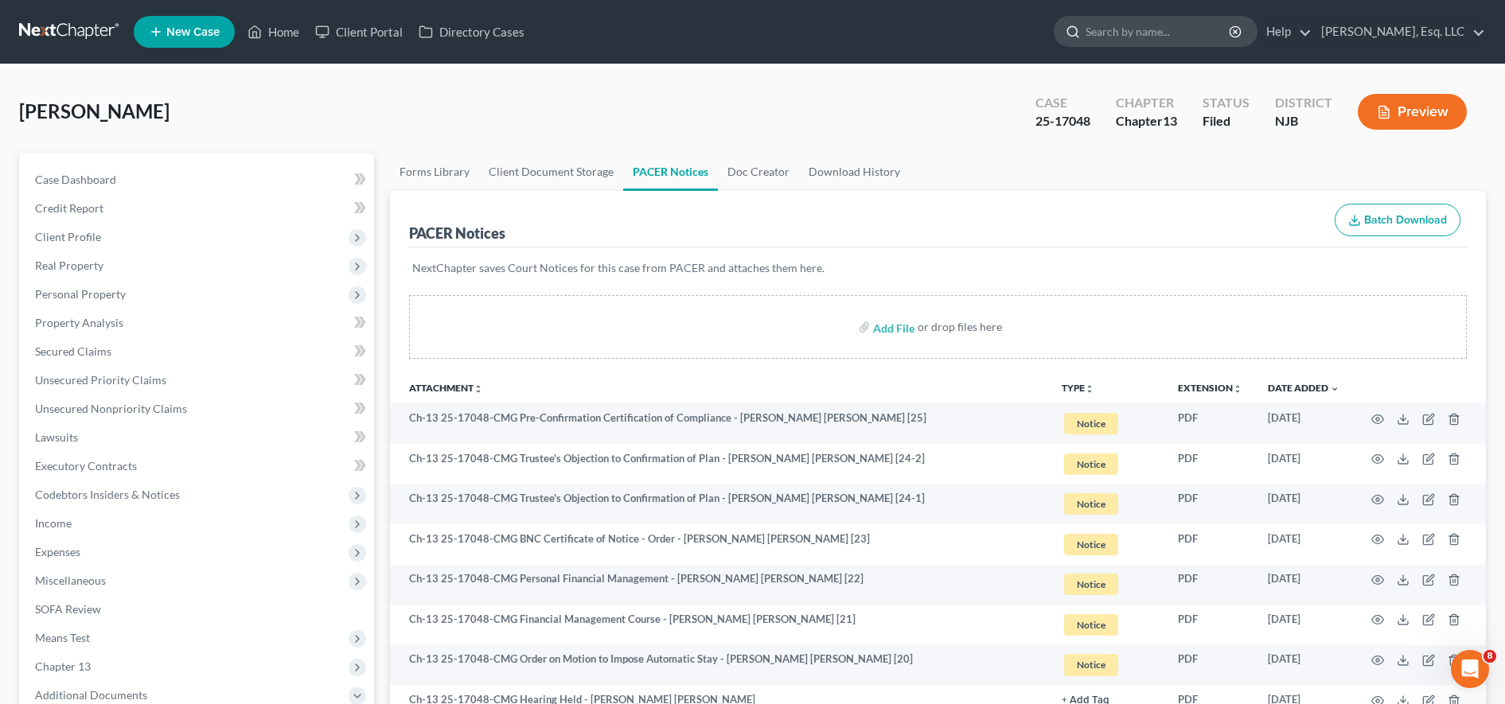
click at [739, 28] on input "search" at bounding box center [1159, 31] width 146 height 29
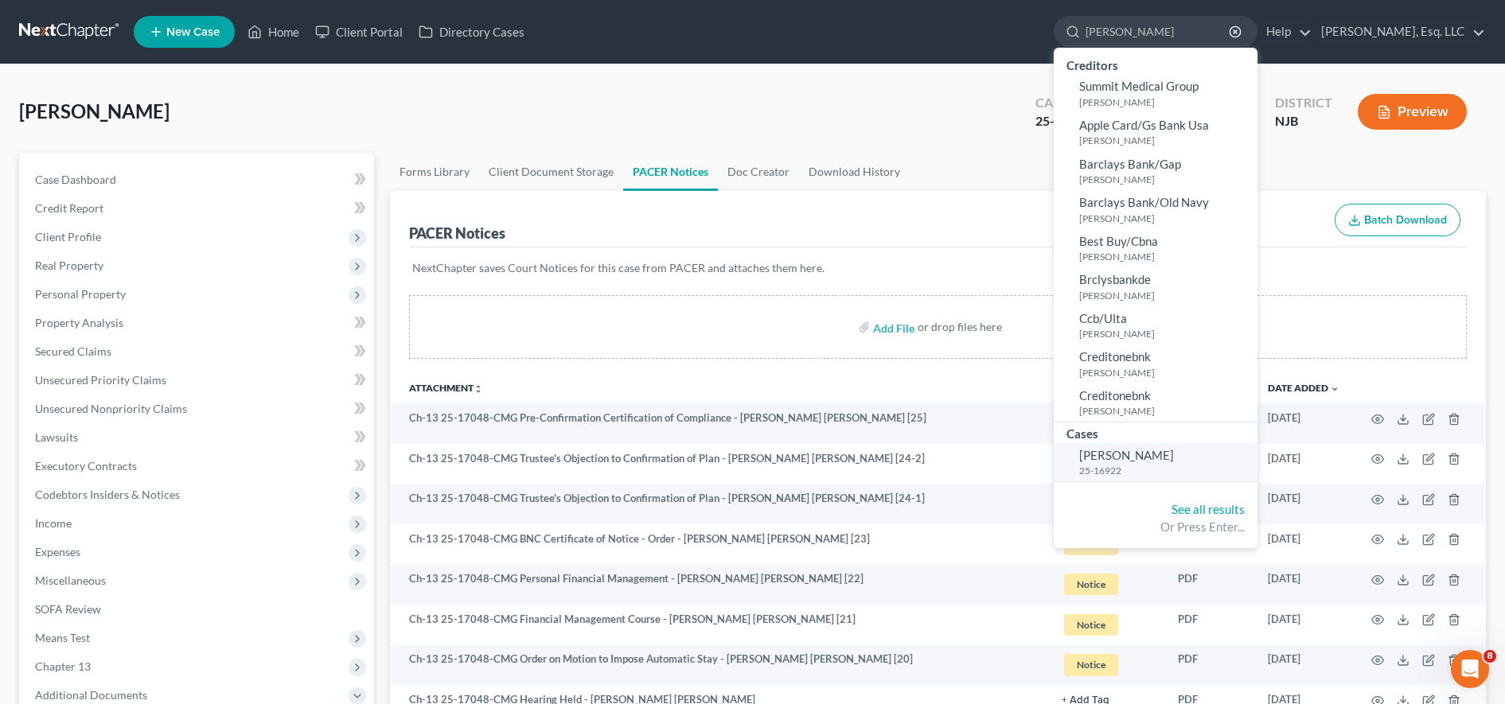
type input "[PERSON_NAME]"
click at [739, 455] on span "[PERSON_NAME]" at bounding box center [1126, 455] width 95 height 14
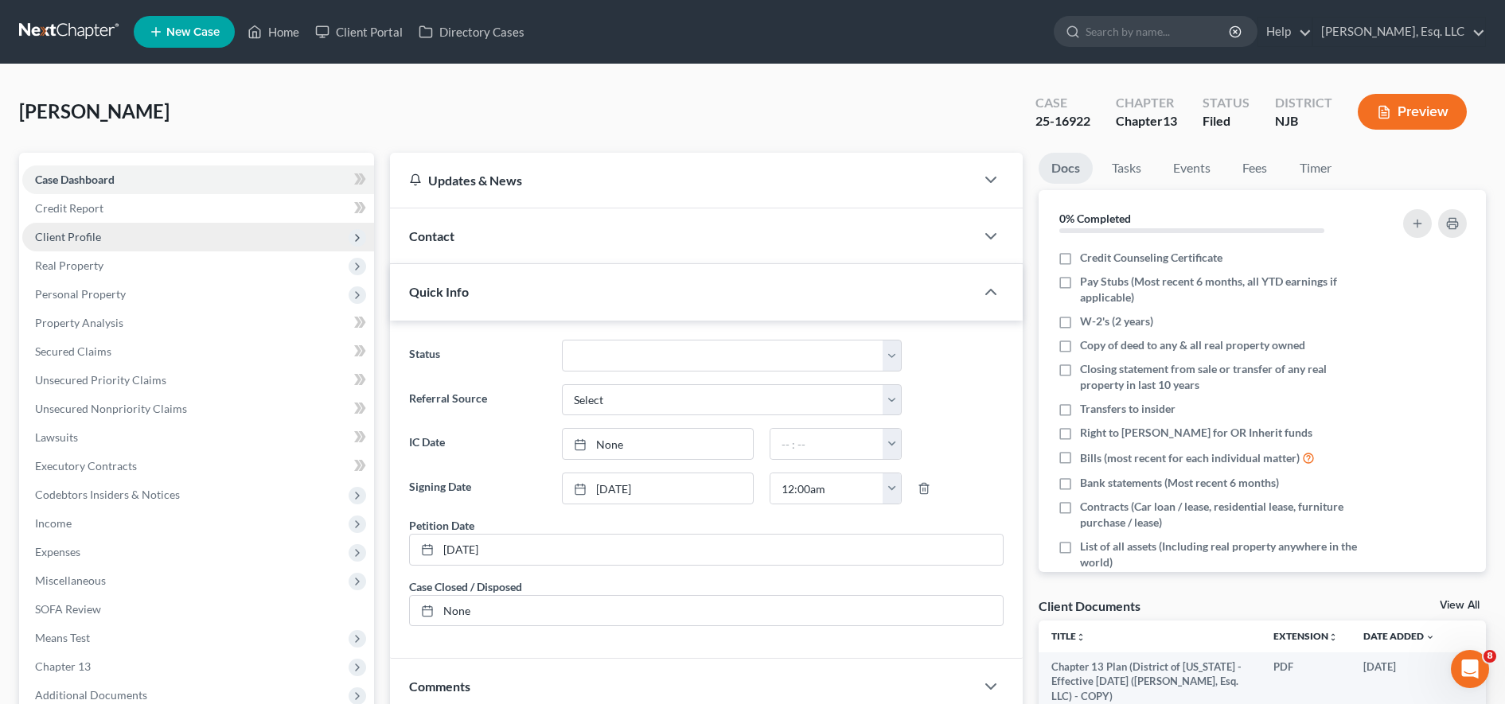
scroll to position [338, 0]
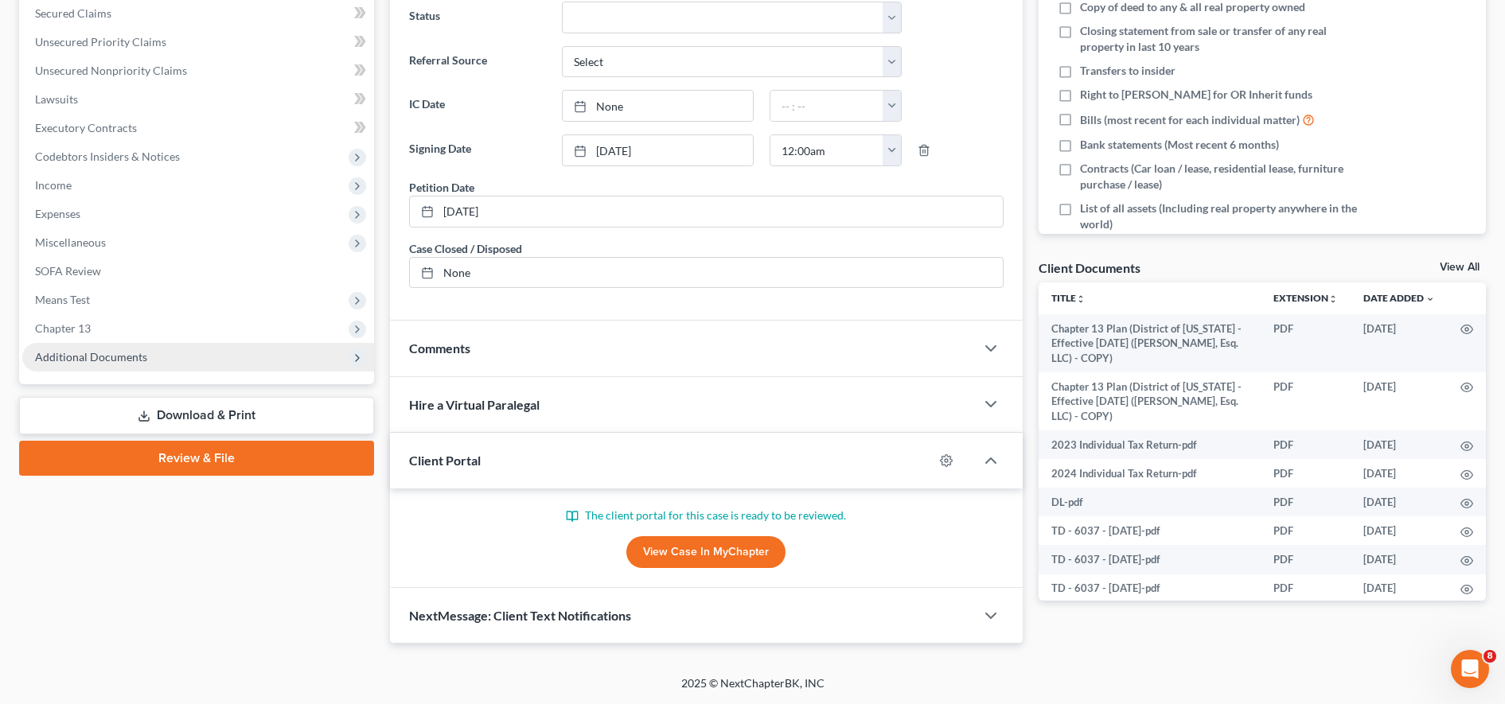
click at [238, 360] on span "Additional Documents" at bounding box center [198, 357] width 352 height 29
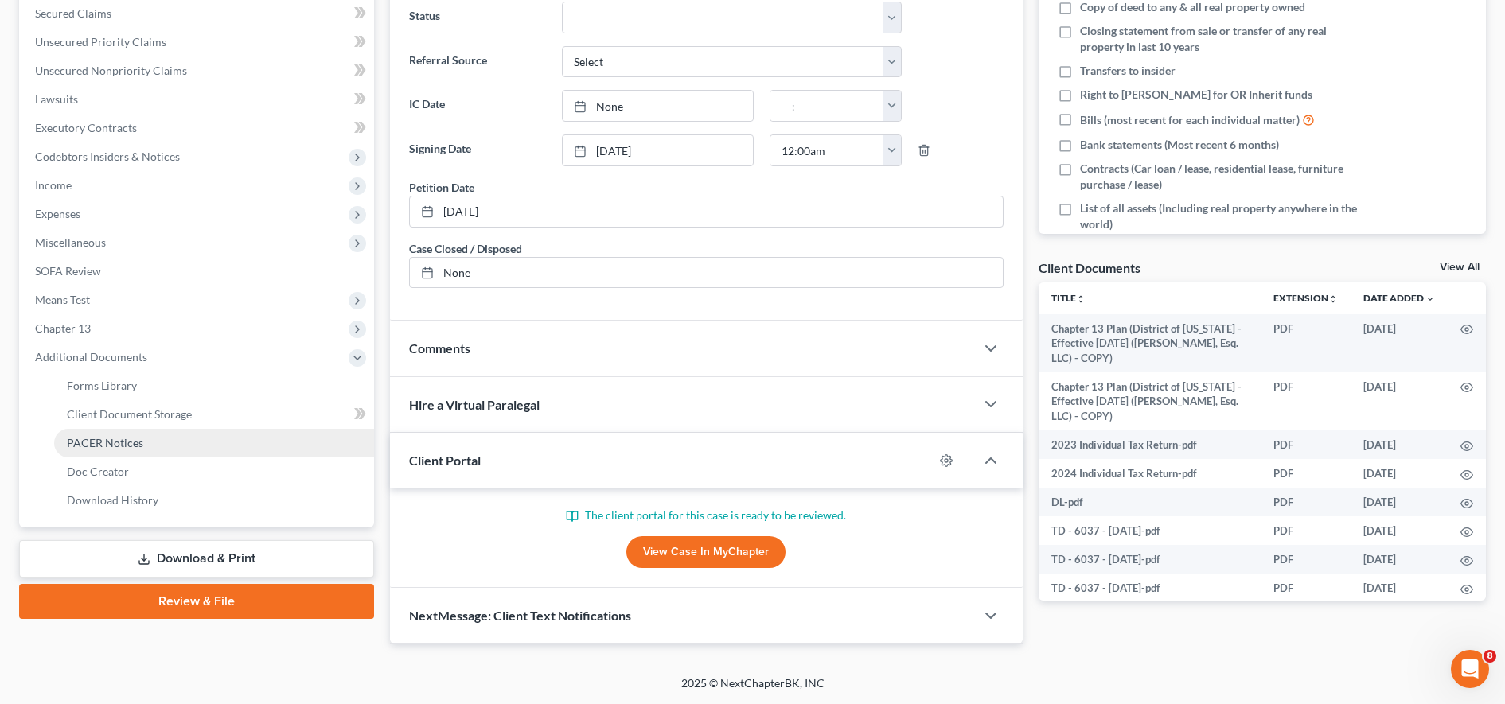
click at [191, 435] on link "PACER Notices" at bounding box center [214, 443] width 320 height 29
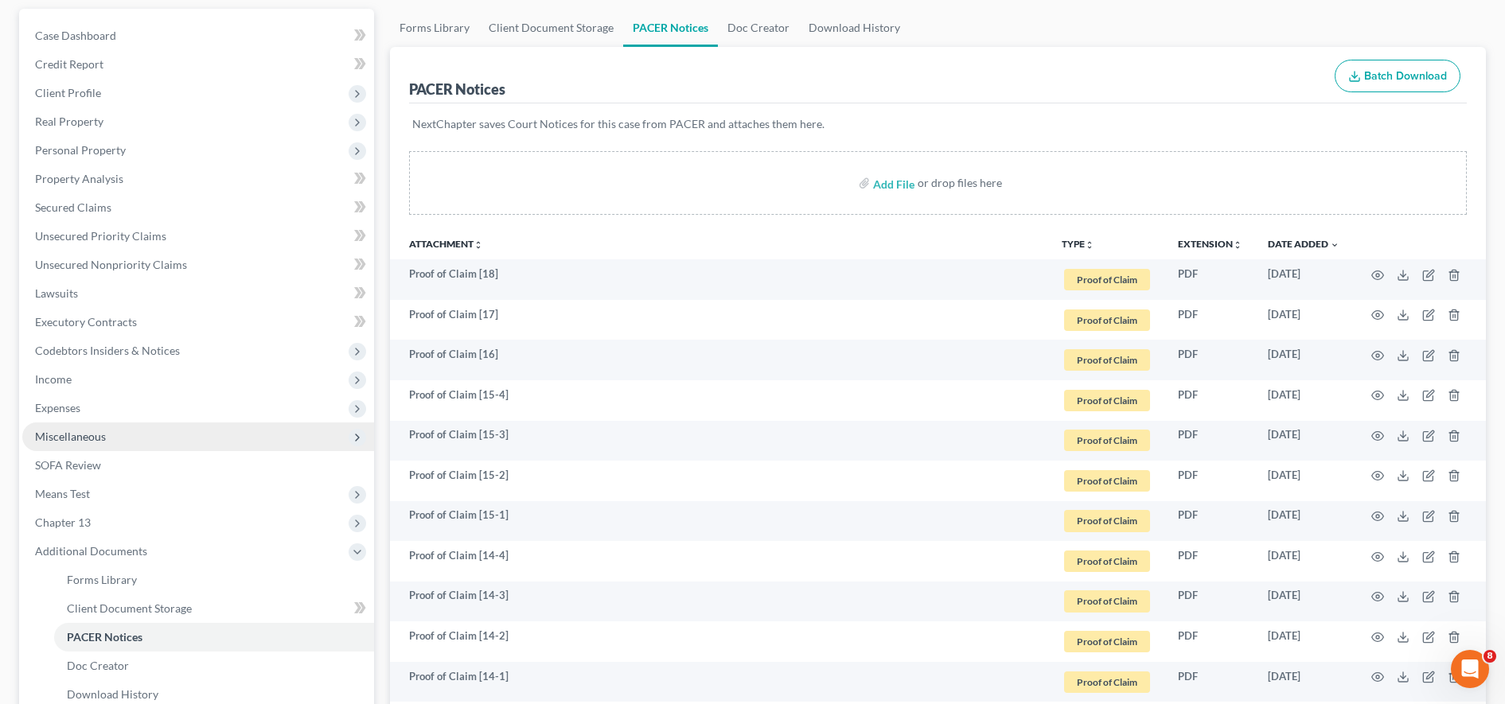
scroll to position [234, 0]
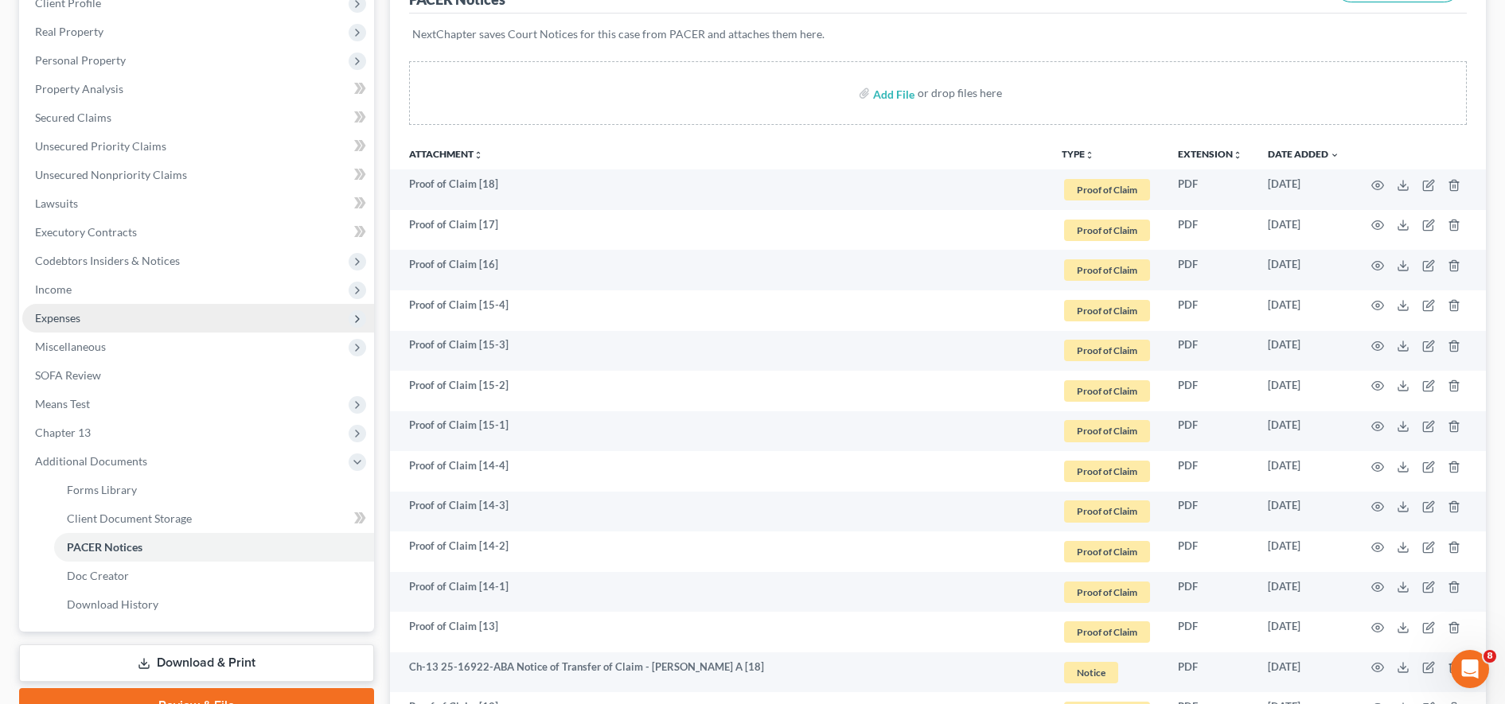
click at [256, 318] on span "Expenses" at bounding box center [198, 318] width 352 height 29
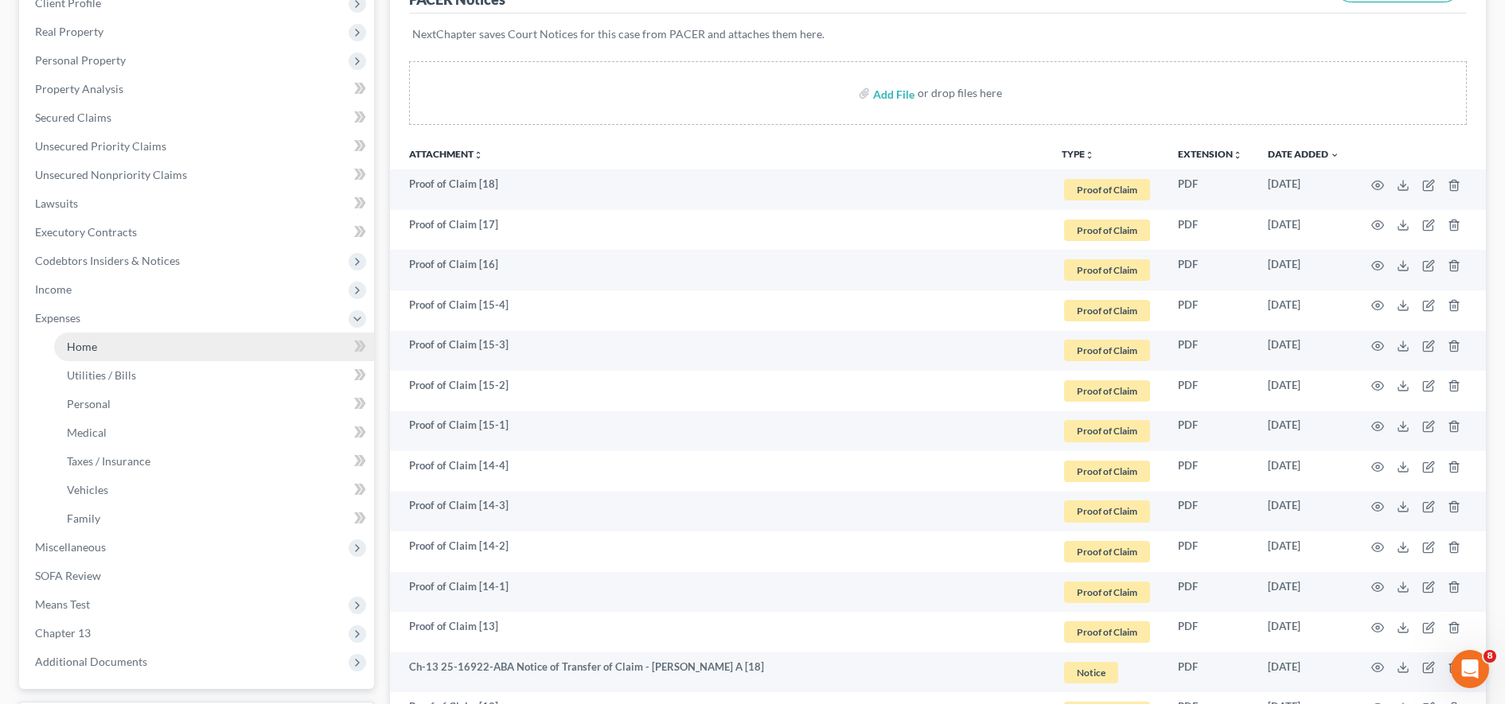
click at [246, 341] on link "Home" at bounding box center [214, 347] width 320 height 29
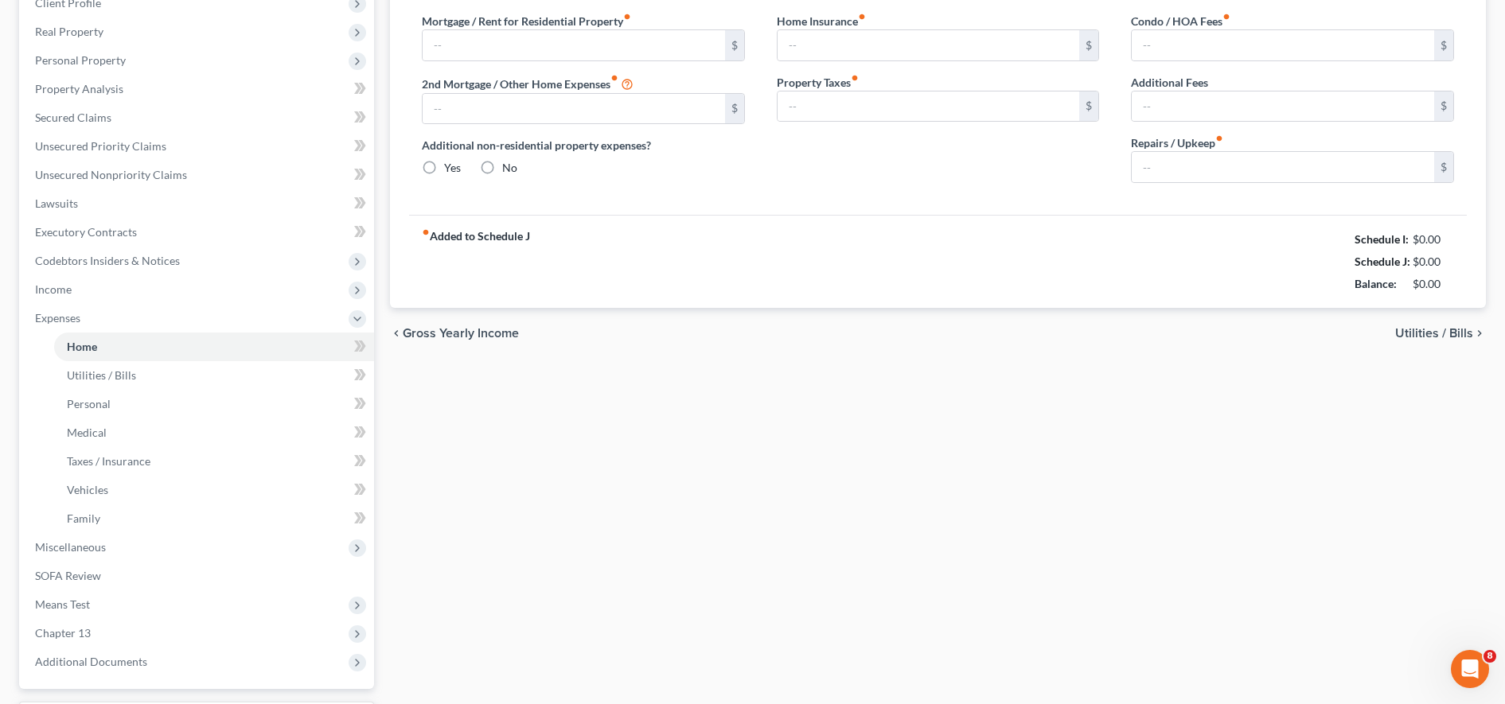
type input "2,348.40"
type input "0.00"
radio input "true"
type input "170.00"
type input "0.00"
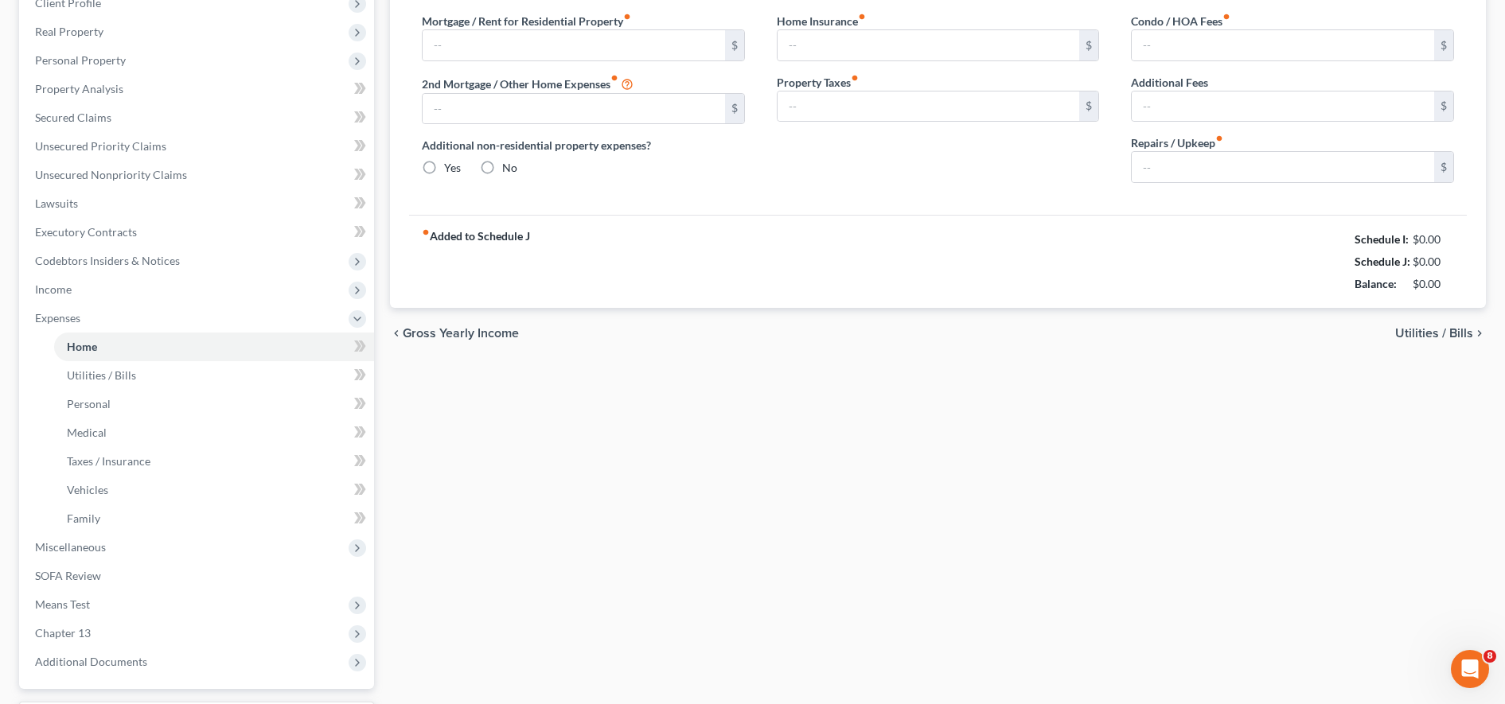
type input "410.00"
type input "97.00"
type input "100.00"
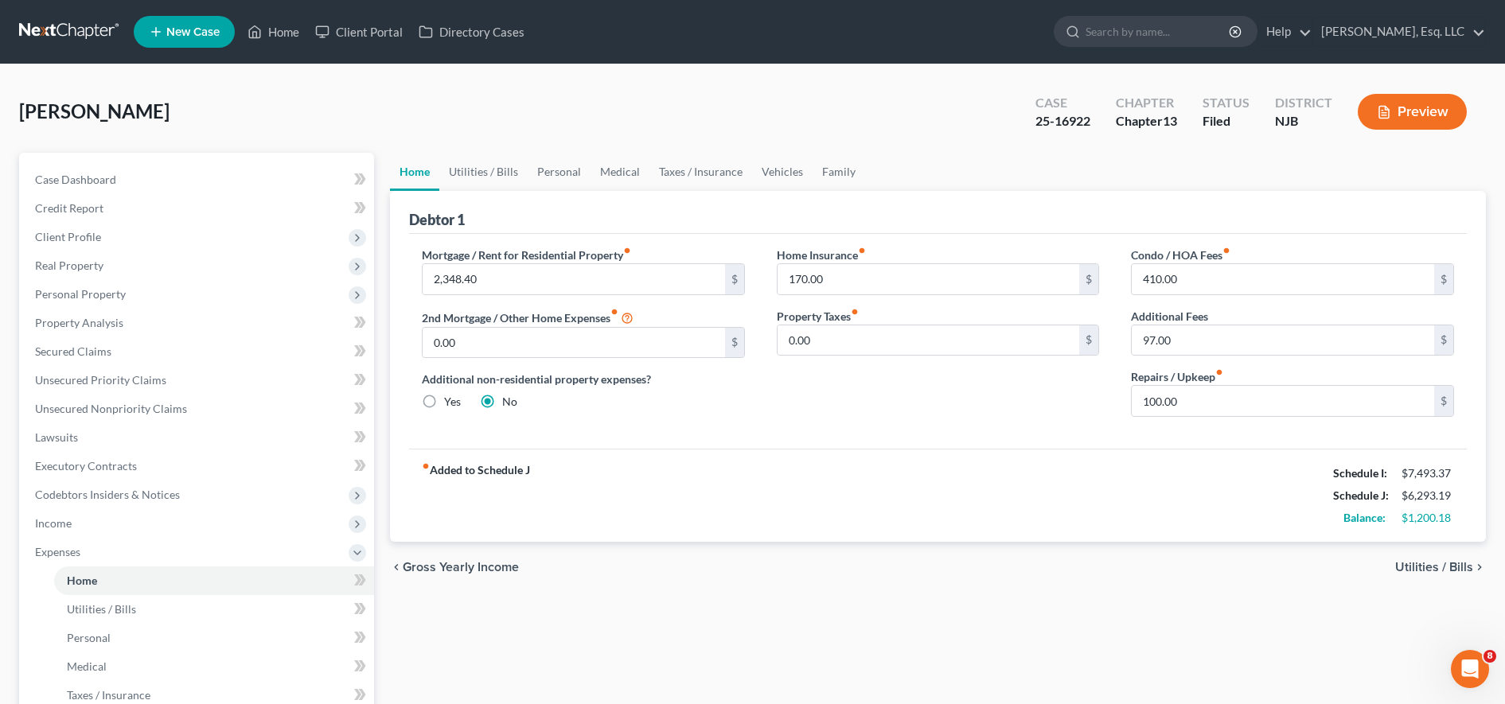
click at [739, 224] on div "Debtor 1" at bounding box center [938, 212] width 1058 height 43
click at [739, 540] on div "fiber_manual_record Added to Schedule J Schedule I: $7,493.37 Schedule J: $6,29…" at bounding box center [938, 495] width 1058 height 93
click at [119, 409] on span "Unsecured Nonpriority Claims" at bounding box center [111, 409] width 152 height 14
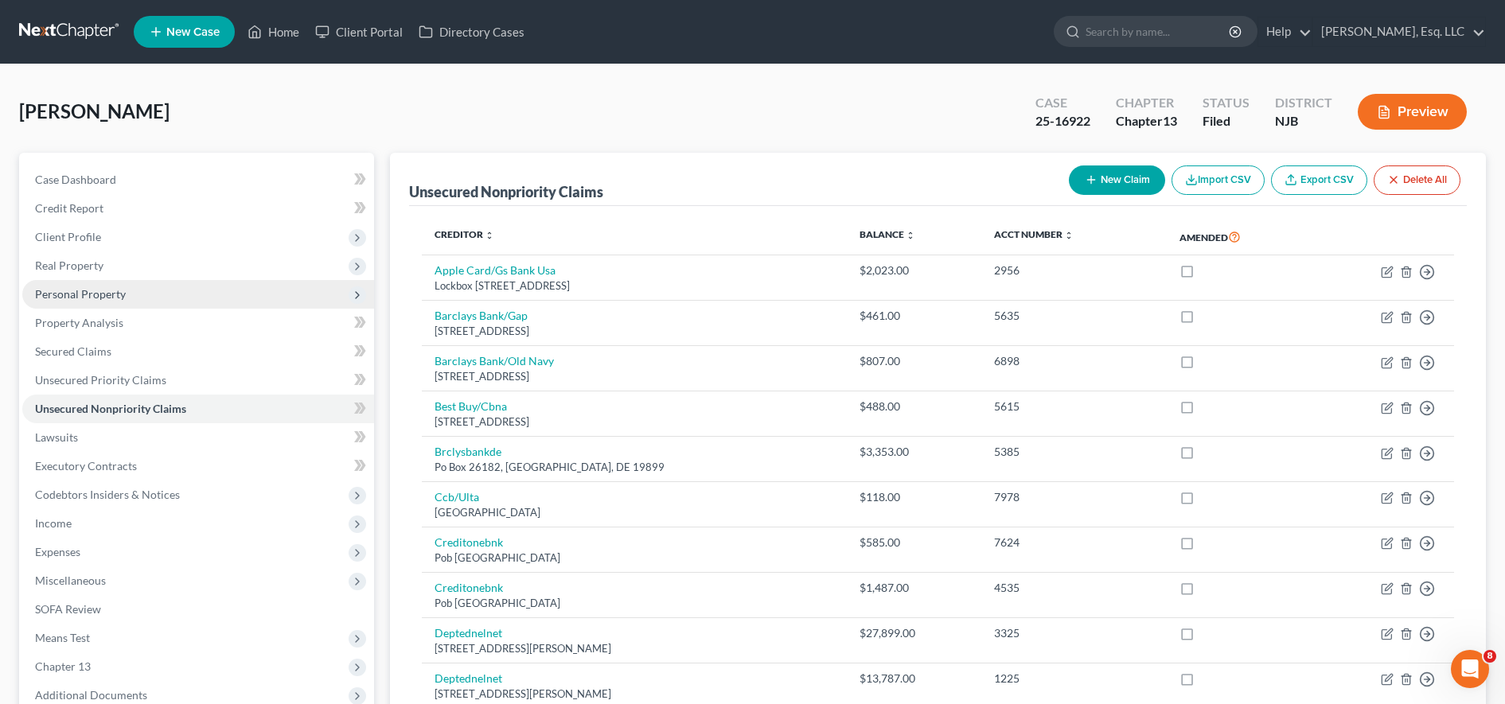
drag, startPoint x: 168, startPoint y: 283, endPoint x: 123, endPoint y: 294, distance: 45.8
click at [123, 294] on span "Personal Property" at bounding box center [80, 294] width 91 height 14
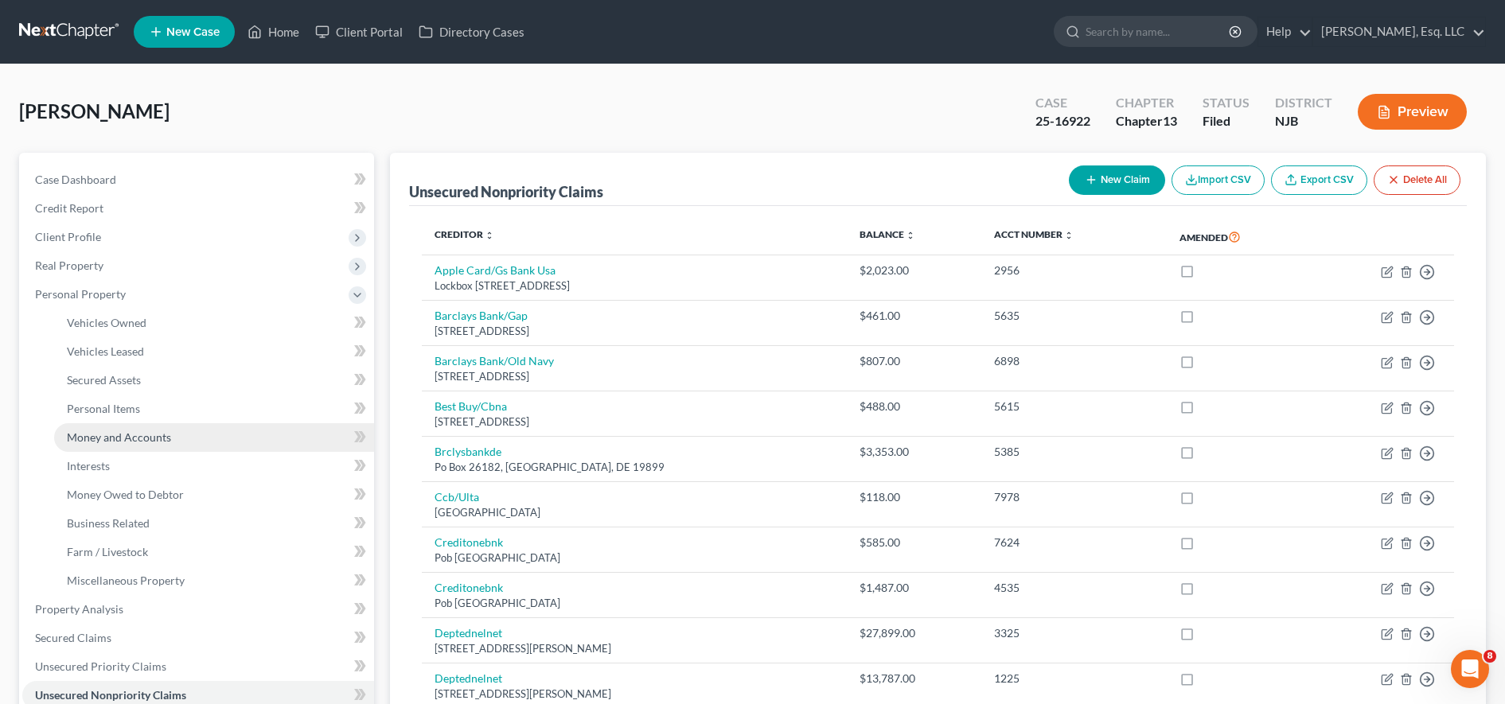
click at [178, 427] on link "Money and Accounts" at bounding box center [214, 437] width 320 height 29
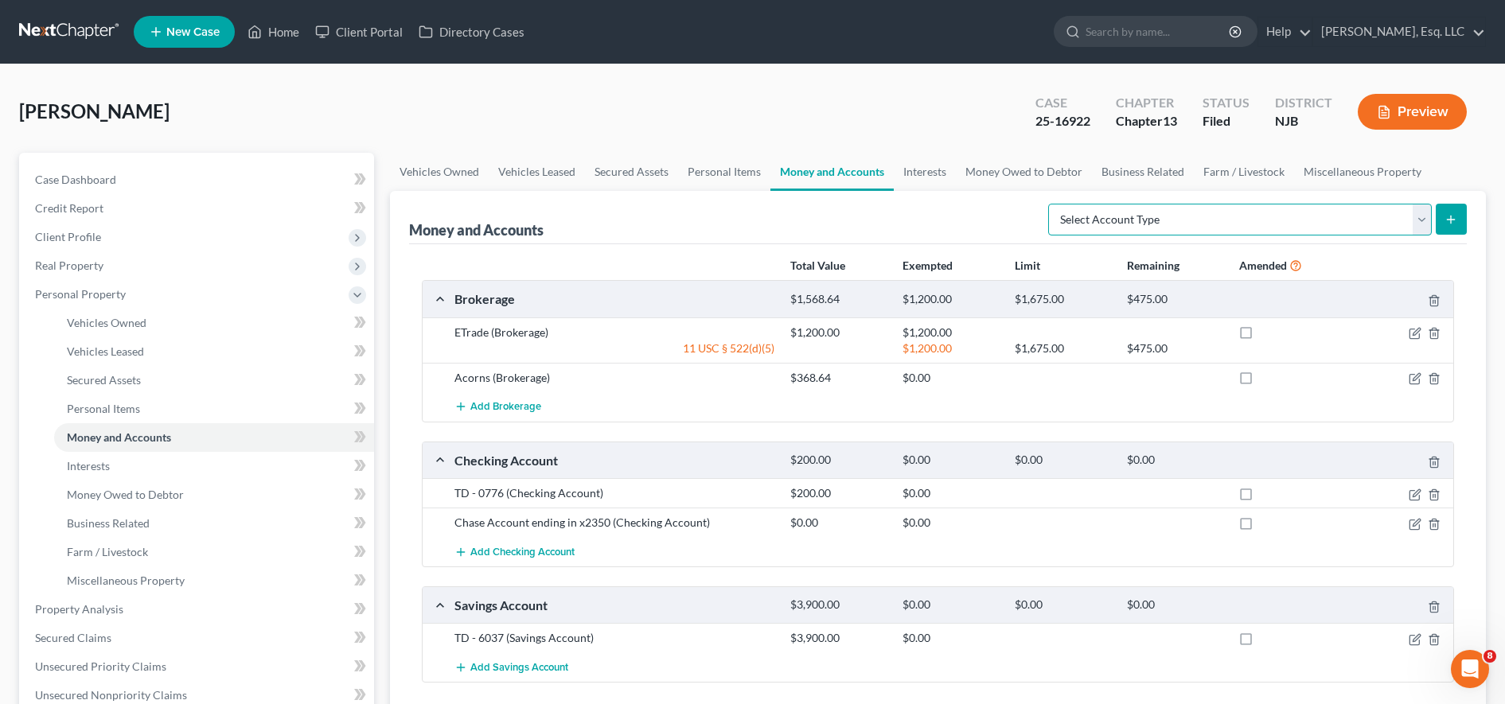
click at [739, 217] on select "Select Account Type Brokerage (A/B: 18, SOFA: 20) Cash on Hand (A/B: 16) Certif…" at bounding box center [1240, 220] width 384 height 32
click at [739, 412] on div "Add Brokerage" at bounding box center [951, 406] width 1009 height 29
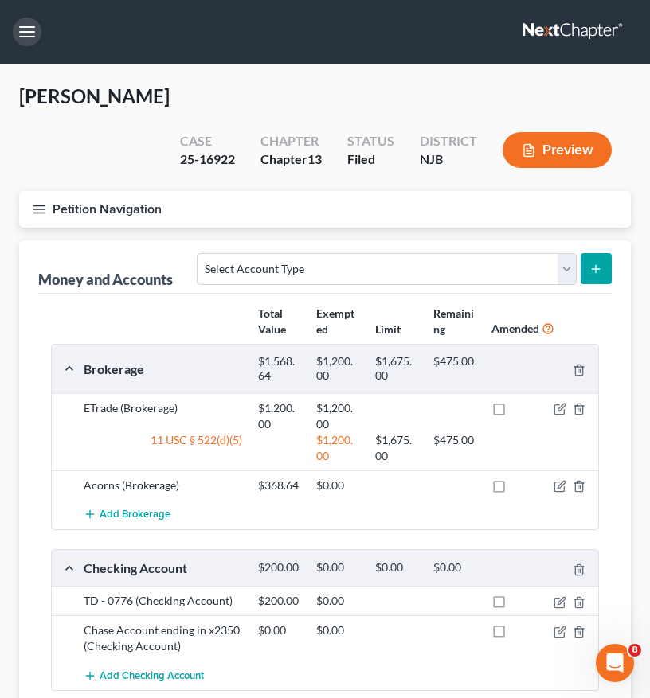
click at [25, 33] on button "button" at bounding box center [27, 32] width 29 height 29
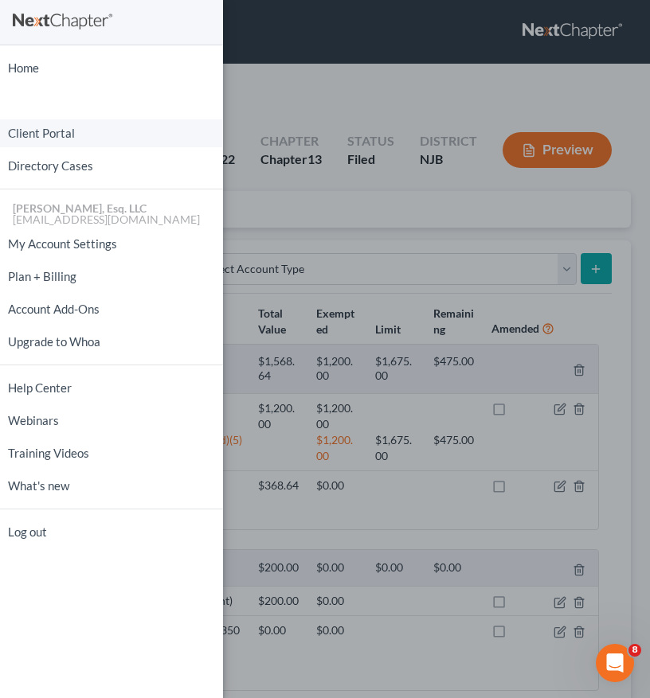
click at [70, 133] on link "Client Portal" at bounding box center [111, 133] width 223 height 28
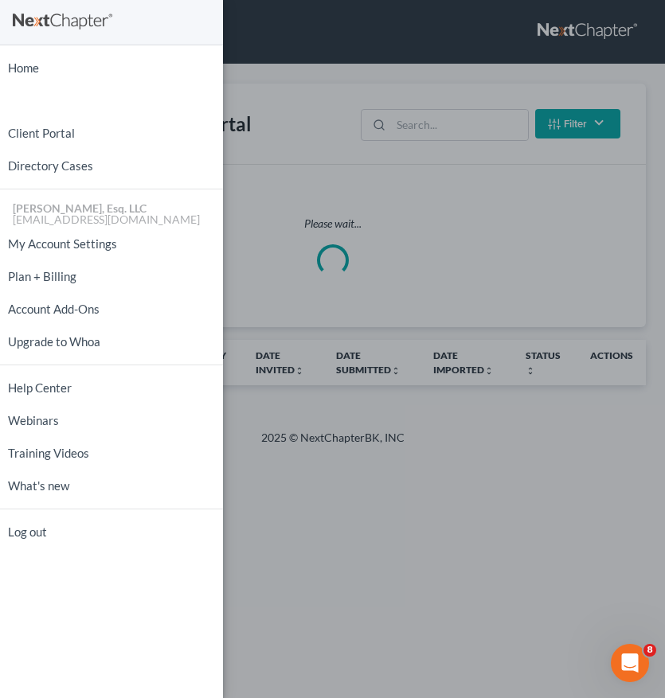
click at [427, 123] on div "Home New Case Client Portal Directory Cases [PERSON_NAME], Esq. LLC [EMAIL_ADDR…" at bounding box center [332, 349] width 665 height 698
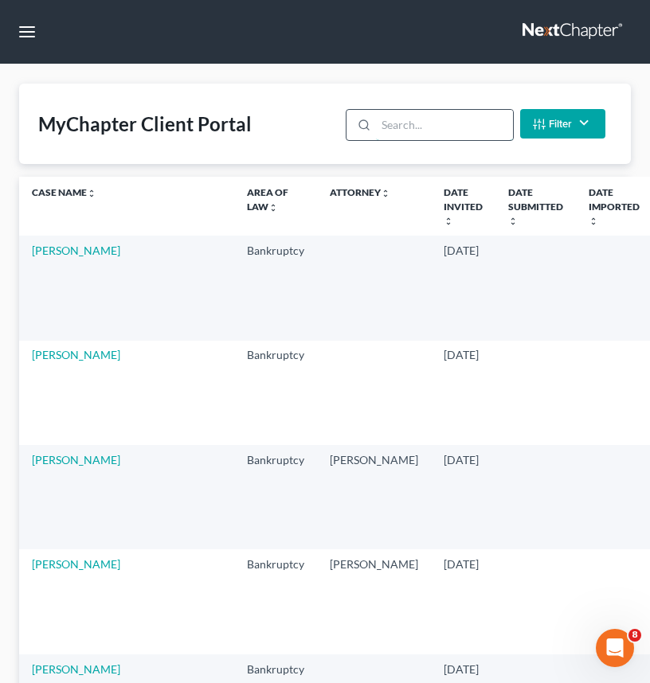
click at [427, 123] on input "search" at bounding box center [444, 125] width 136 height 30
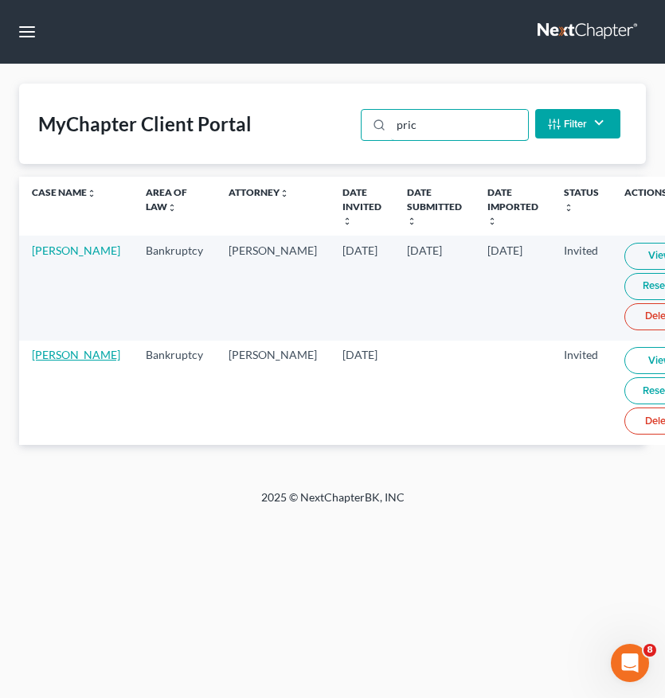
type input "pric"
click at [53, 356] on link "[PERSON_NAME]" at bounding box center [76, 355] width 88 height 14
select select "6"
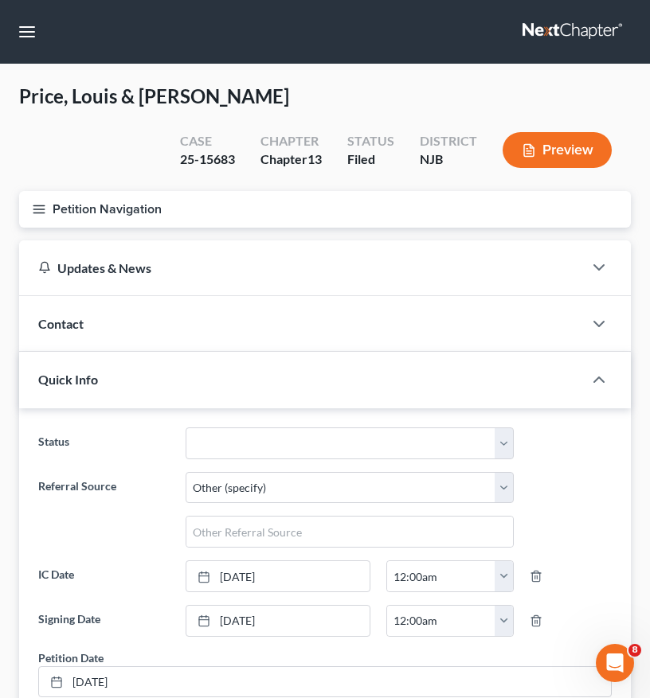
click at [40, 205] on icon "button" at bounding box center [39, 209] width 14 height 14
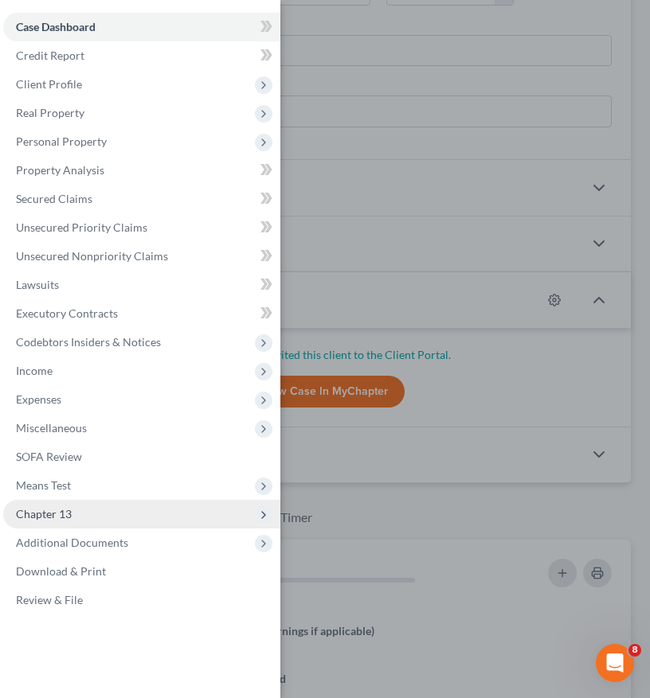
scroll to position [683, 0]
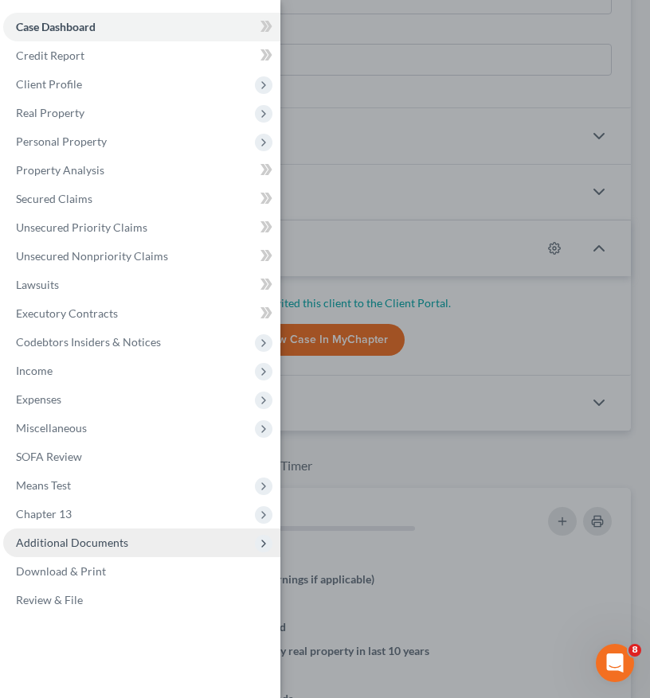
click at [87, 544] on span "Additional Documents" at bounding box center [72, 543] width 112 height 14
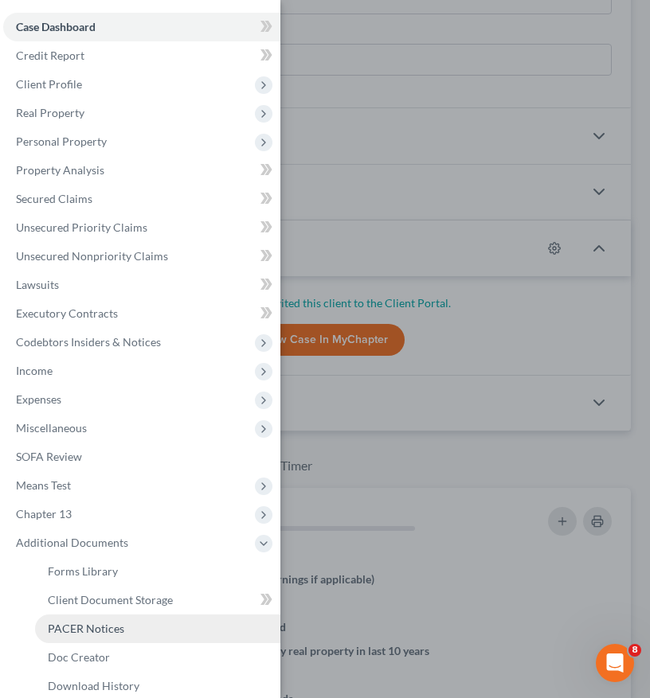
click at [96, 636] on link "PACER Notices" at bounding box center [157, 628] width 245 height 29
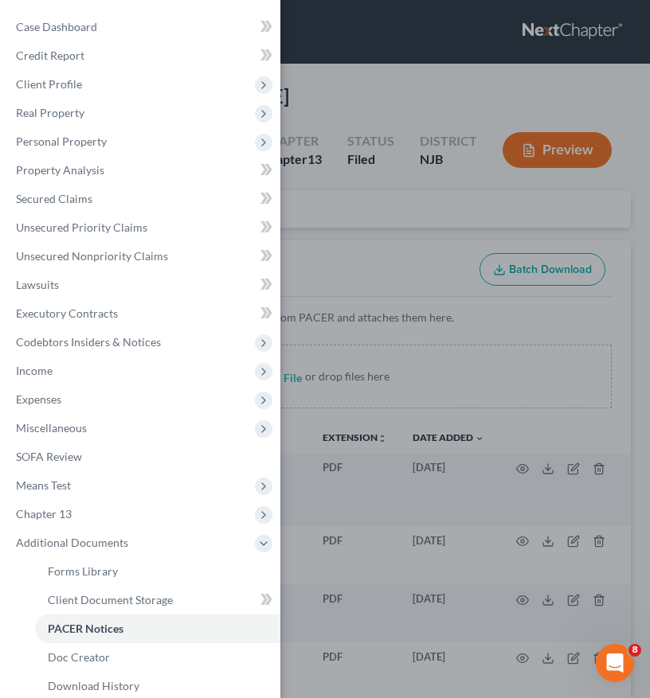
click at [395, 228] on div "Case Dashboard Payments Invoices Payments Payments Credit Report Client Profile" at bounding box center [325, 349] width 650 height 698
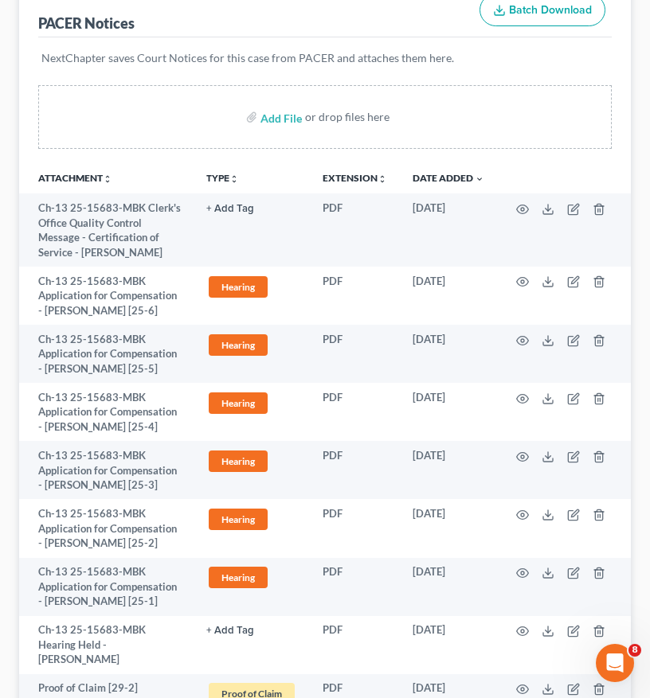
scroll to position [435, 0]
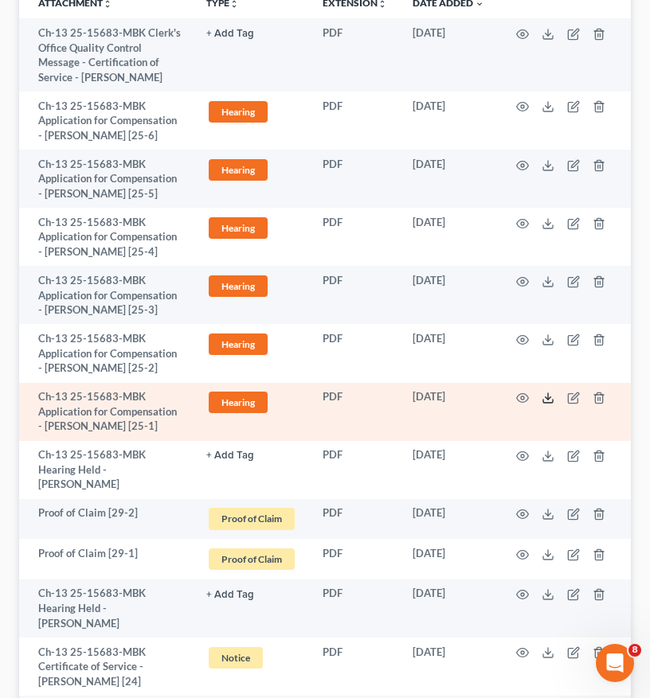
click at [550, 396] on icon at bounding box center [547, 398] width 13 height 13
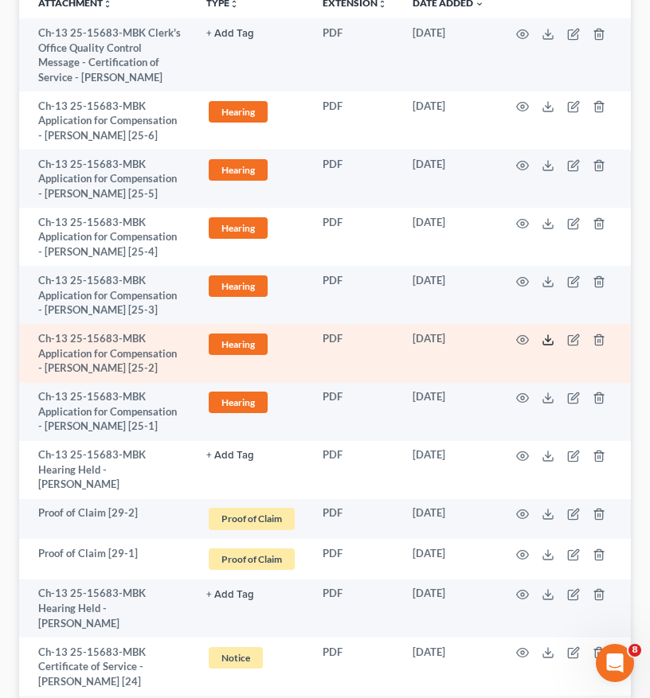
click at [551, 339] on icon at bounding box center [547, 340] width 13 height 13
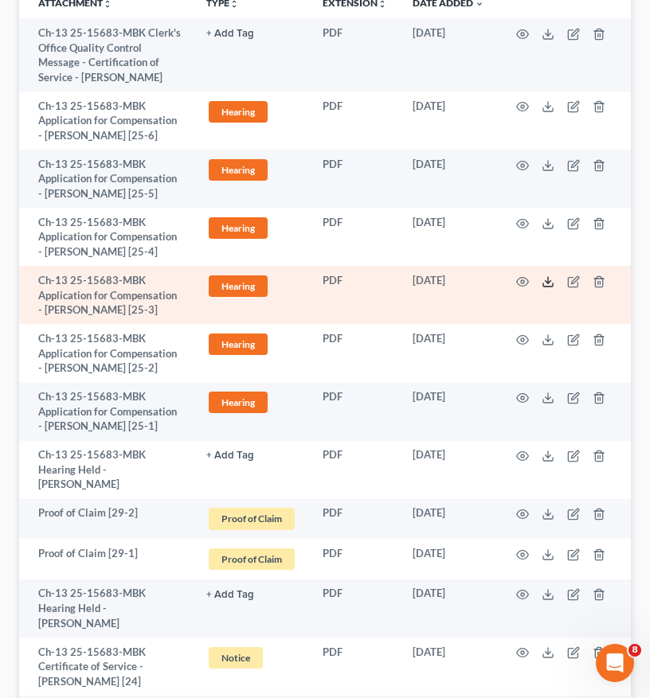
click at [548, 284] on icon at bounding box center [547, 281] width 13 height 13
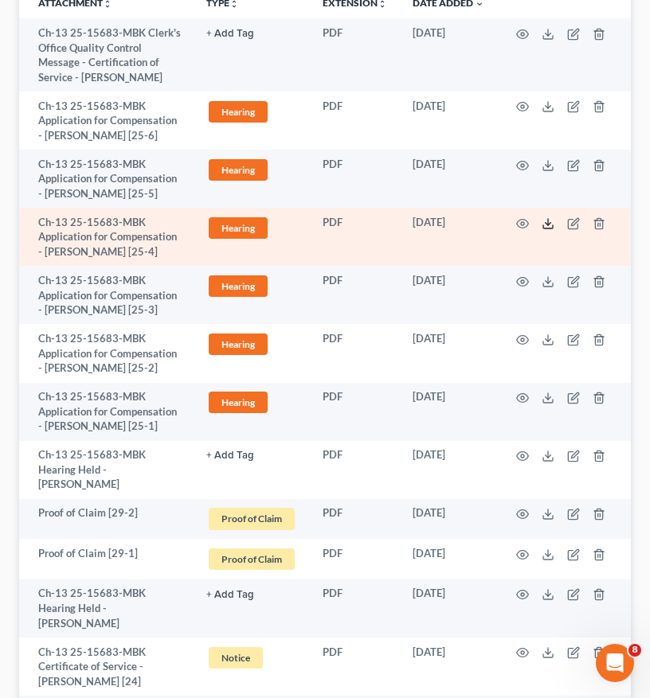
click at [544, 226] on icon at bounding box center [547, 223] width 13 height 13
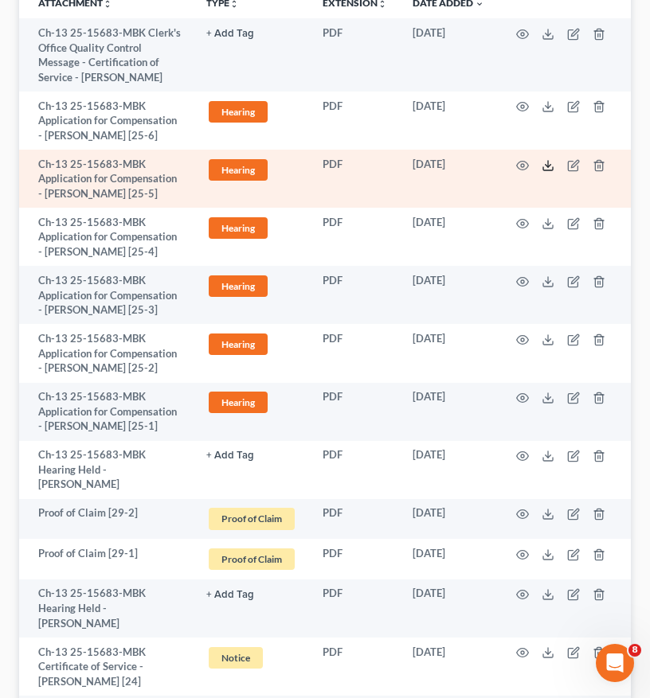
click at [547, 166] on polyline at bounding box center [548, 165] width 6 height 2
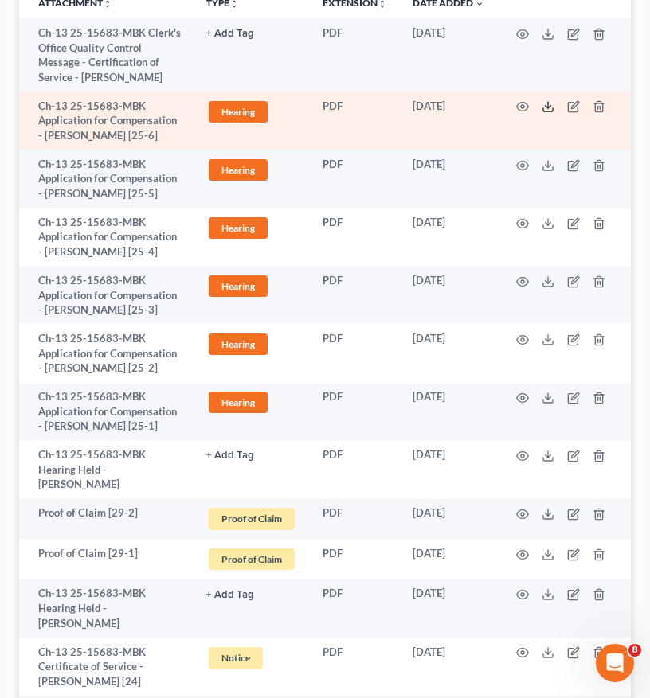
click at [546, 110] on icon at bounding box center [547, 106] width 13 height 13
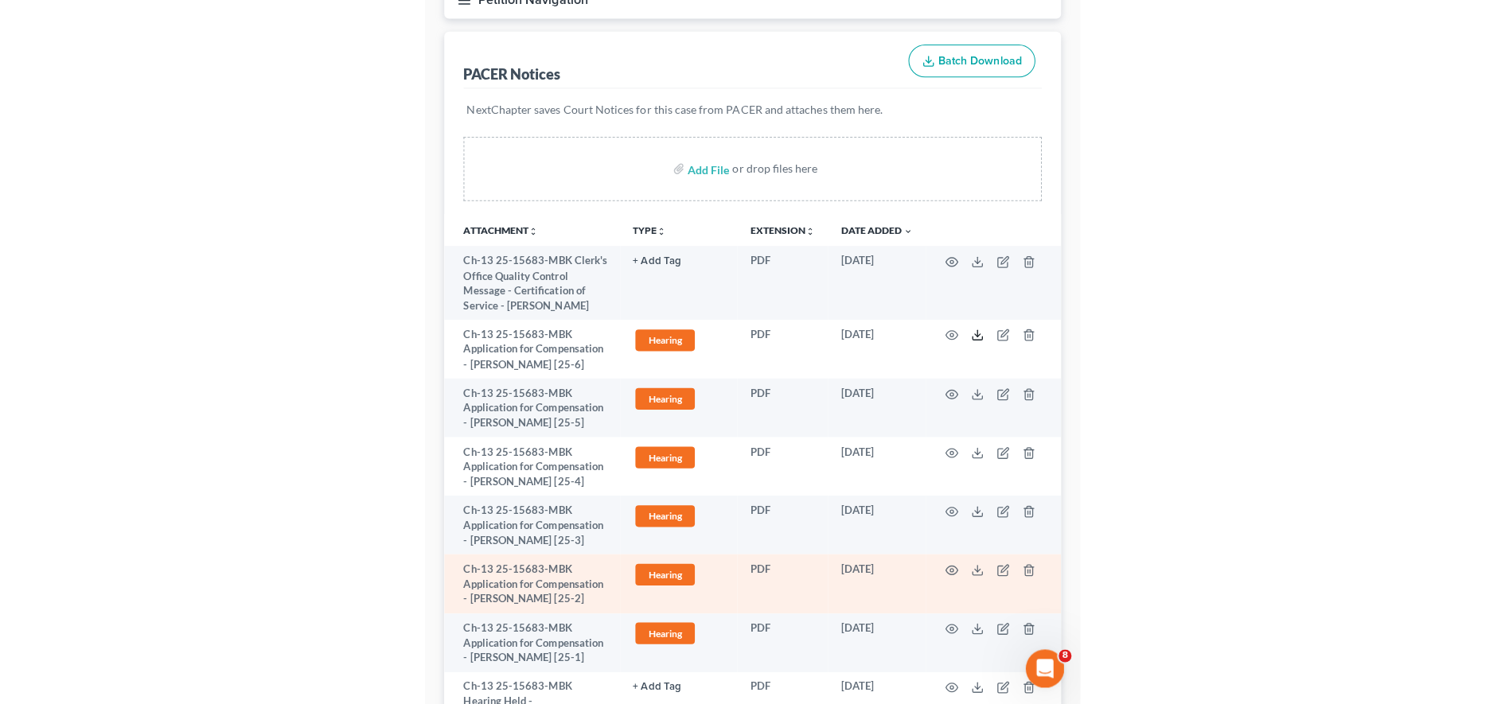
scroll to position [206, 0]
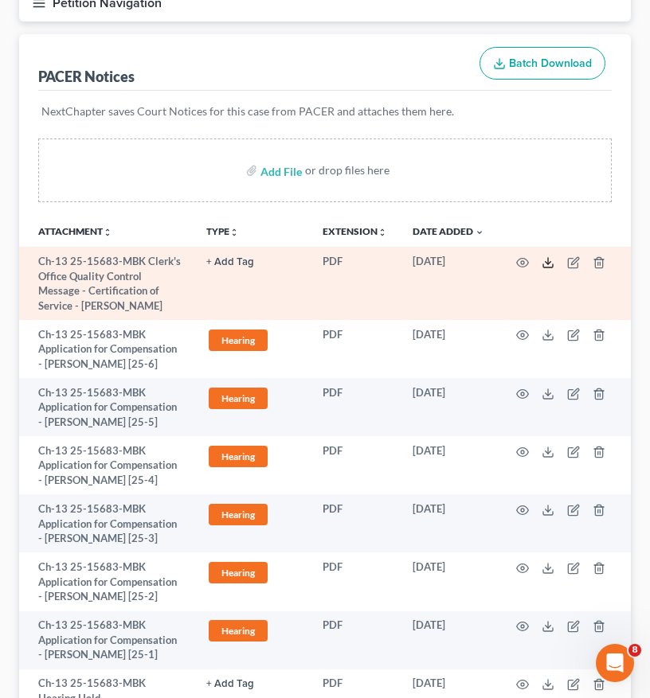
click at [547, 263] on polyline at bounding box center [548, 262] width 6 height 2
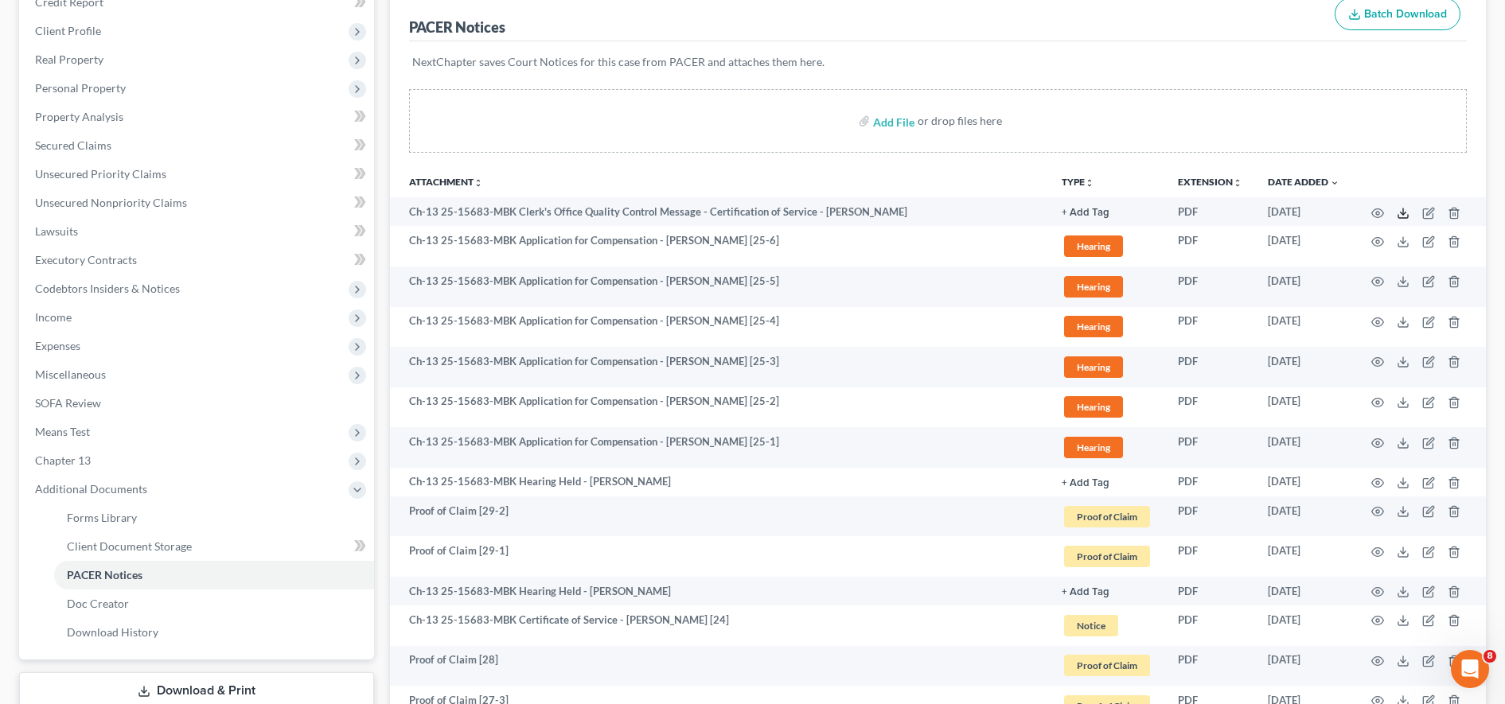
scroll to position [0, 0]
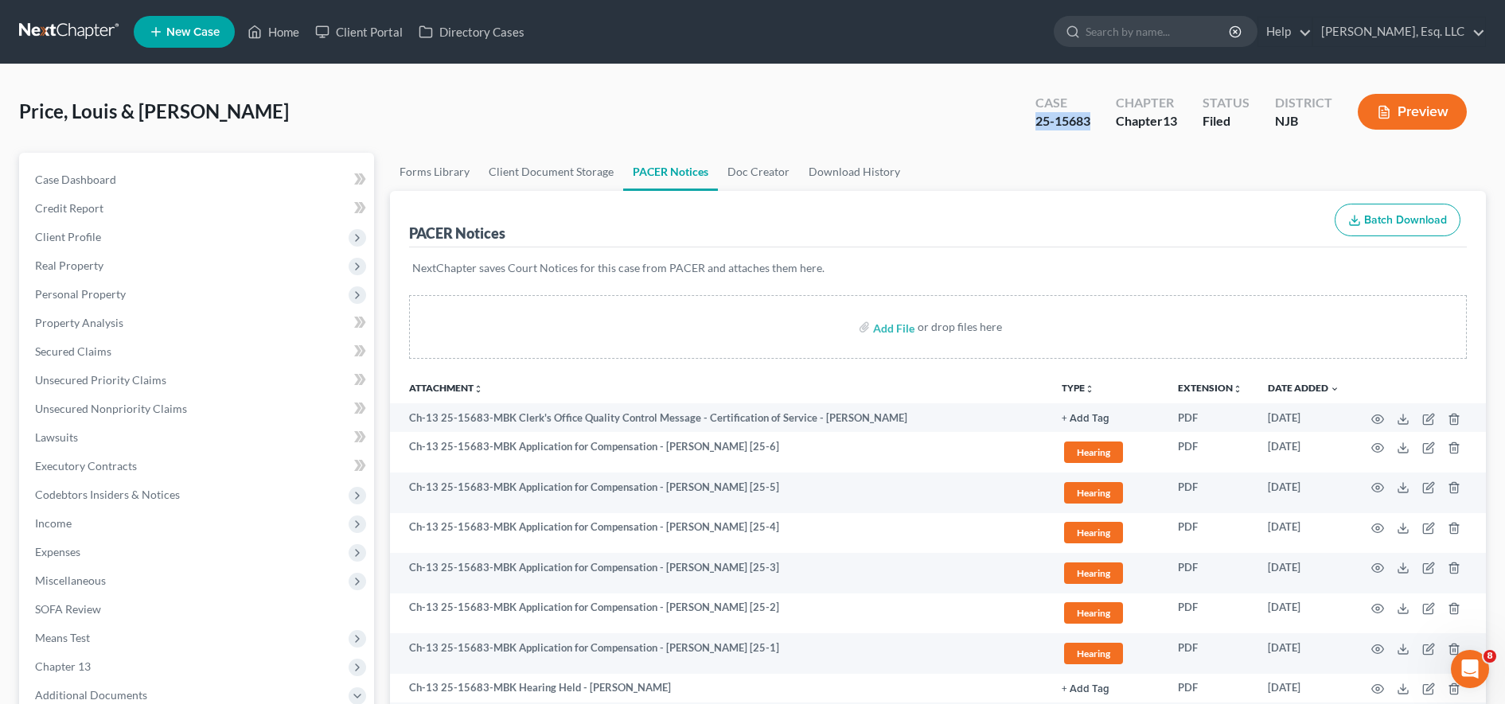
drag, startPoint x: 1029, startPoint y: 123, endPoint x: 1091, endPoint y: 123, distance: 62.1
click at [739, 123] on div "Case 25-15683" at bounding box center [1063, 113] width 80 height 47
copy div "25-15683"
click at [739, 41] on input "search" at bounding box center [1159, 31] width 146 height 29
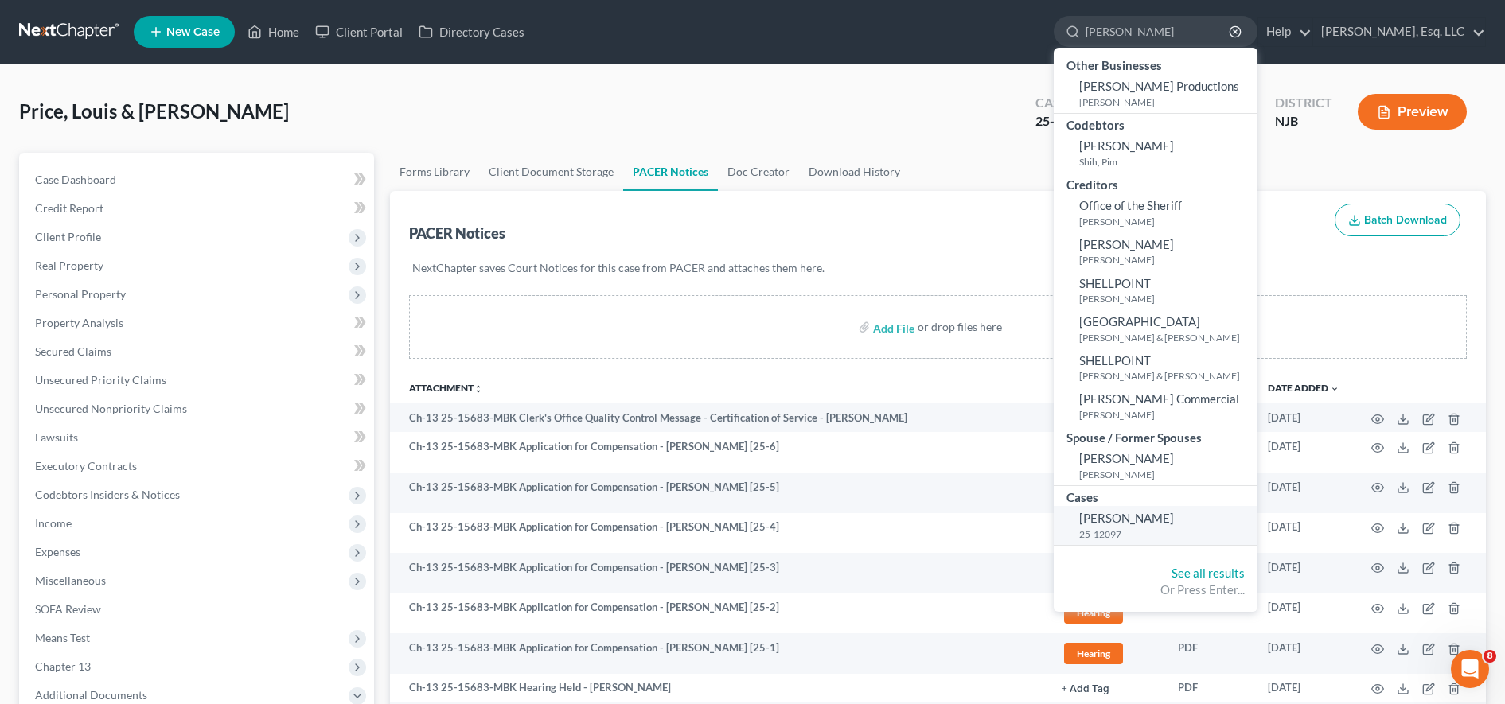
type input "[PERSON_NAME]"
click at [739, 523] on span "[PERSON_NAME]" at bounding box center [1126, 518] width 95 height 14
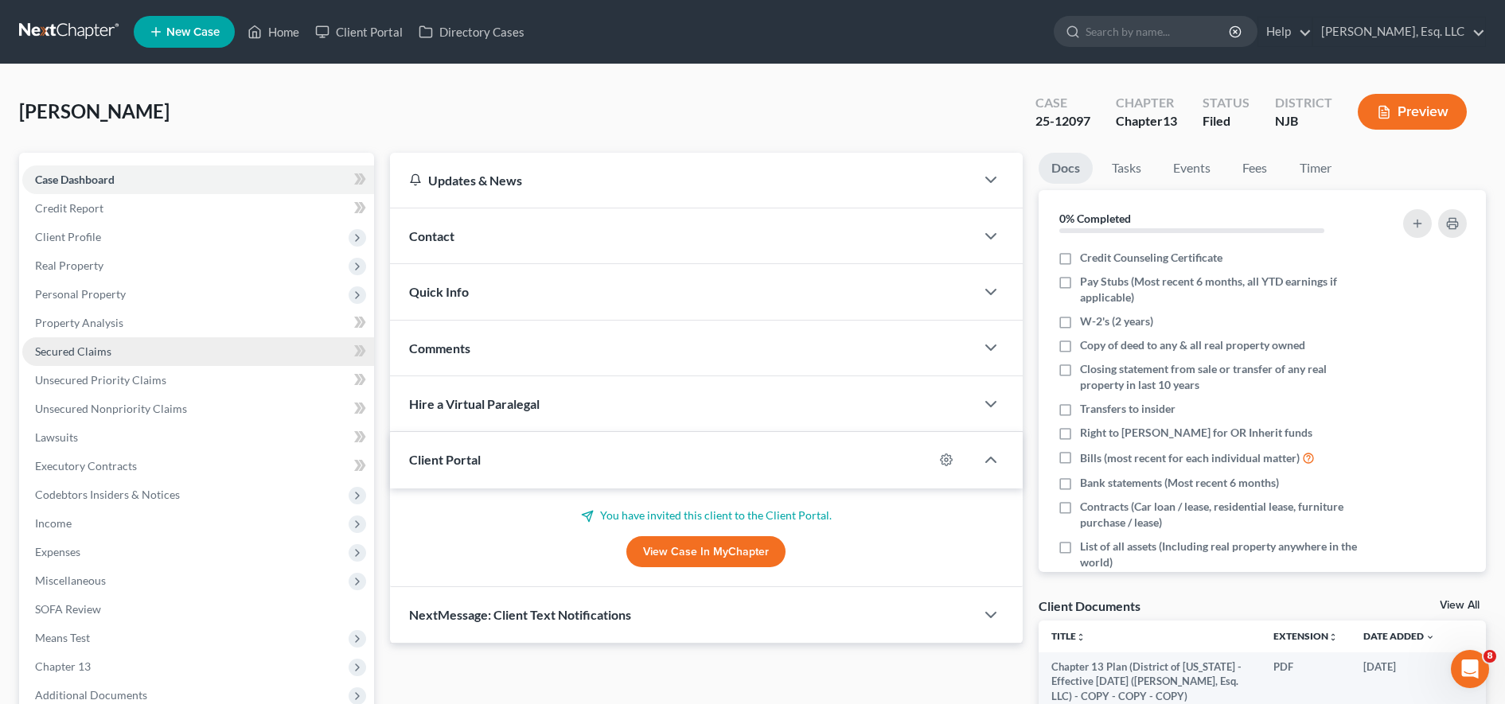
scroll to position [321, 0]
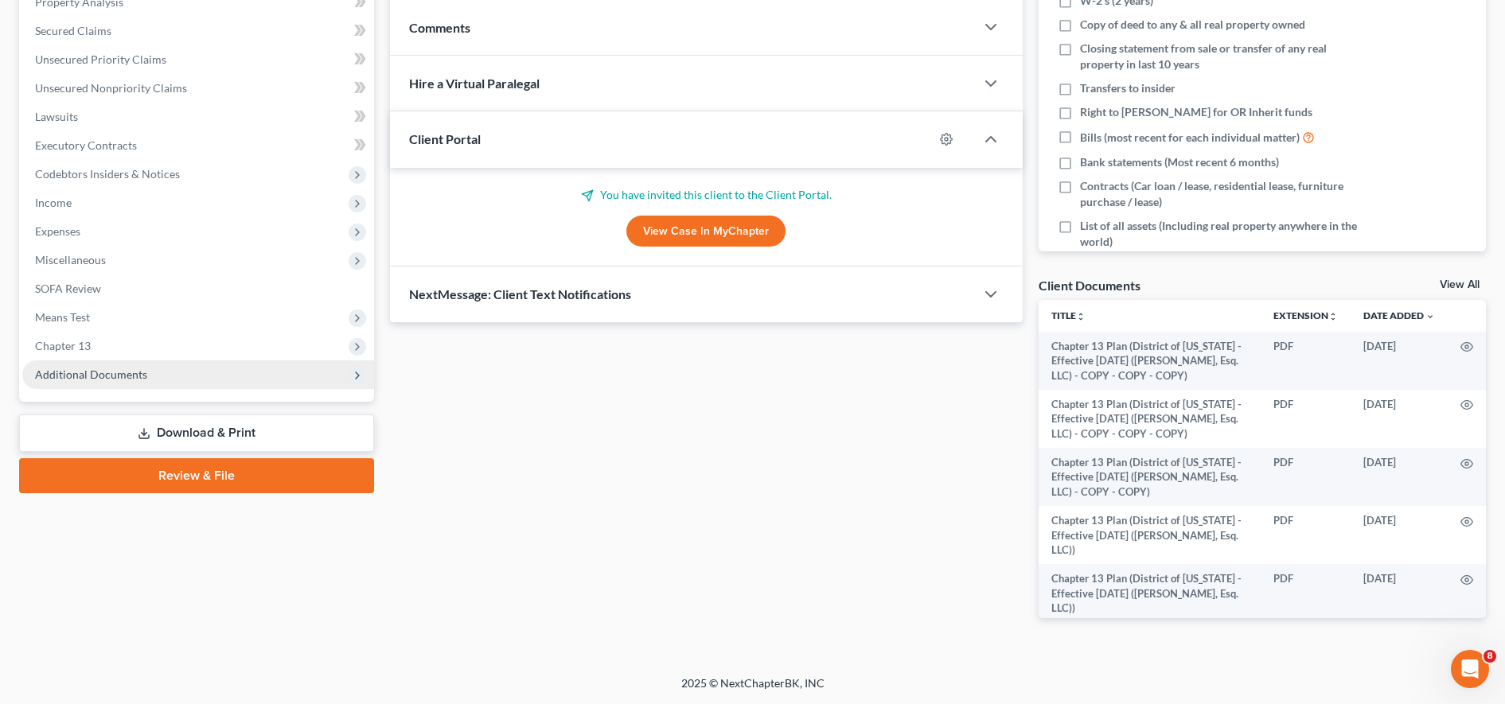
click at [218, 375] on span "Additional Documents" at bounding box center [198, 375] width 352 height 29
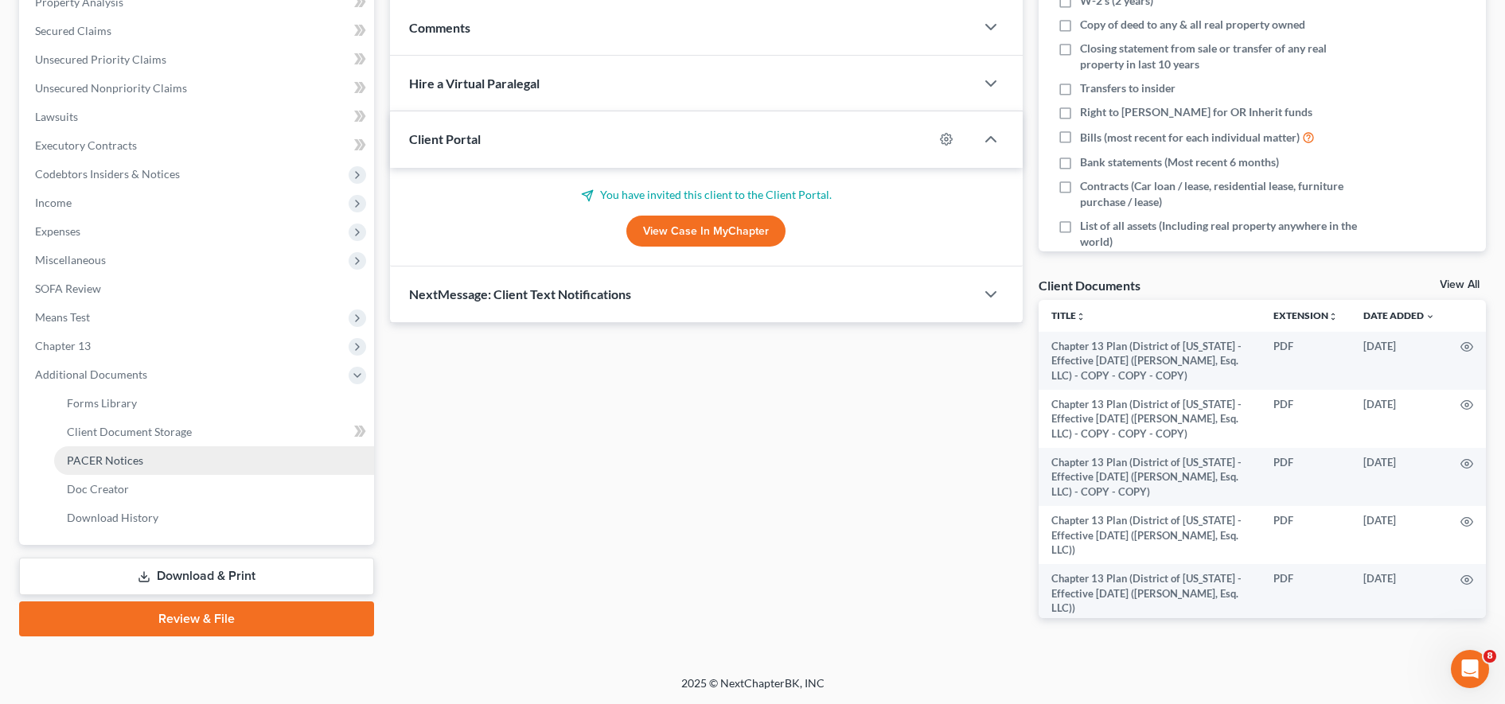
click at [170, 447] on link "PACER Notices" at bounding box center [214, 461] width 320 height 29
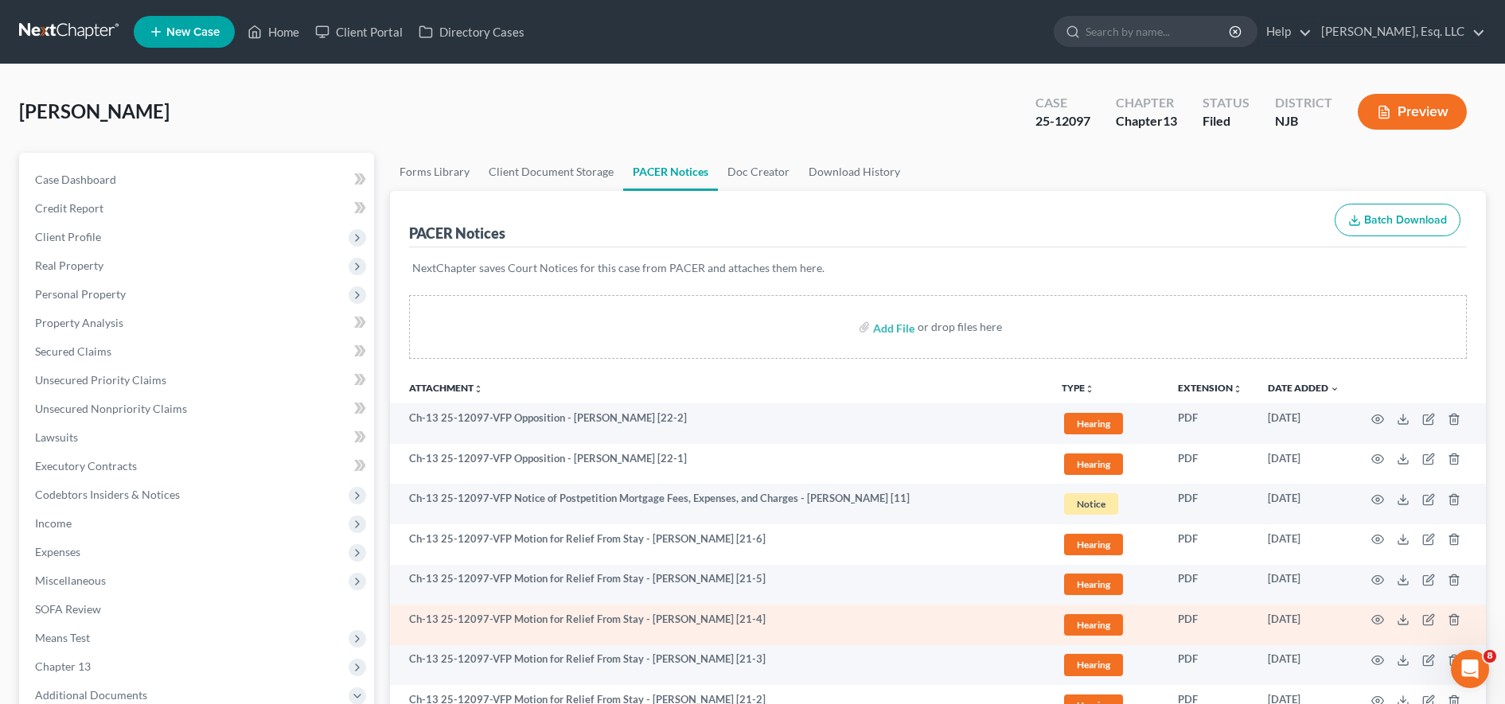
click at [739, 621] on td "Ch-13 25-12097-VFP Motion for Relief From Stay - [PERSON_NAME] [21-4]" at bounding box center [719, 625] width 659 height 41
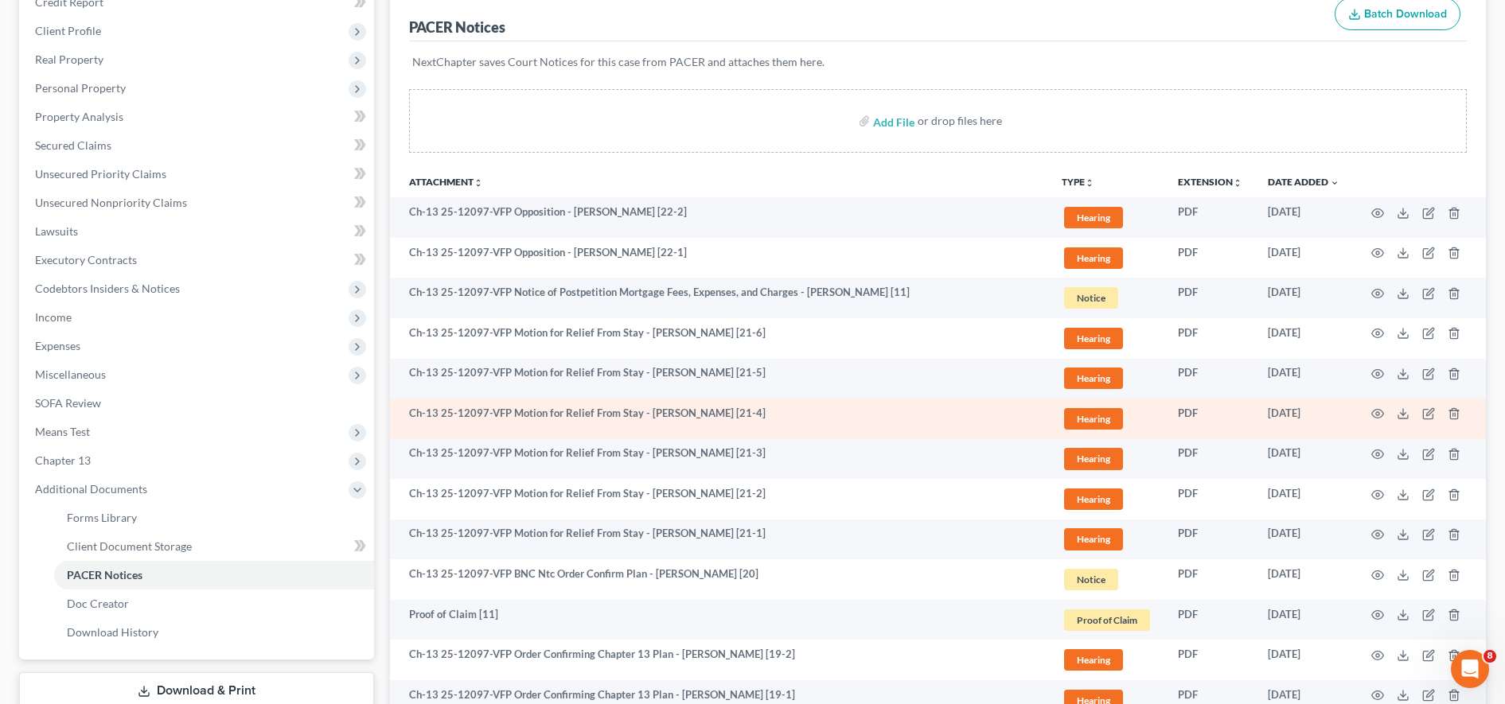
scroll to position [207, 0]
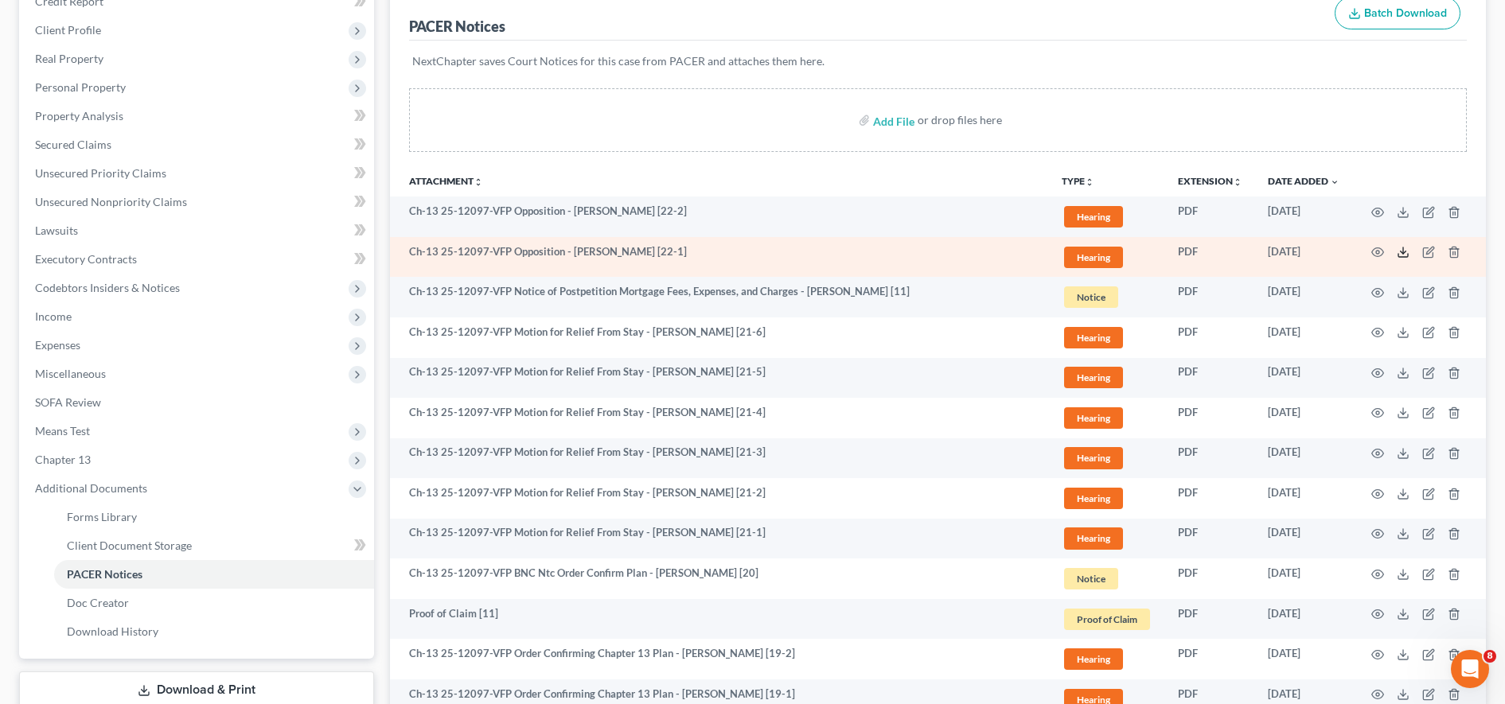
click at [739, 254] on icon at bounding box center [1403, 252] width 13 height 13
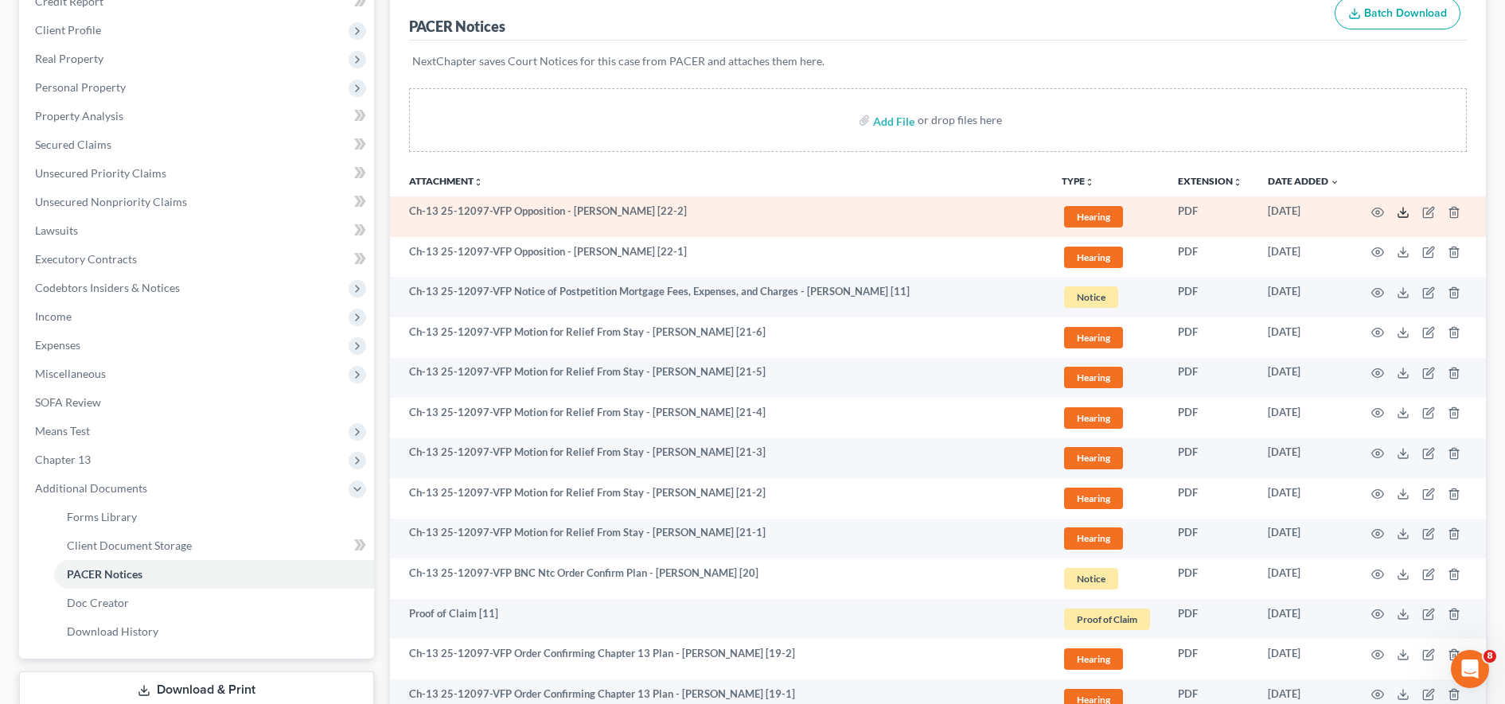
click at [739, 213] on line at bounding box center [1403, 211] width 0 height 6
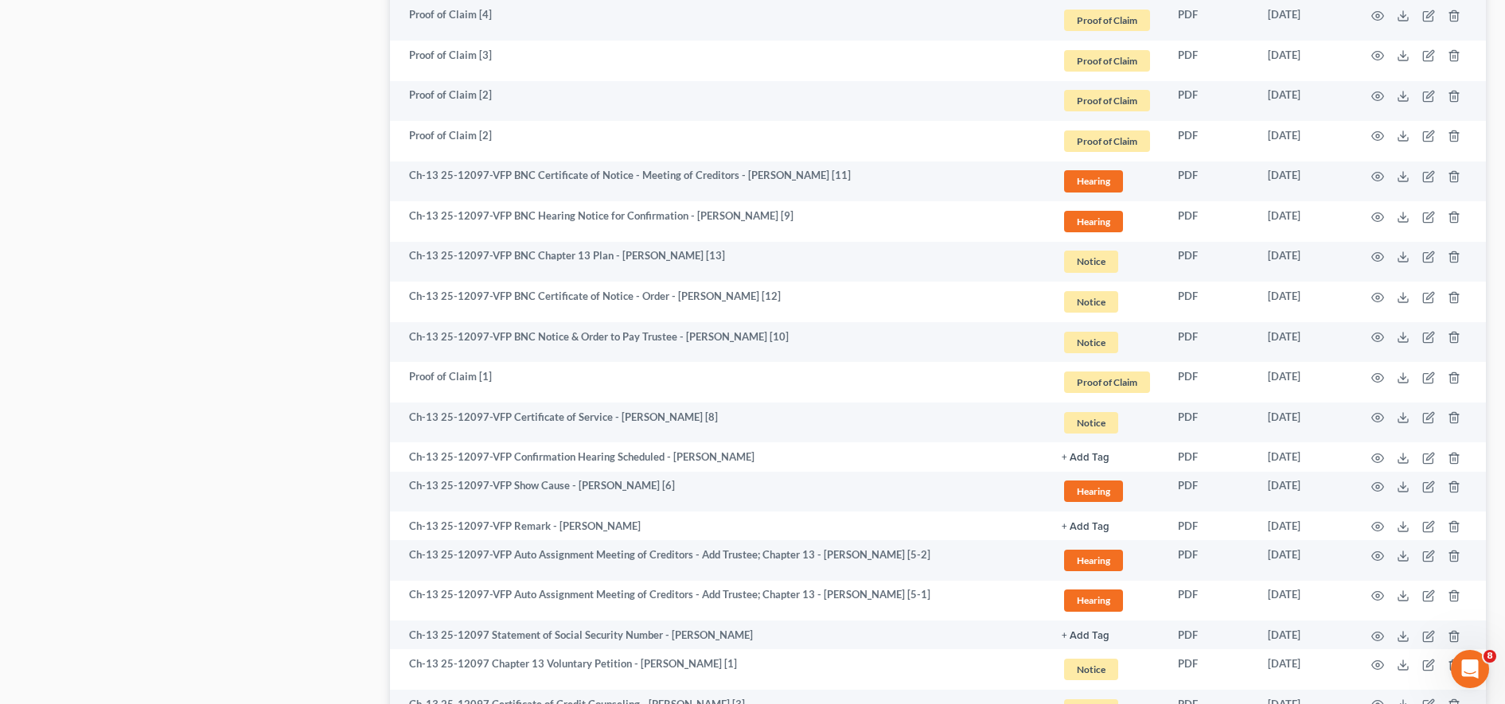
scroll to position [1649, 0]
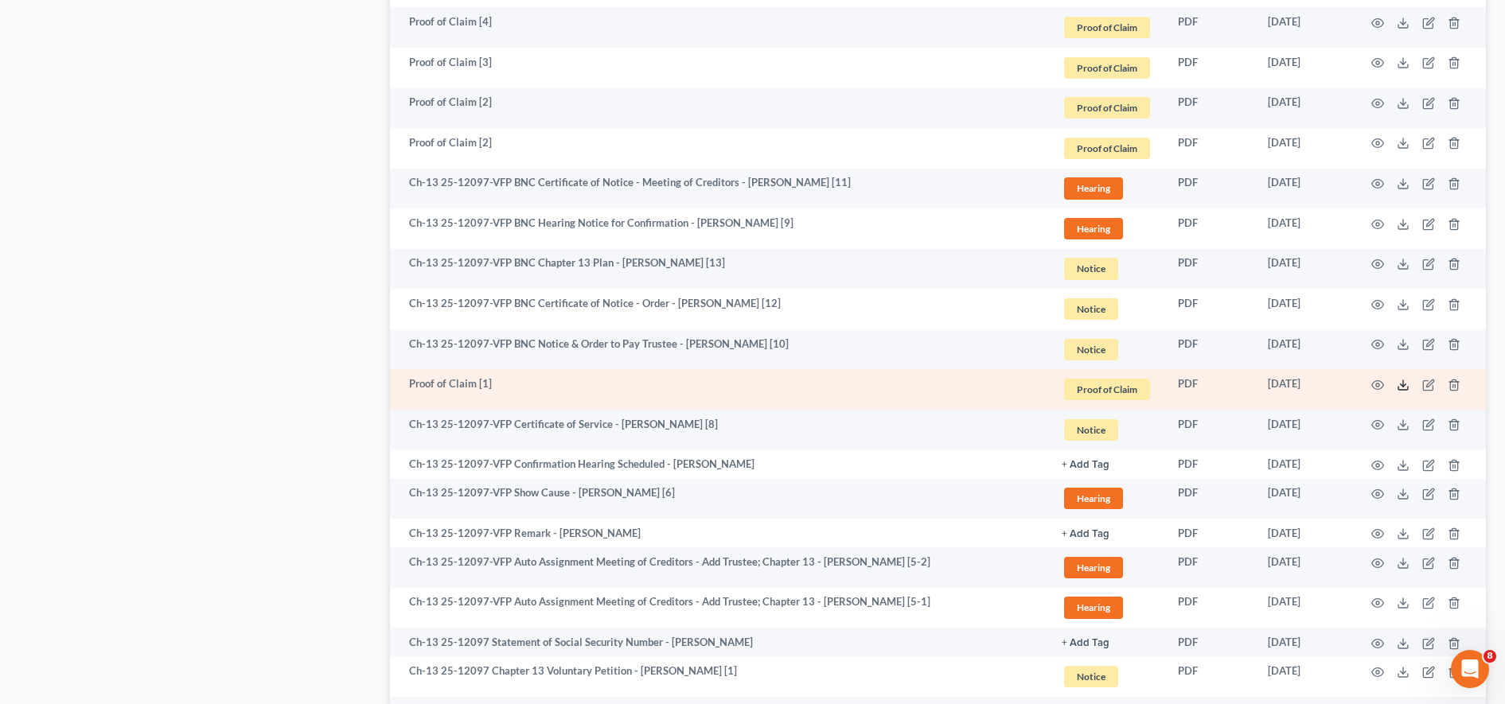
click at [739, 384] on icon at bounding box center [1403, 385] width 13 height 13
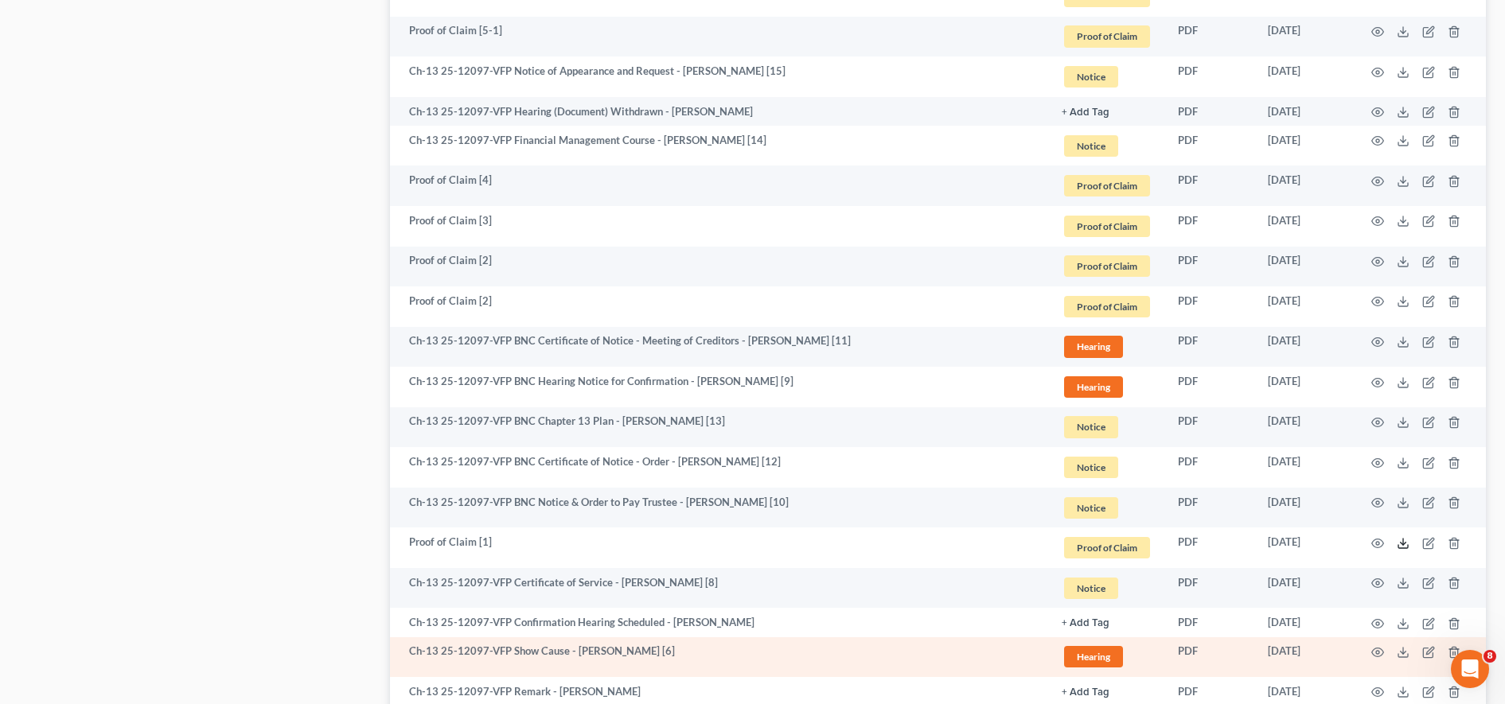
scroll to position [1478, 0]
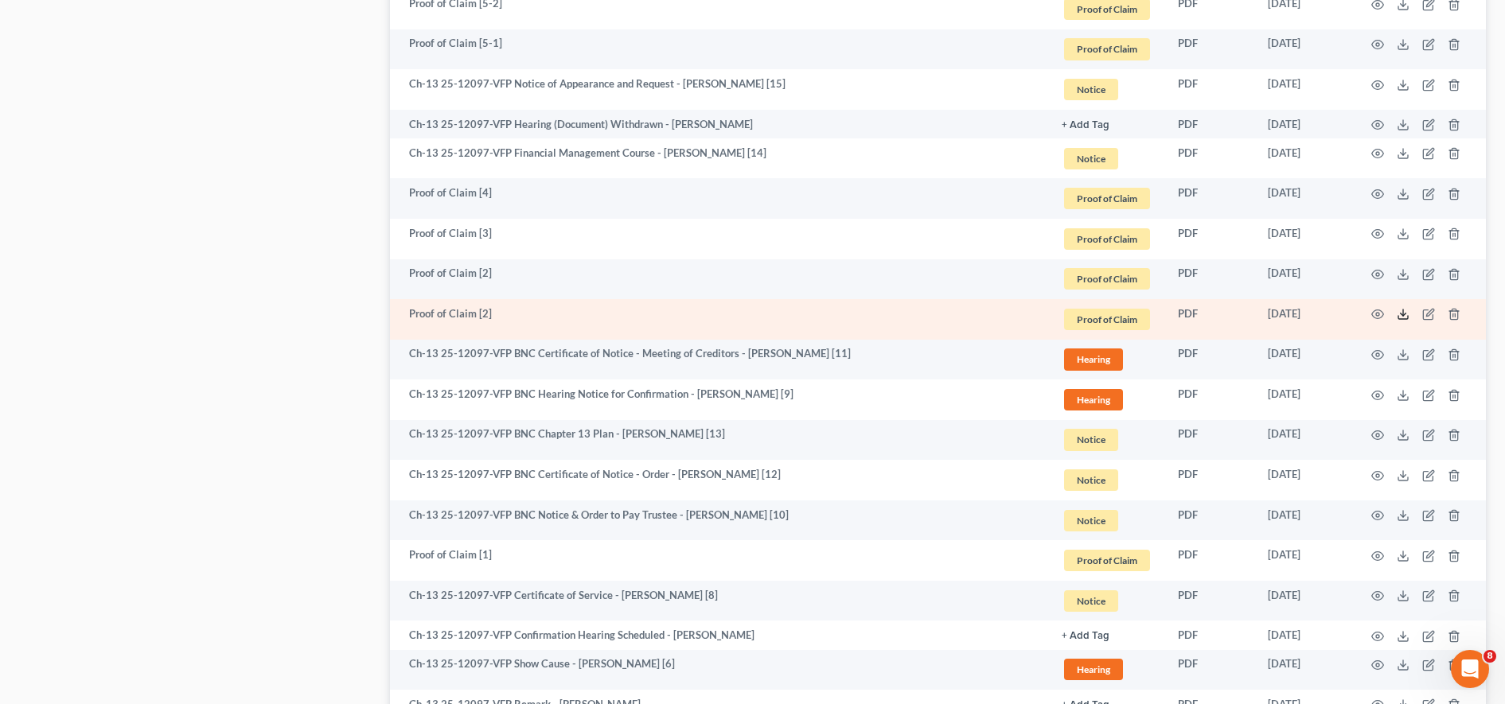
click at [739, 316] on icon at bounding box center [1403, 314] width 13 height 13
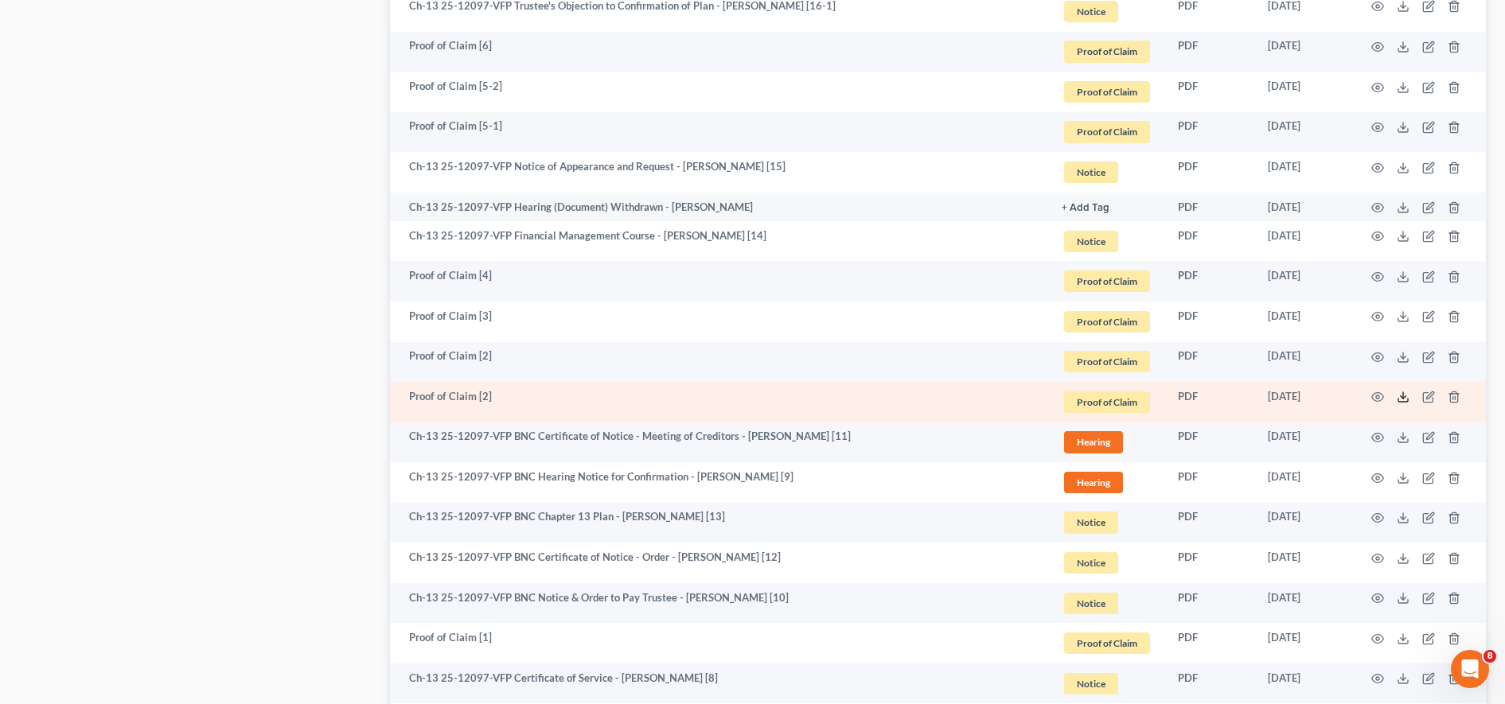
scroll to position [1395, 0]
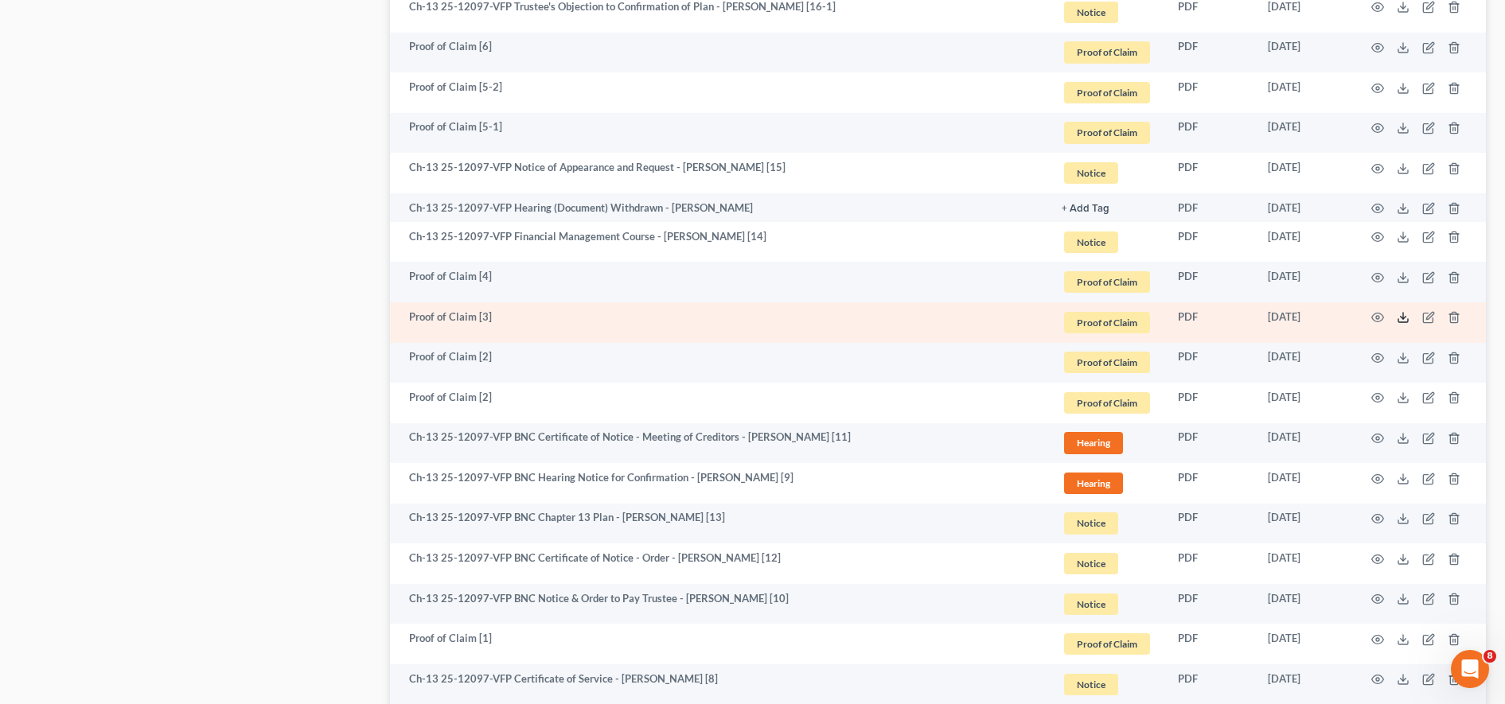
click at [739, 314] on icon at bounding box center [1403, 317] width 13 height 13
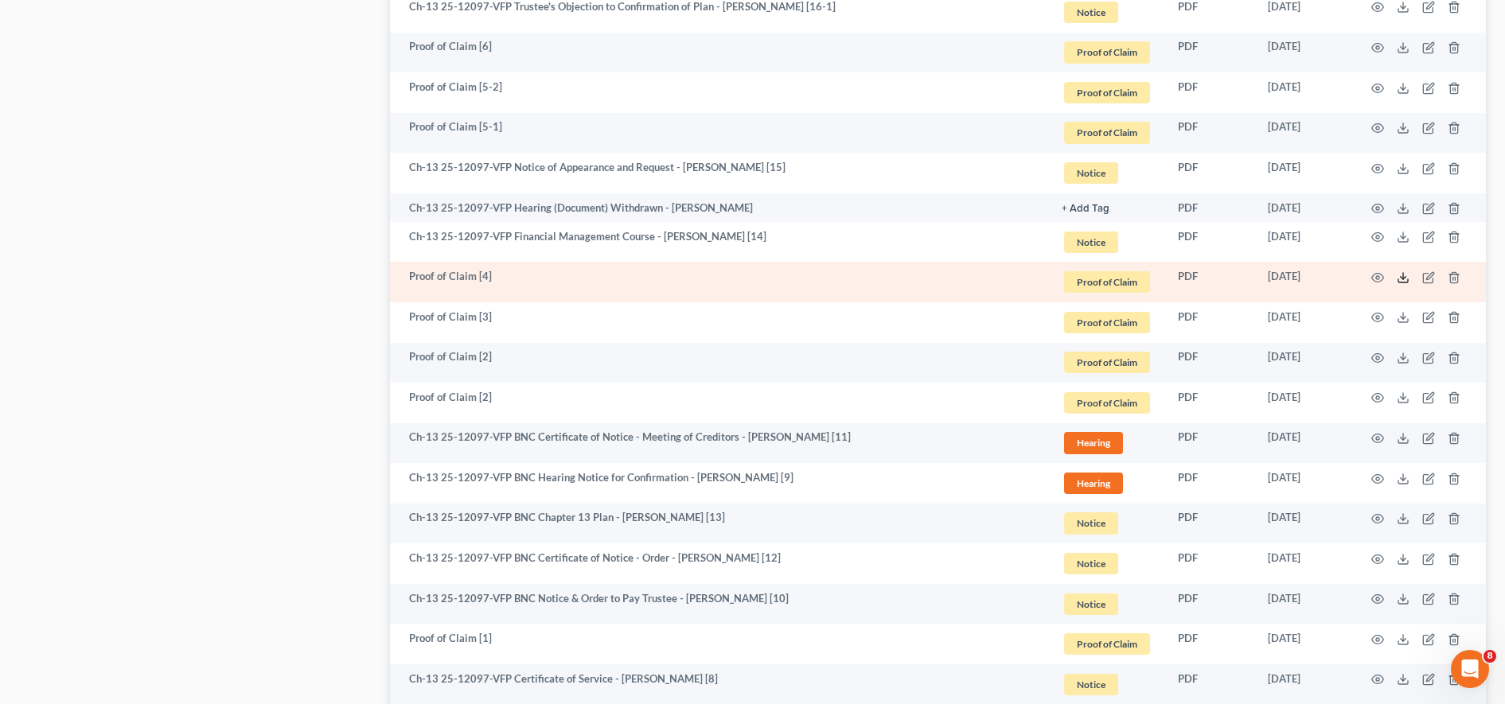
click at [739, 276] on icon at bounding box center [1403, 277] width 13 height 13
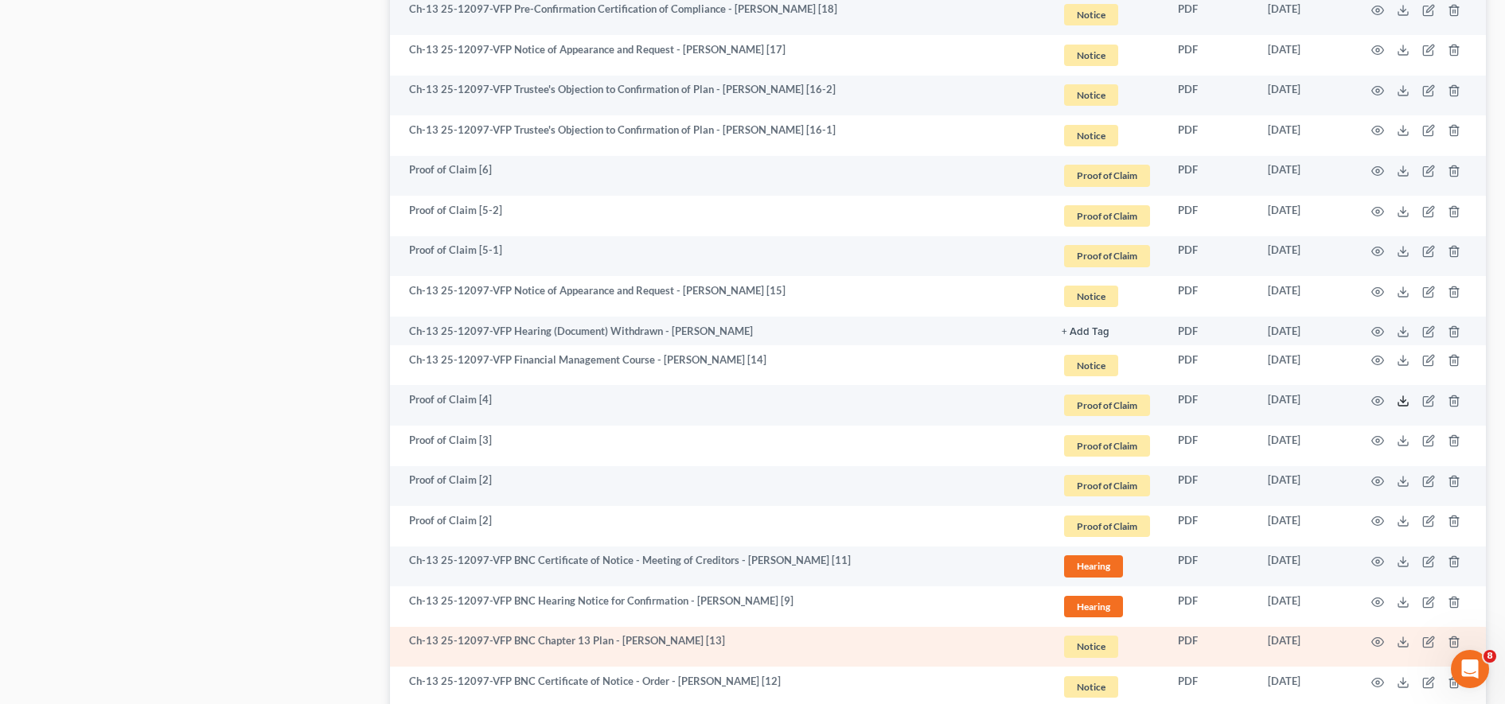
scroll to position [1259, 0]
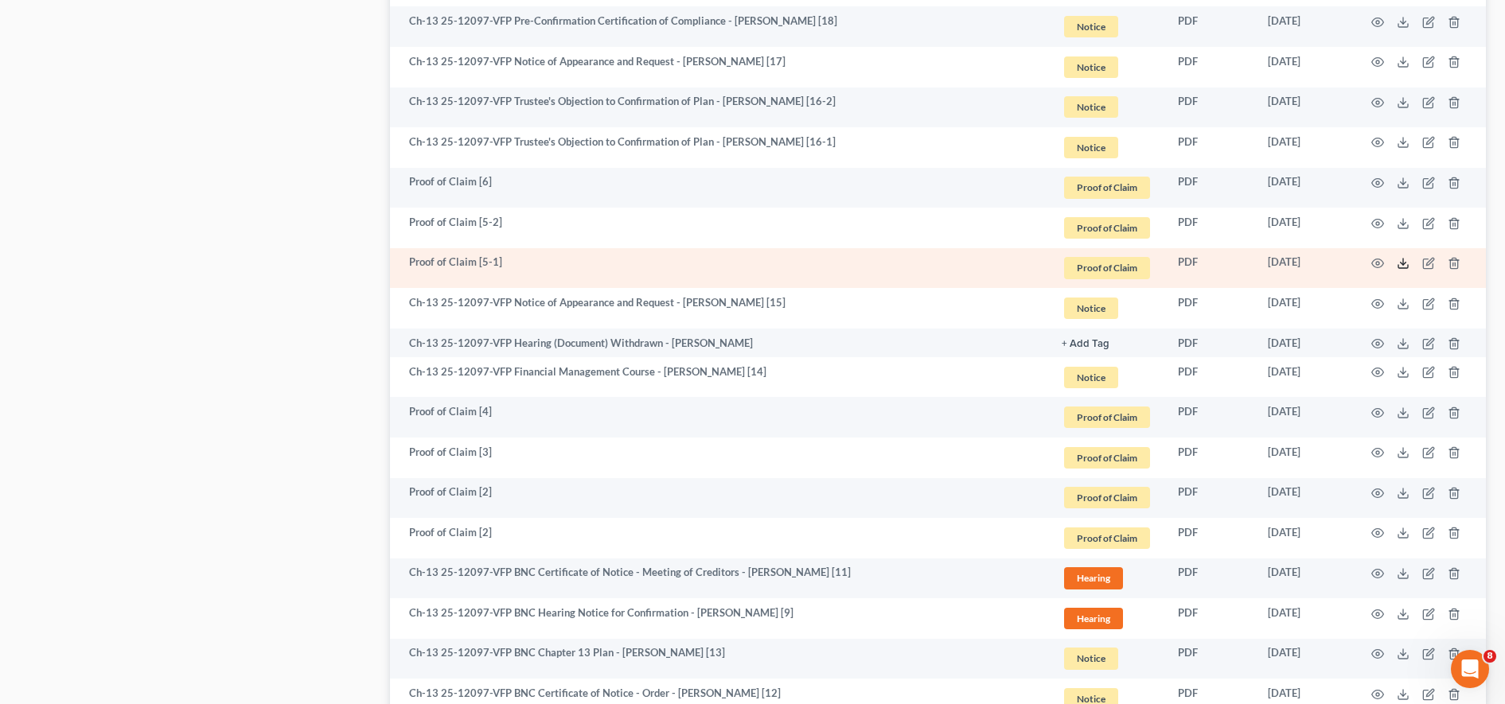
click at [739, 260] on icon at bounding box center [1403, 263] width 13 height 13
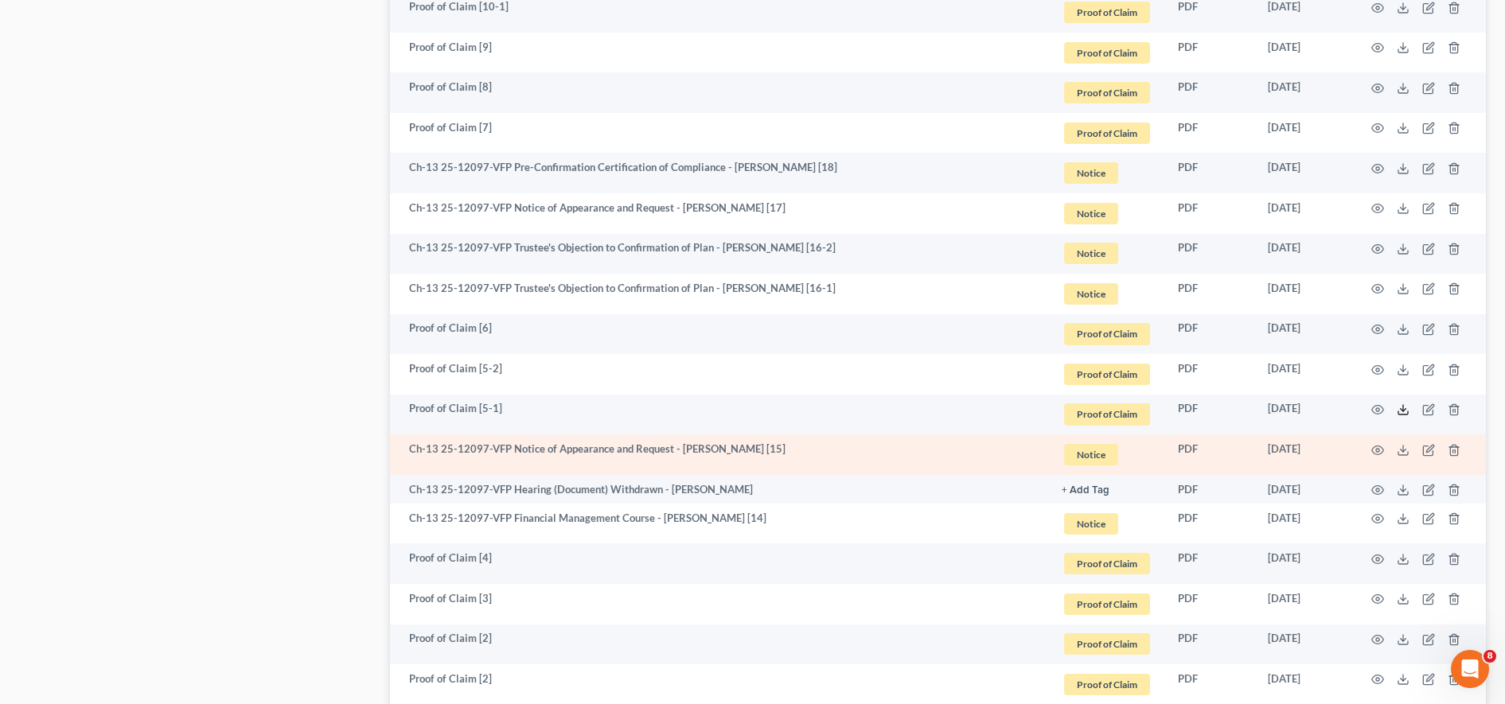
scroll to position [1112, 0]
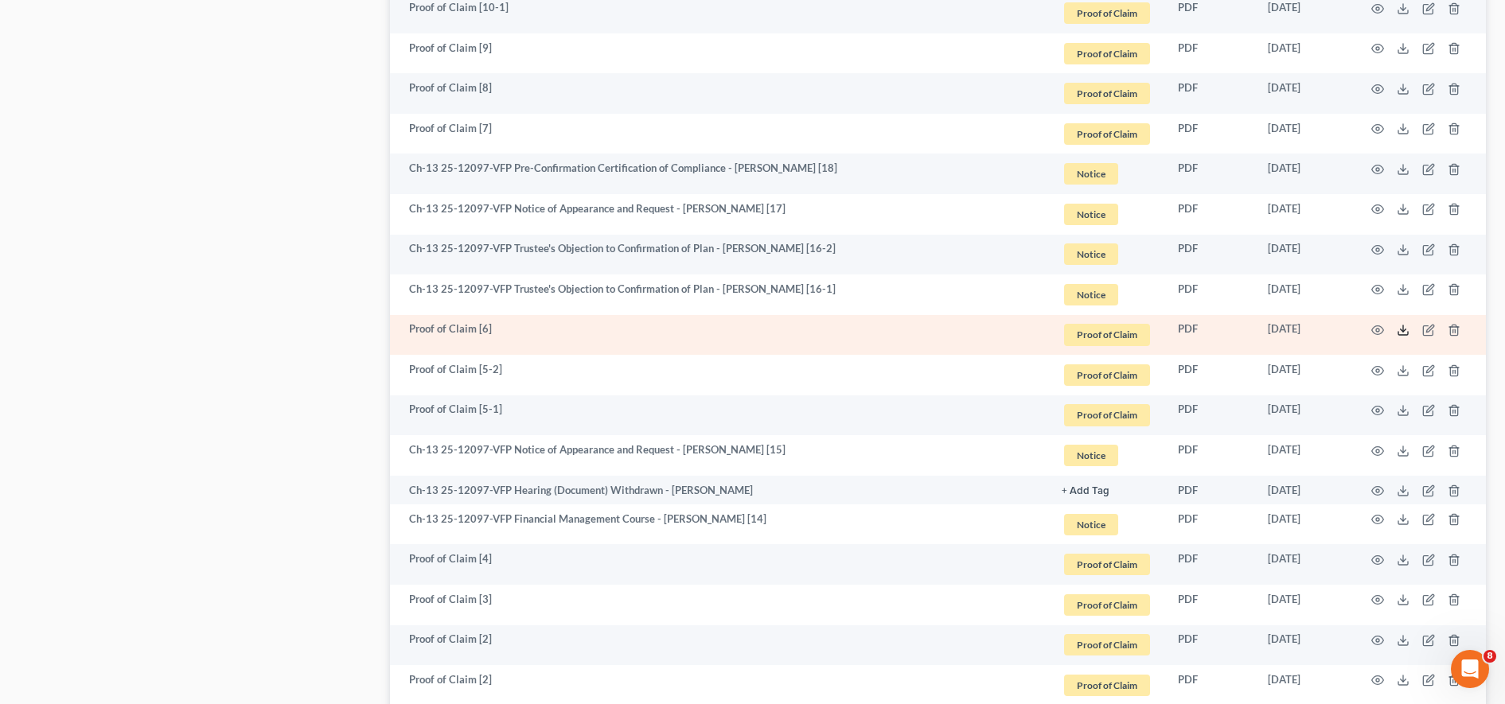
click at [739, 330] on icon at bounding box center [1403, 330] width 13 height 13
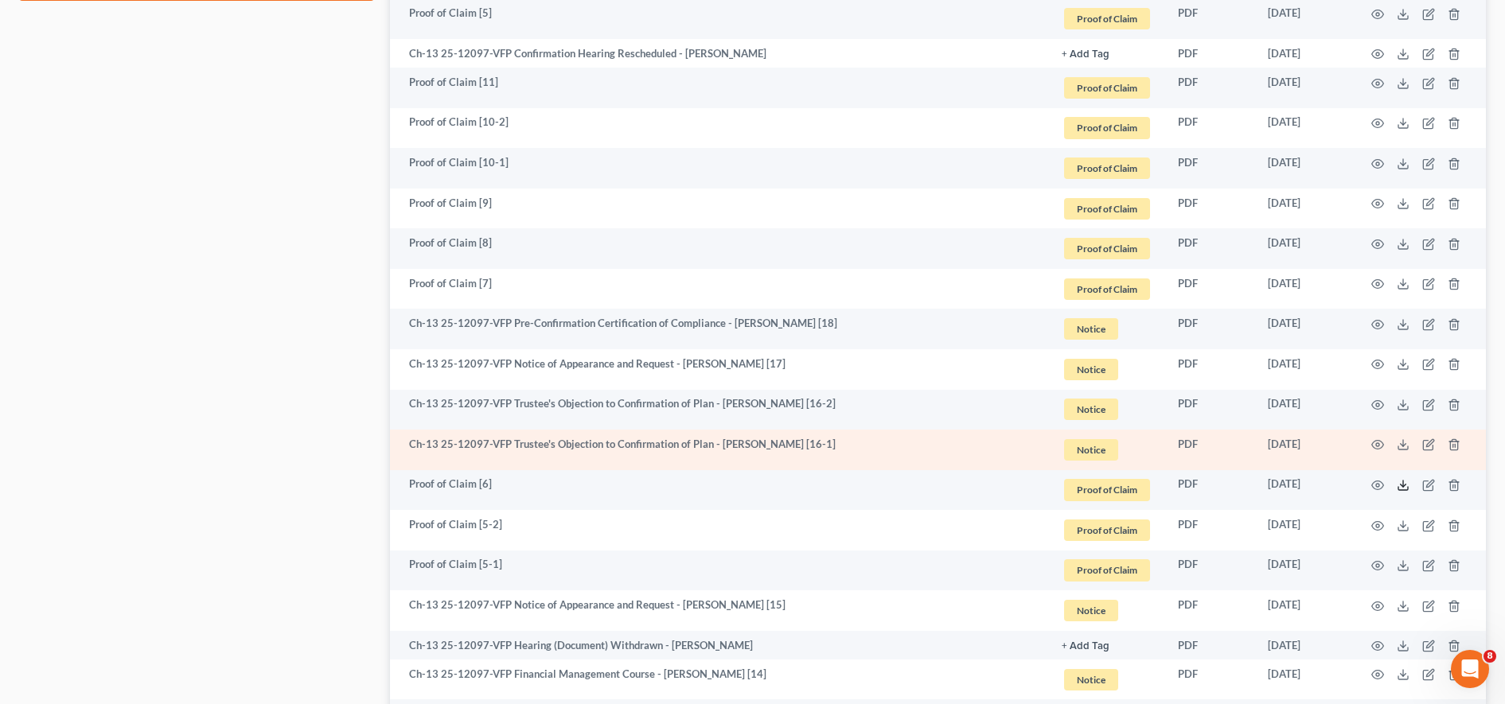
scroll to position [952, 0]
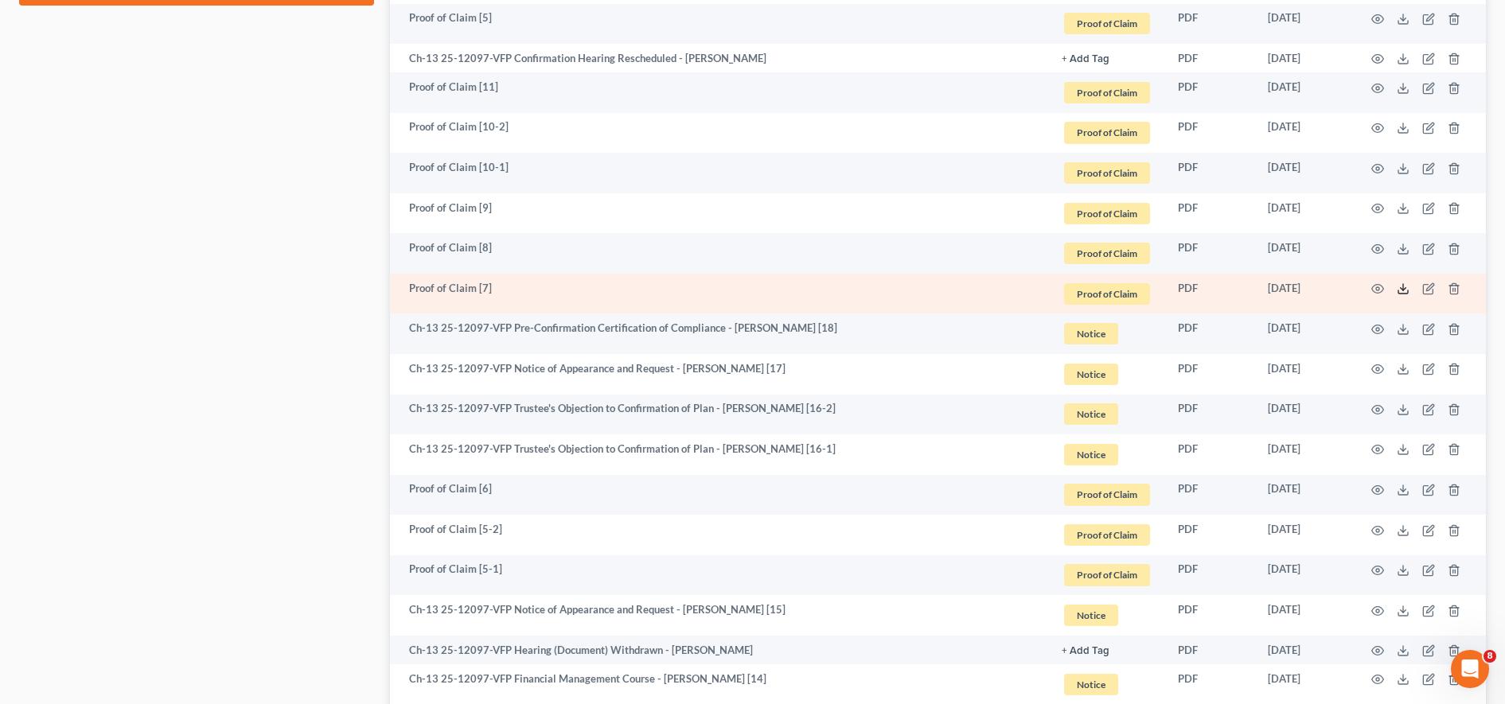
click at [739, 290] on polyline at bounding box center [1404, 289] width 6 height 2
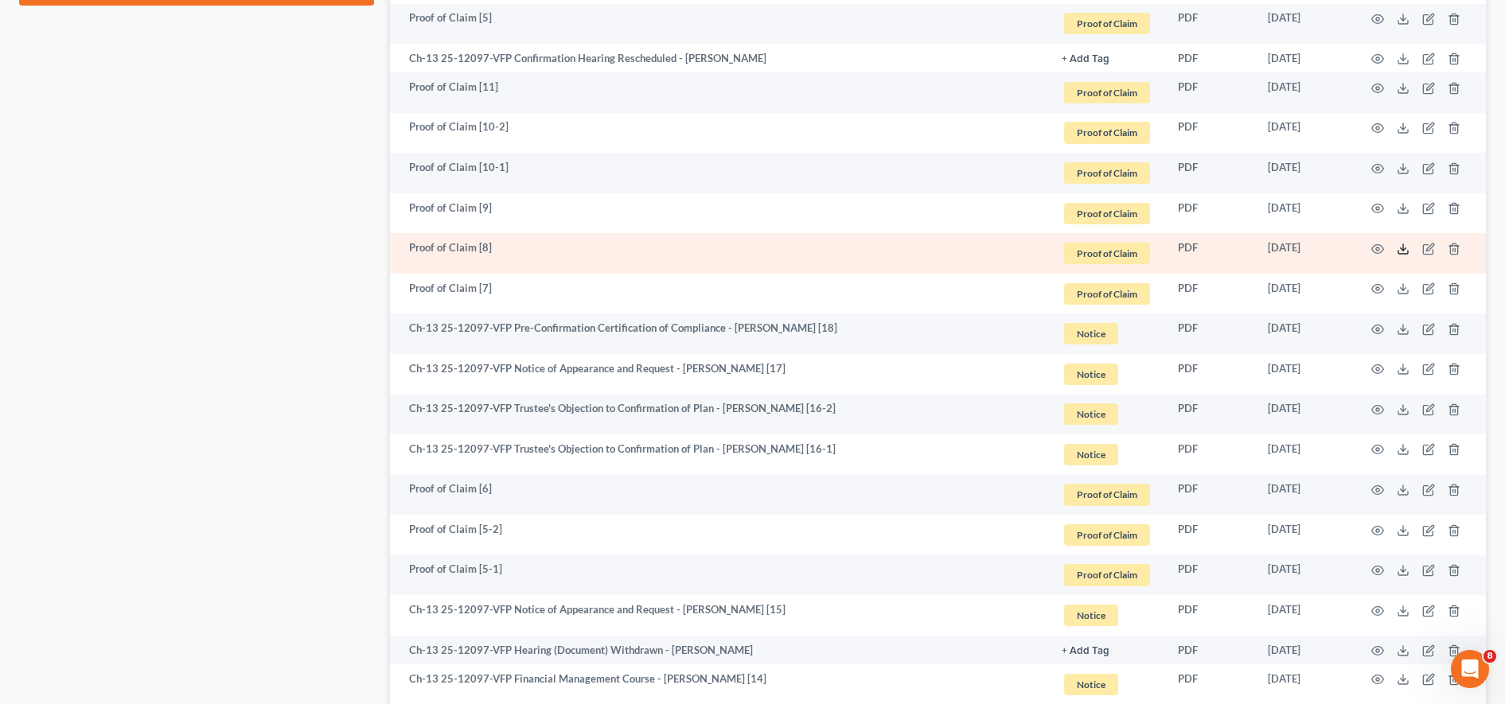
click at [739, 249] on icon at bounding box center [1403, 249] width 13 height 13
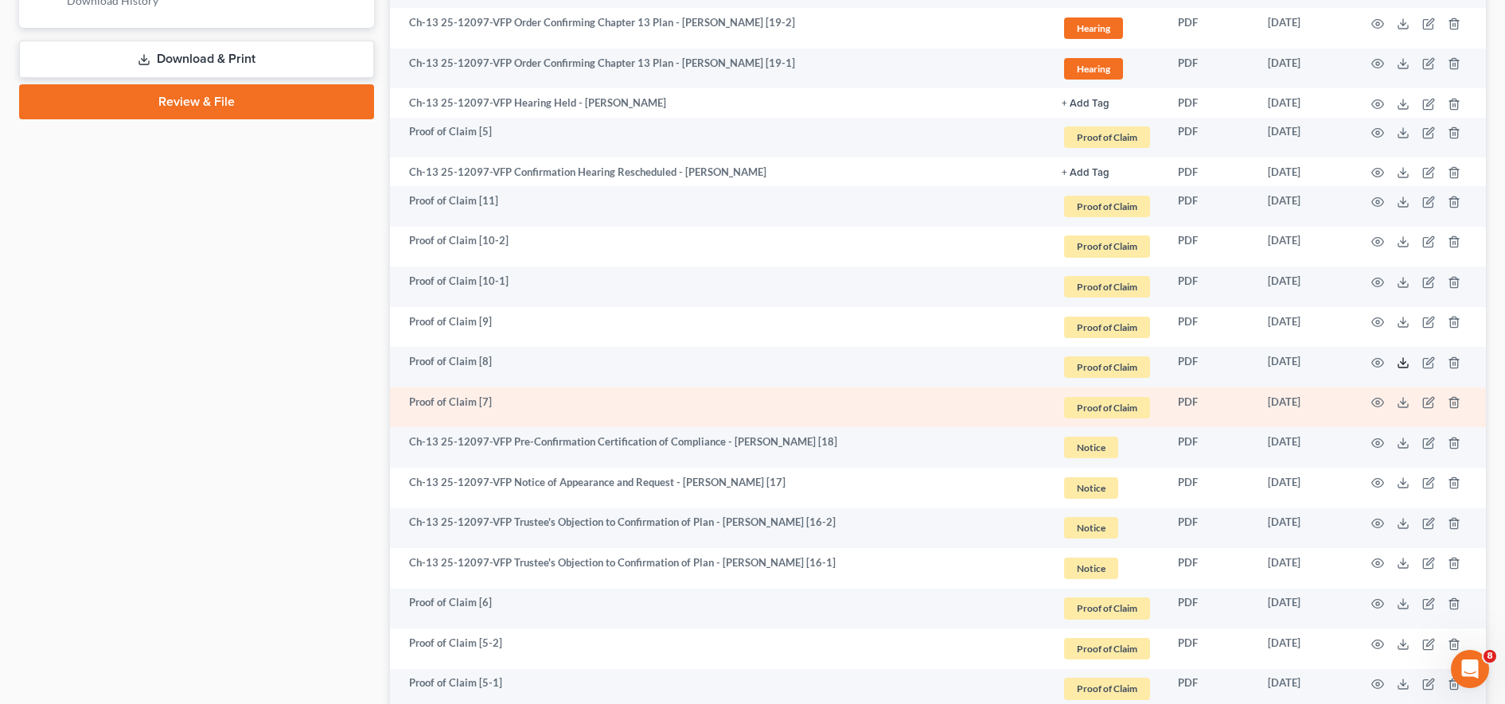
scroll to position [837, 0]
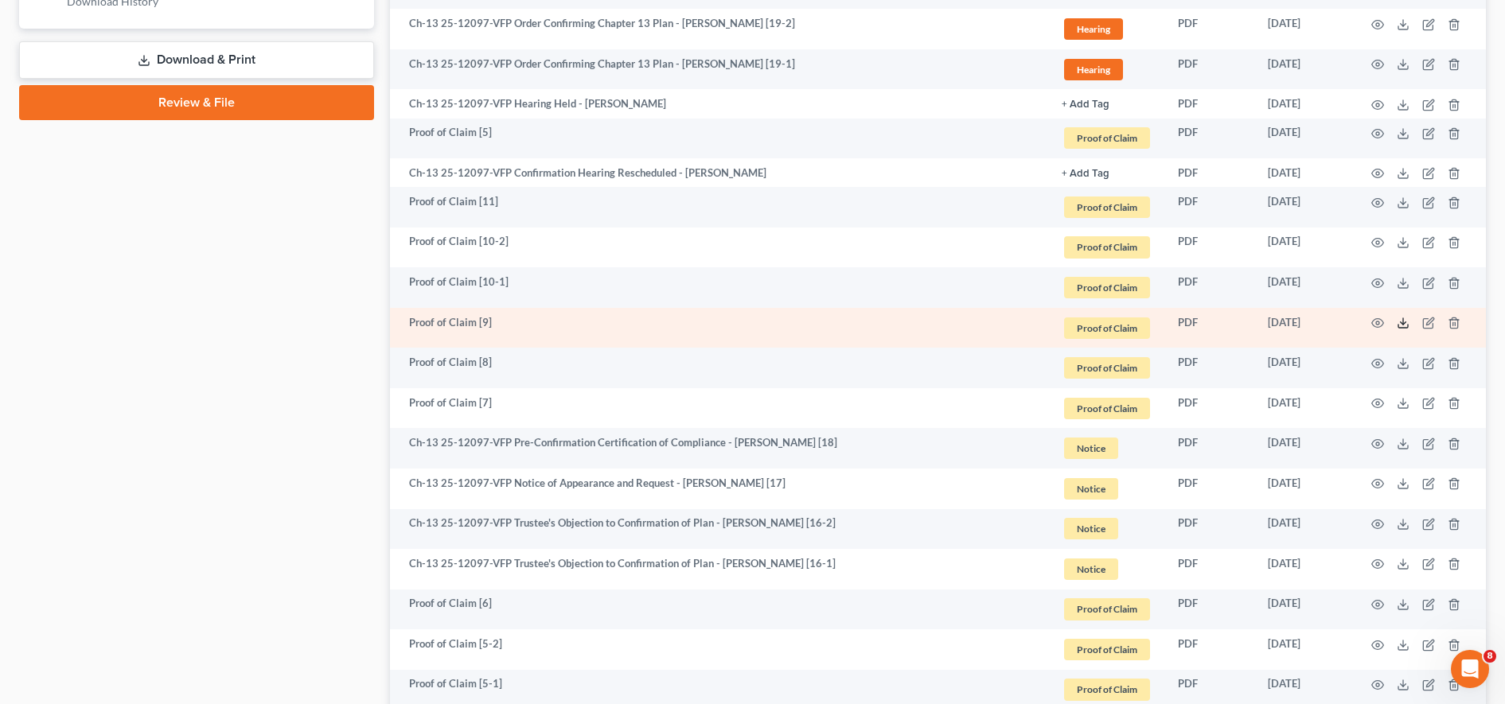
click at [739, 322] on icon at bounding box center [1403, 323] width 13 height 13
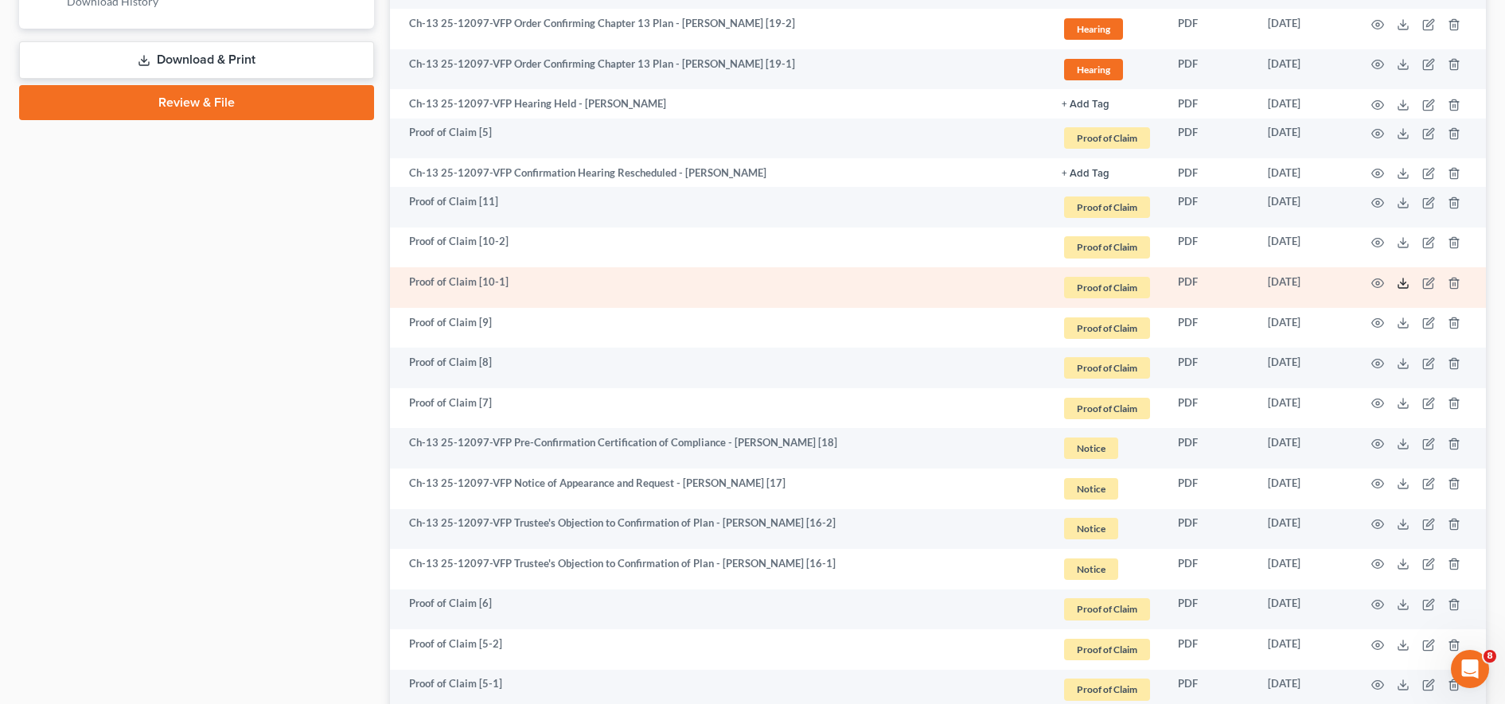
click at [739, 289] on icon at bounding box center [1403, 283] width 13 height 13
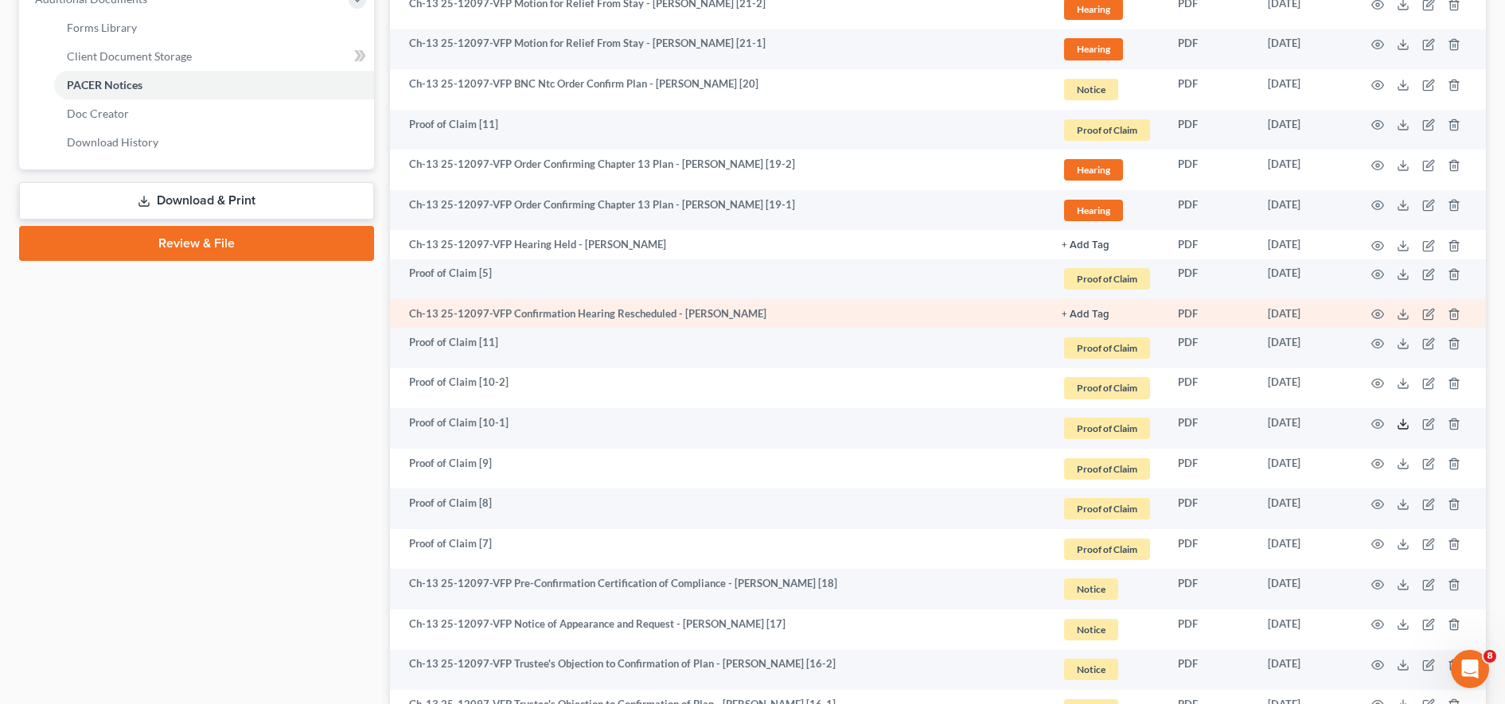
scroll to position [694, 0]
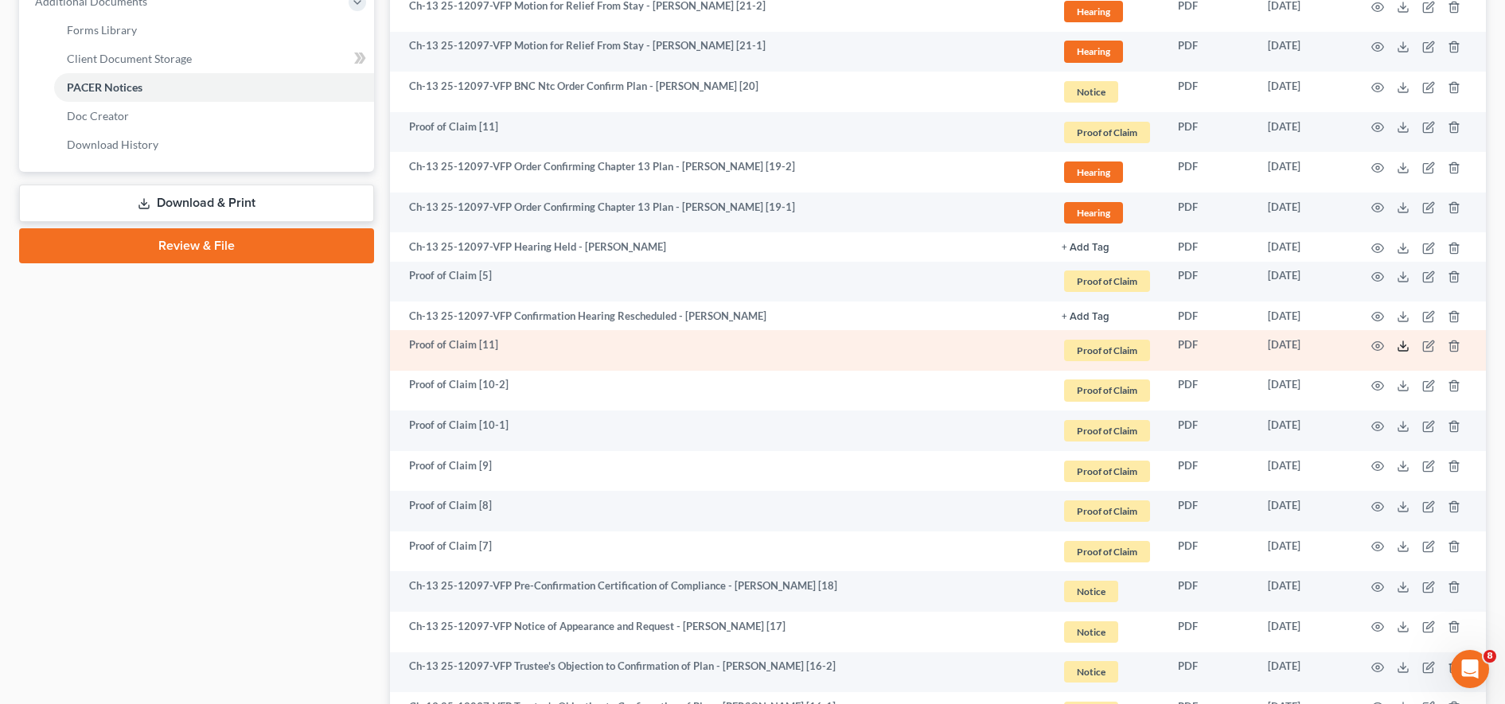
click at [739, 345] on polyline at bounding box center [1404, 346] width 6 height 2
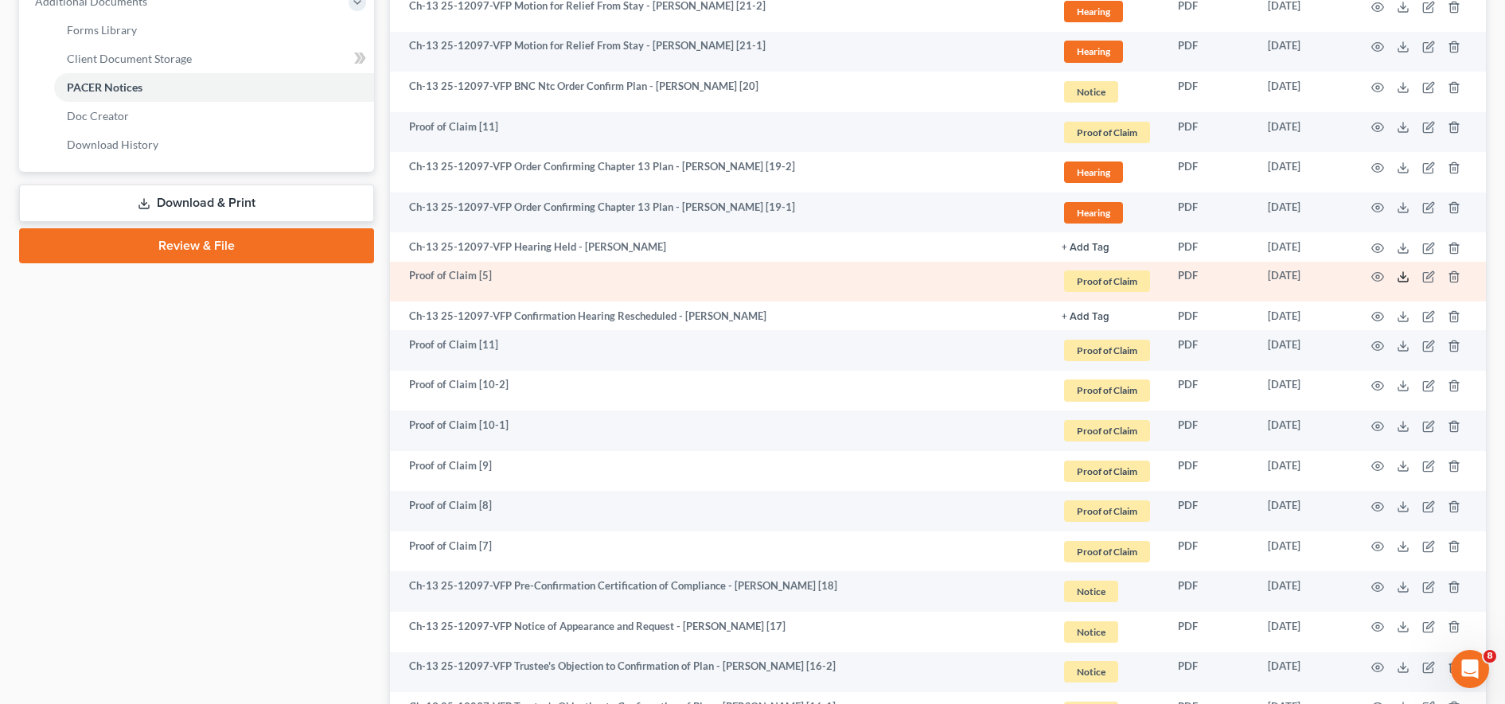
click at [739, 279] on icon at bounding box center [1403, 277] width 13 height 13
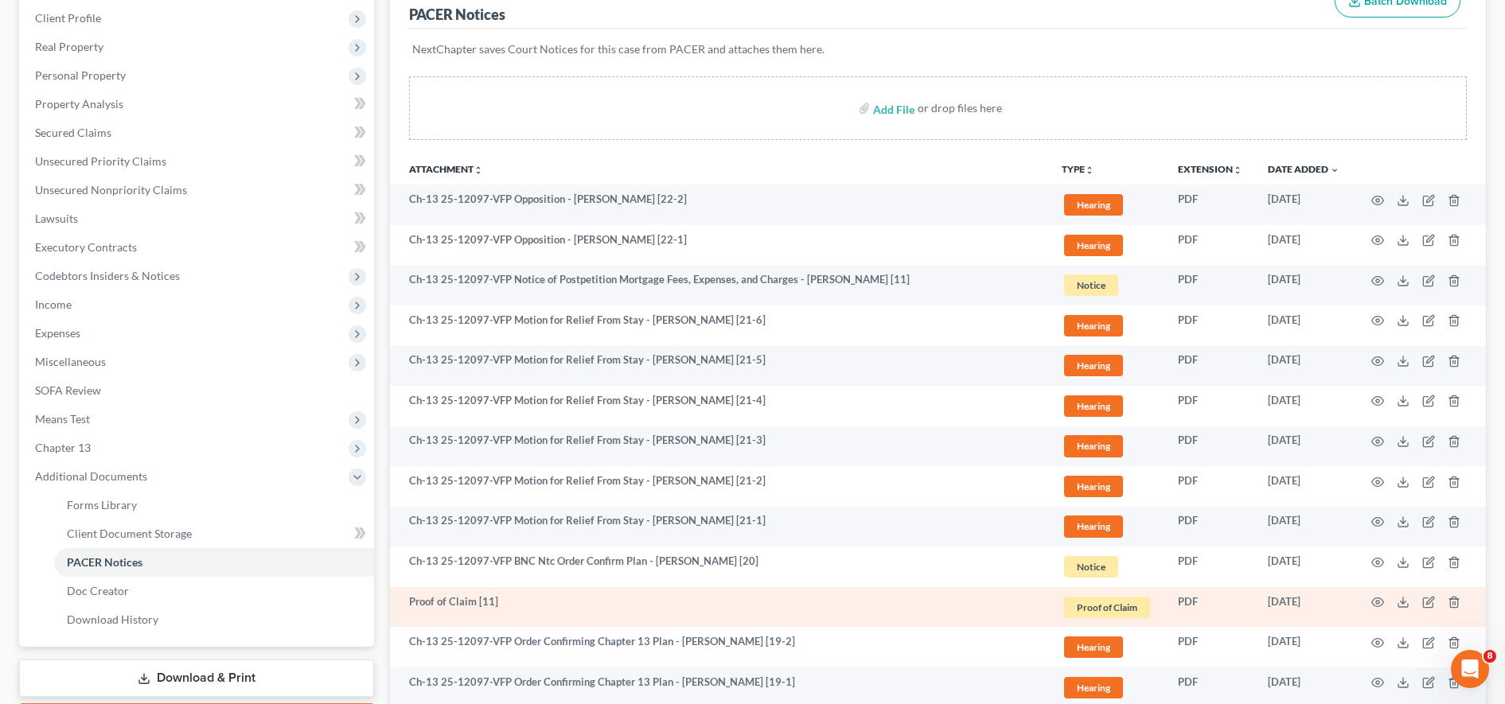
scroll to position [208, 0]
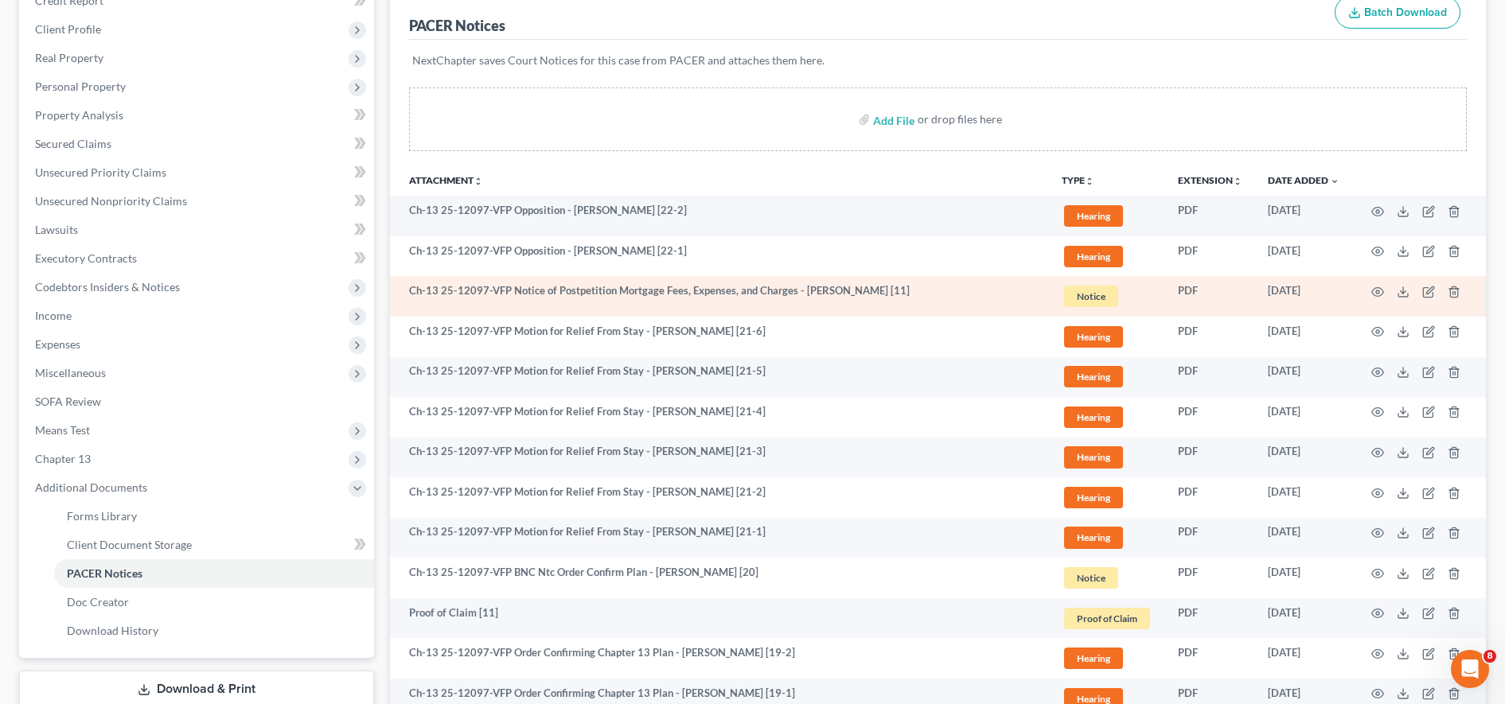
click at [739, 276] on td "Notice + Add Tag Notice × Select an option or create one 2nd Mod Plan 3rd 401(k…" at bounding box center [1107, 296] width 116 height 41
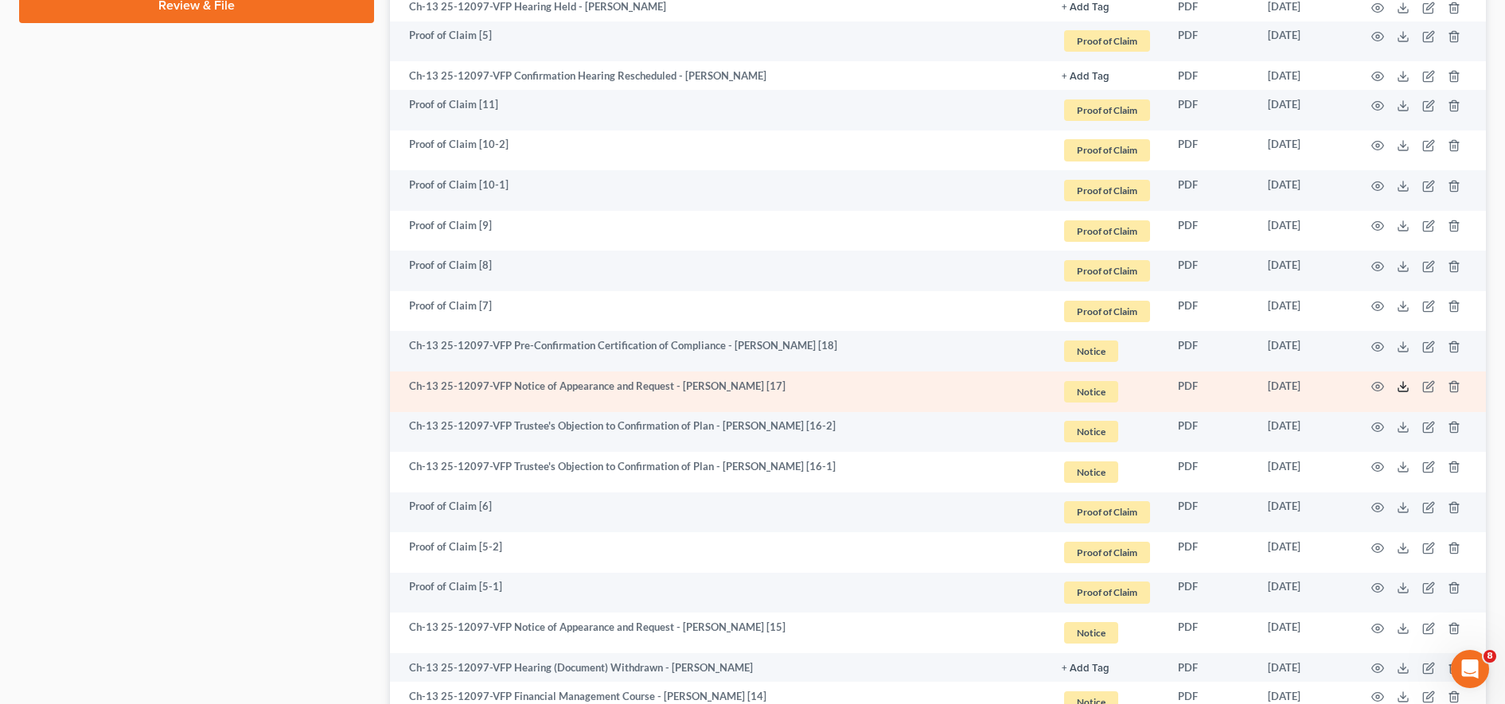
click at [739, 389] on icon at bounding box center [1403, 386] width 13 height 13
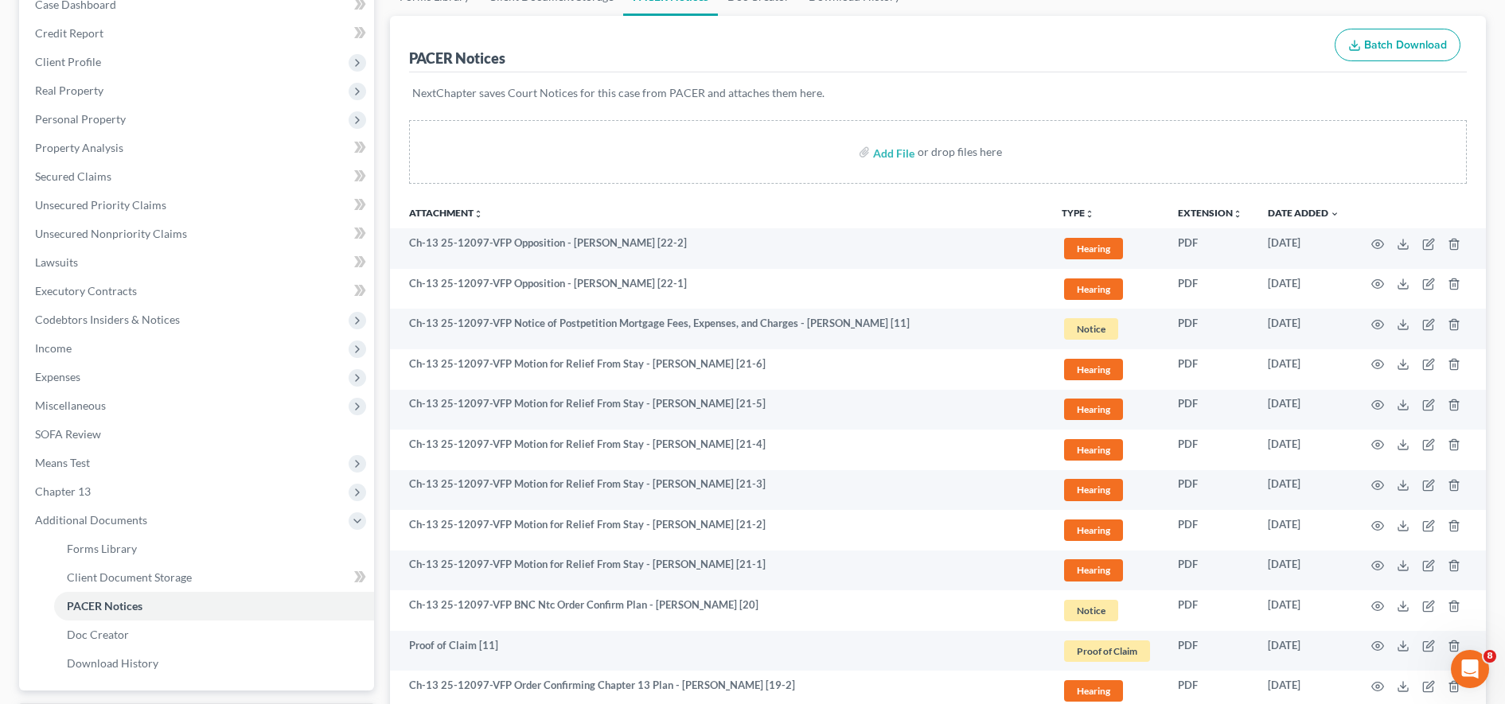
scroll to position [0, 0]
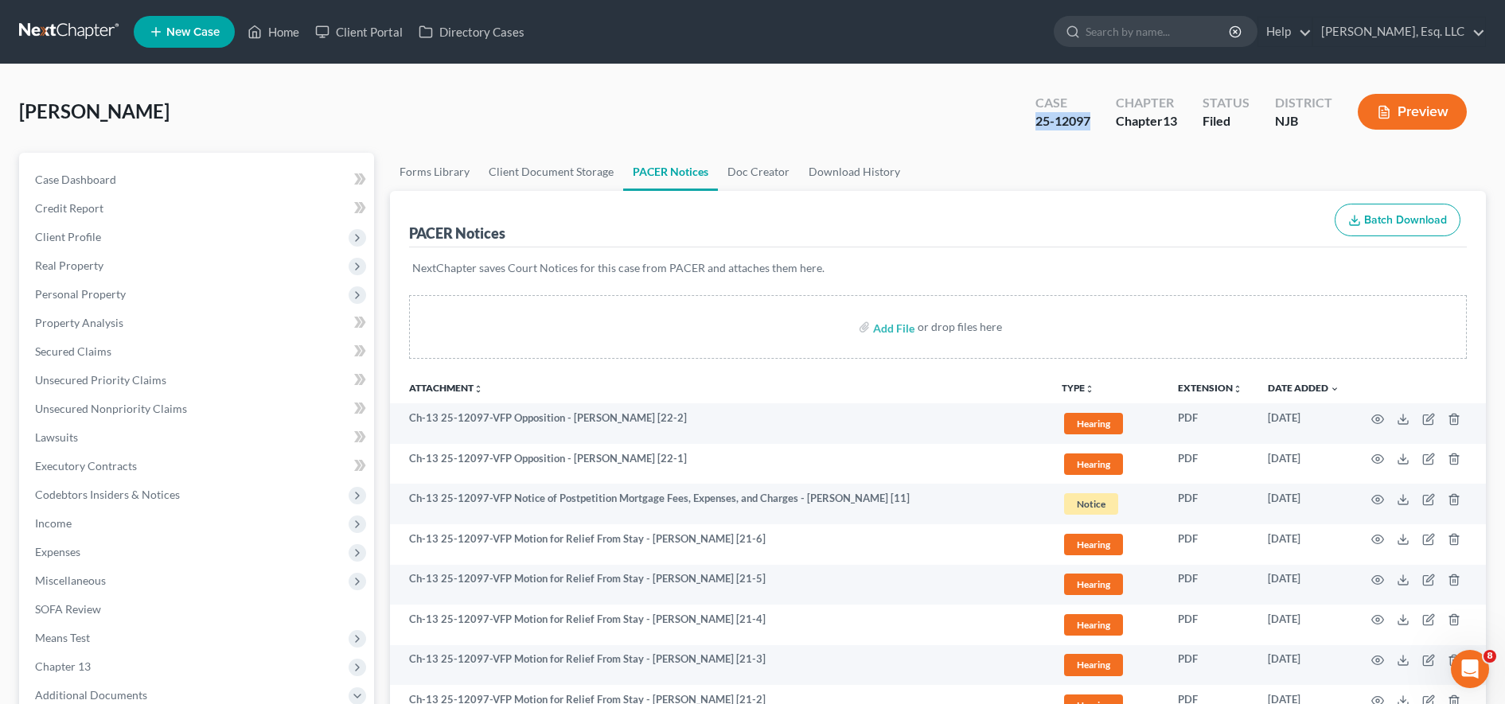
drag, startPoint x: 1036, startPoint y: 121, endPoint x: 1078, endPoint y: 121, distance: 42.2
click at [739, 121] on div "Case 25-12097" at bounding box center [1063, 113] width 80 height 47
copy div "25-12097"
click at [353, 25] on link "Client Portal" at bounding box center [358, 32] width 103 height 29
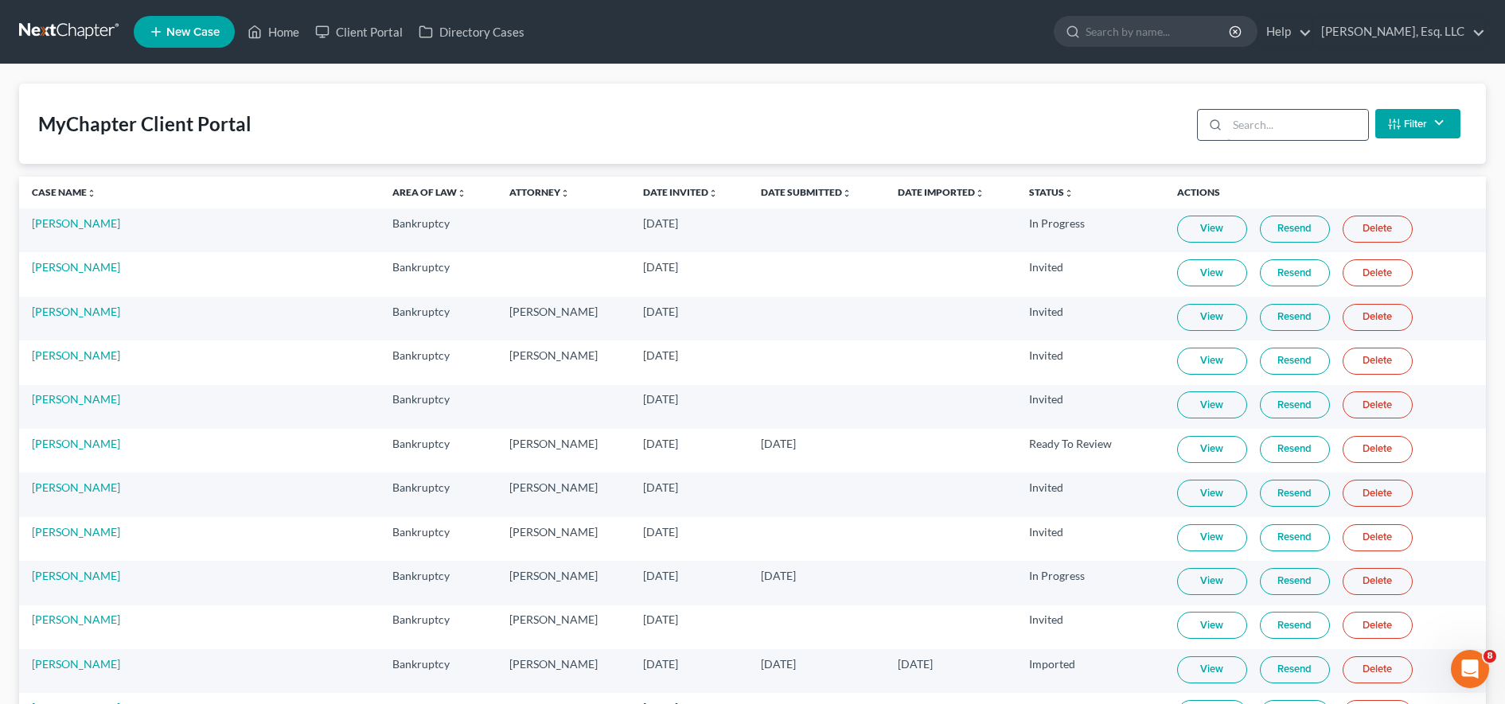
click at [739, 119] on input "search" at bounding box center [1297, 125] width 141 height 30
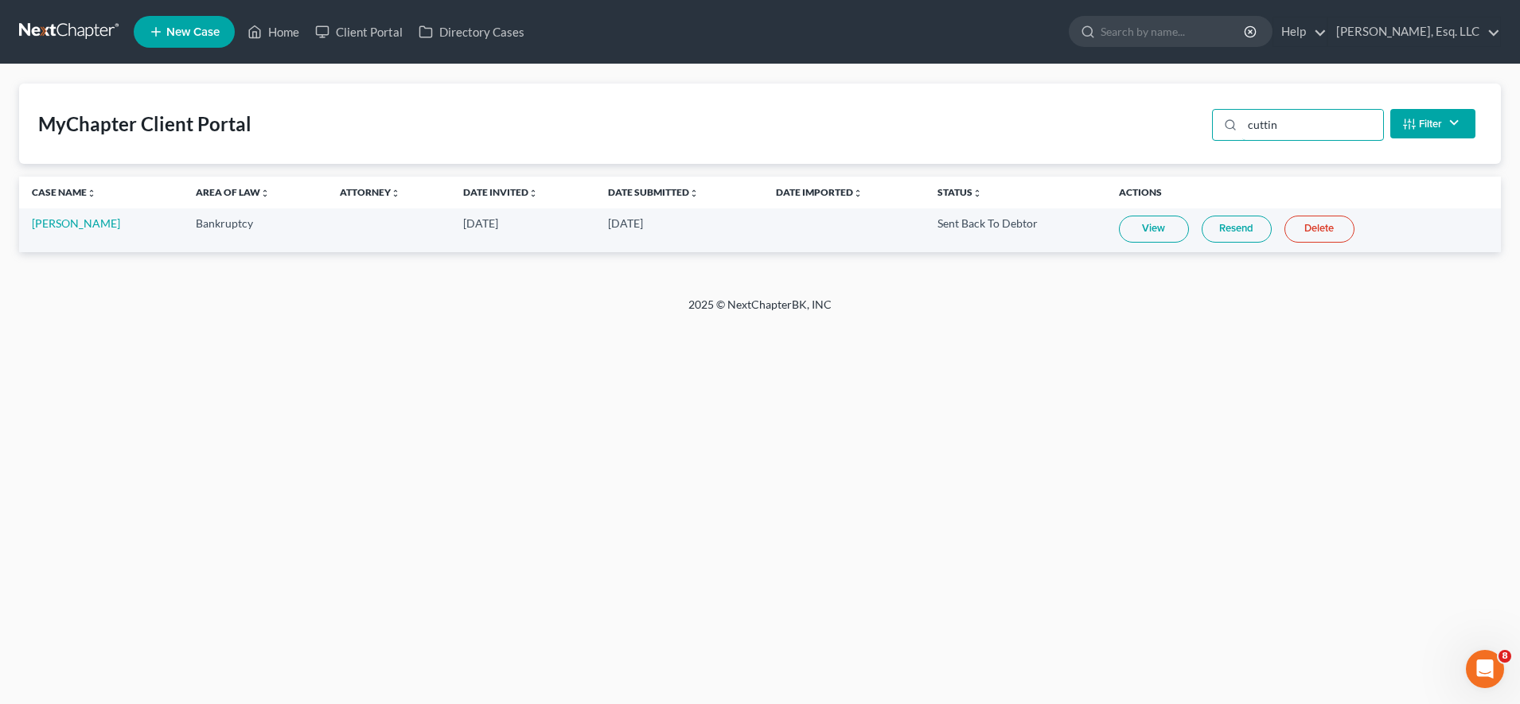
type input "cuttin"
click at [739, 230] on link "View" at bounding box center [1154, 229] width 70 height 27
drag, startPoint x: 1320, startPoint y: 130, endPoint x: 1072, endPoint y: 121, distance: 247.7
click at [739, 121] on div "MyChapter Client Portal cuttin Filter Status Filter... Invited In Progress Read…" at bounding box center [760, 124] width 1482 height 80
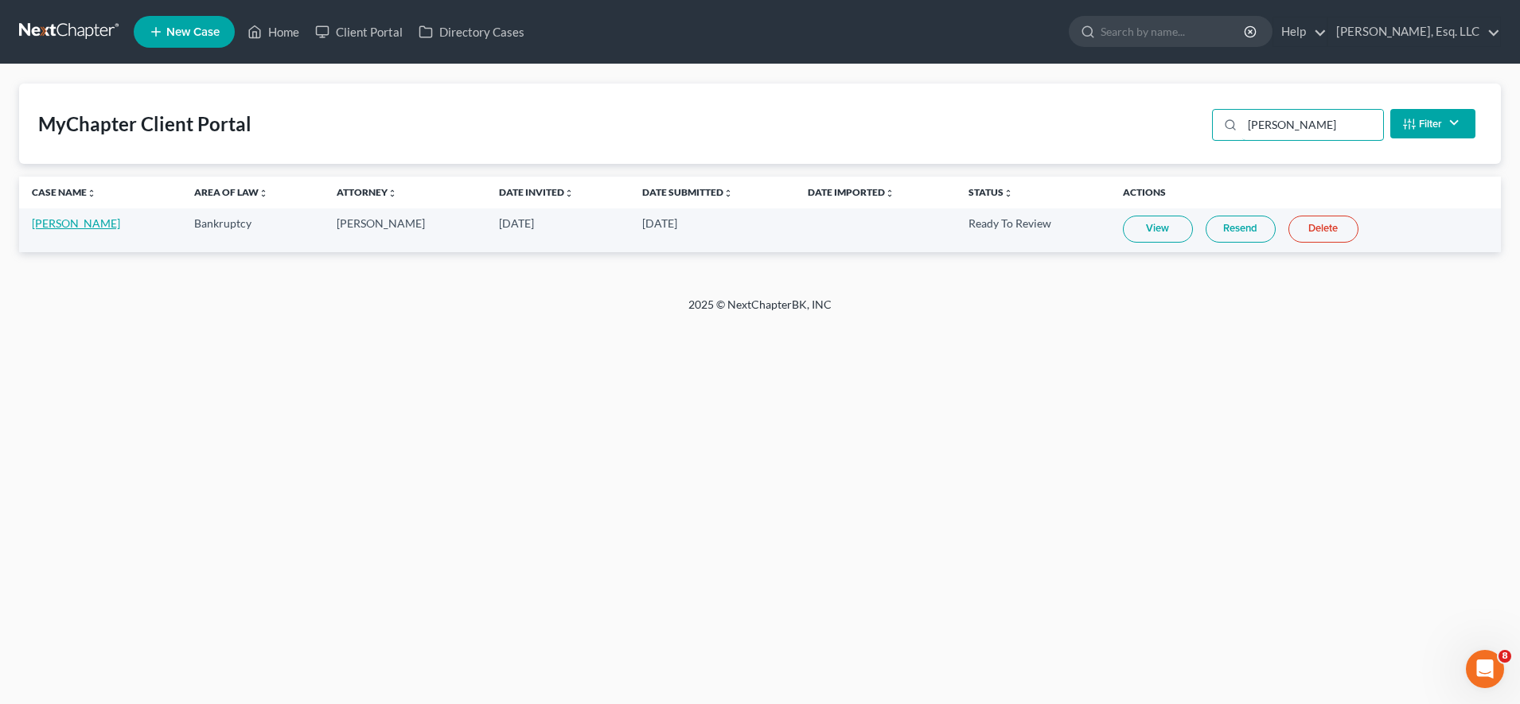
type input "[PERSON_NAME]"
click at [94, 220] on link "[PERSON_NAME]" at bounding box center [76, 224] width 88 height 14
select select "1"
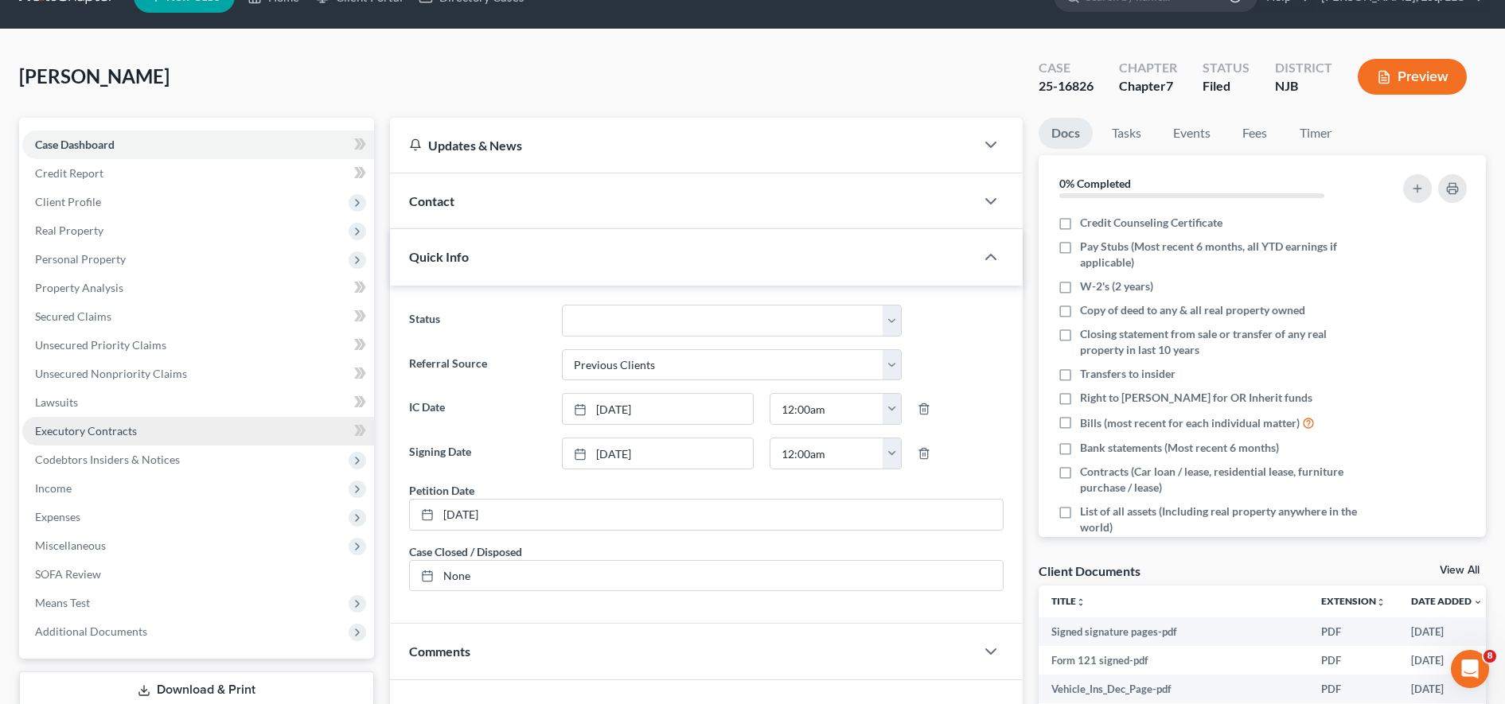
scroll to position [338, 0]
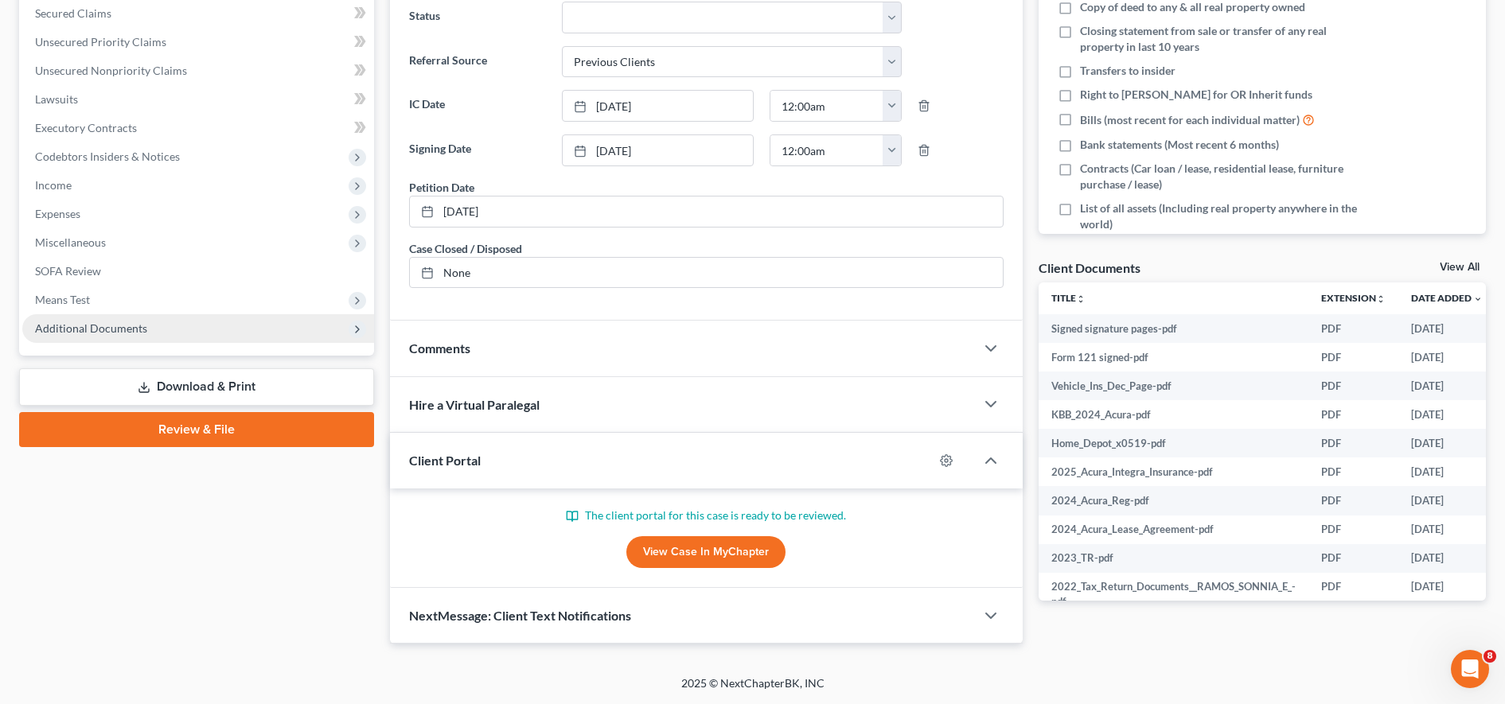
click at [178, 329] on span "Additional Documents" at bounding box center [198, 328] width 352 height 29
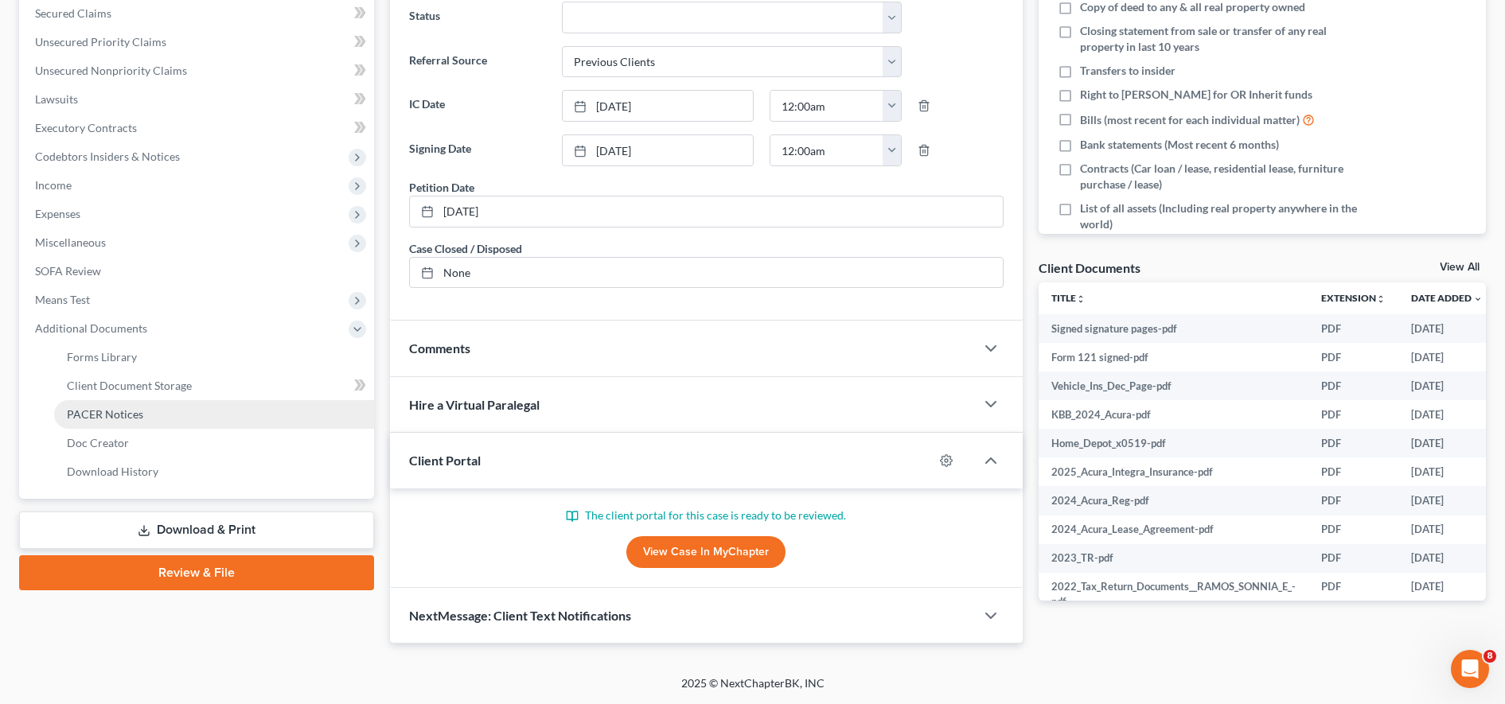
click at [162, 412] on link "PACER Notices" at bounding box center [214, 414] width 320 height 29
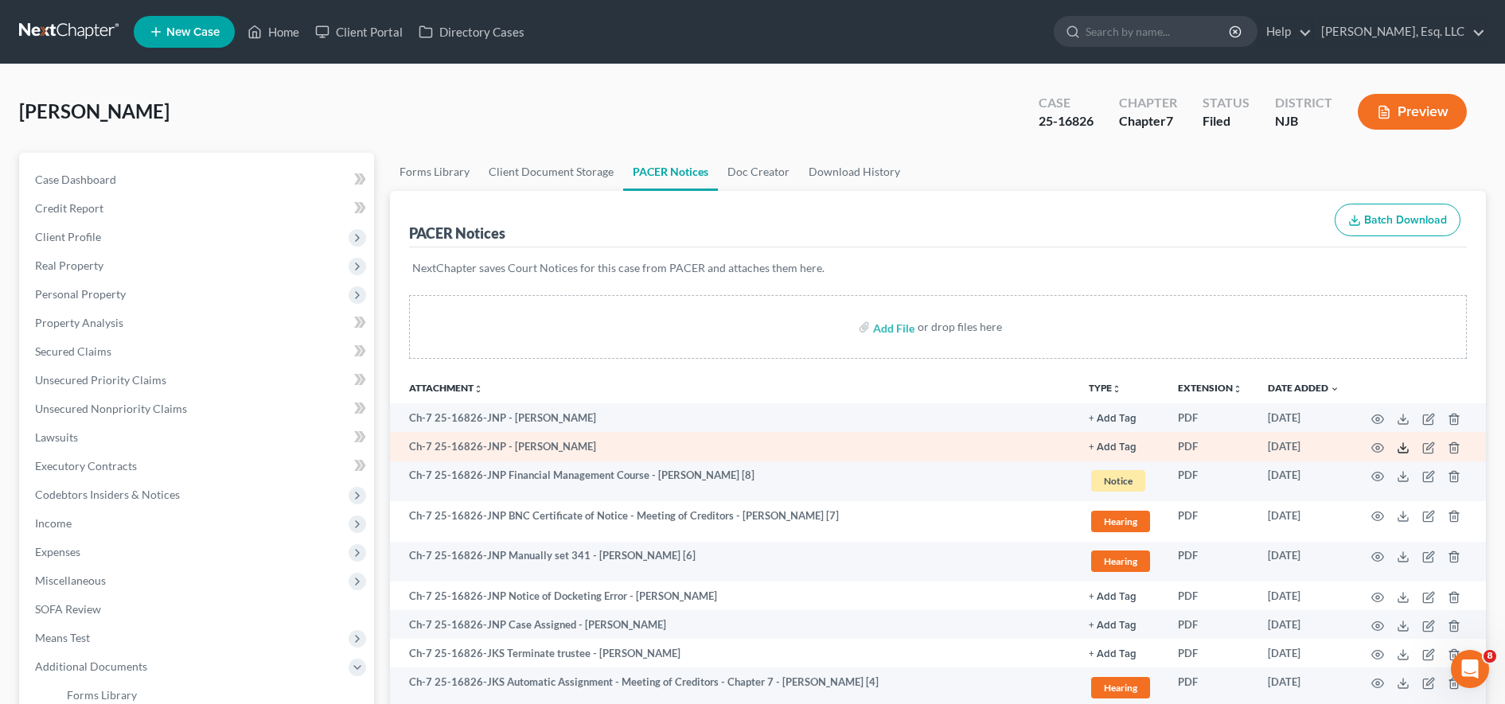
click at [739, 448] on icon at bounding box center [1403, 448] width 13 height 13
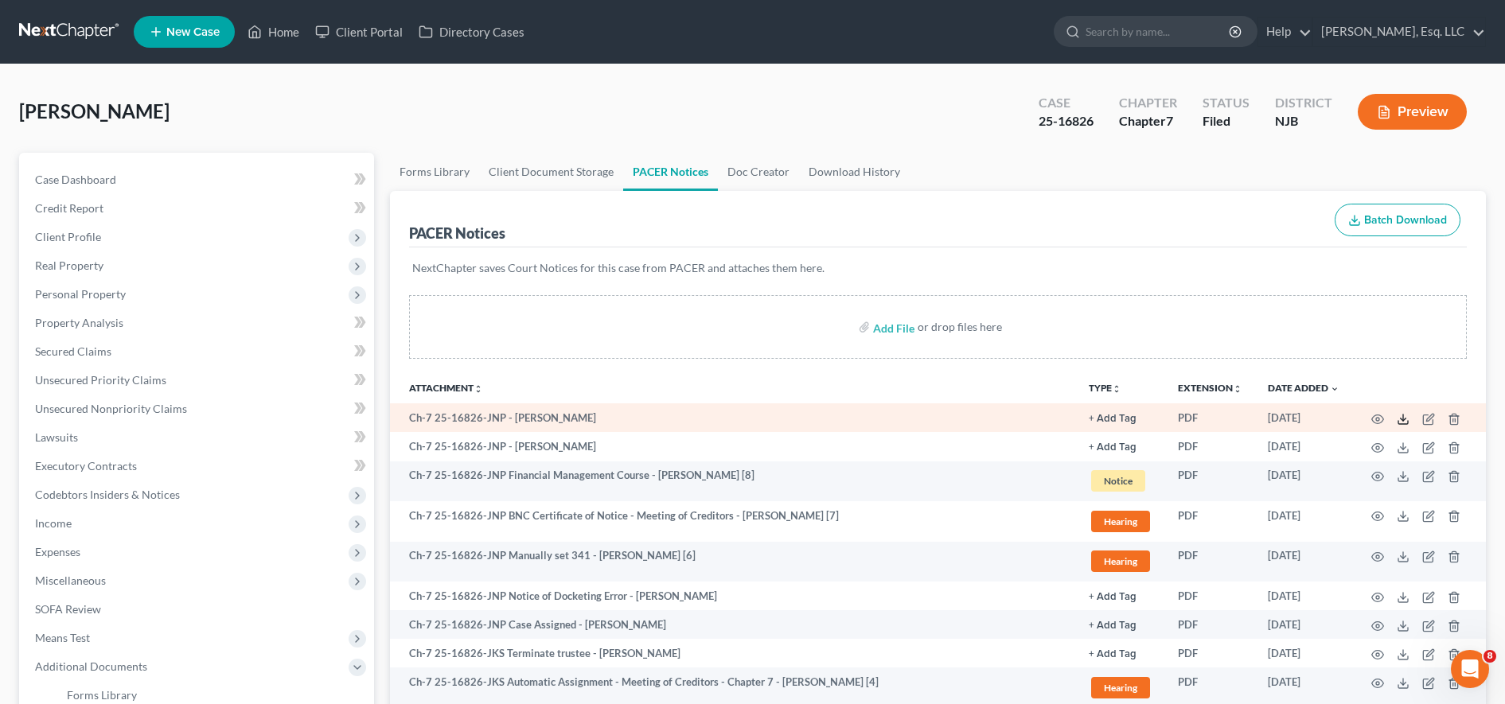
click at [739, 425] on icon at bounding box center [1403, 419] width 13 height 13
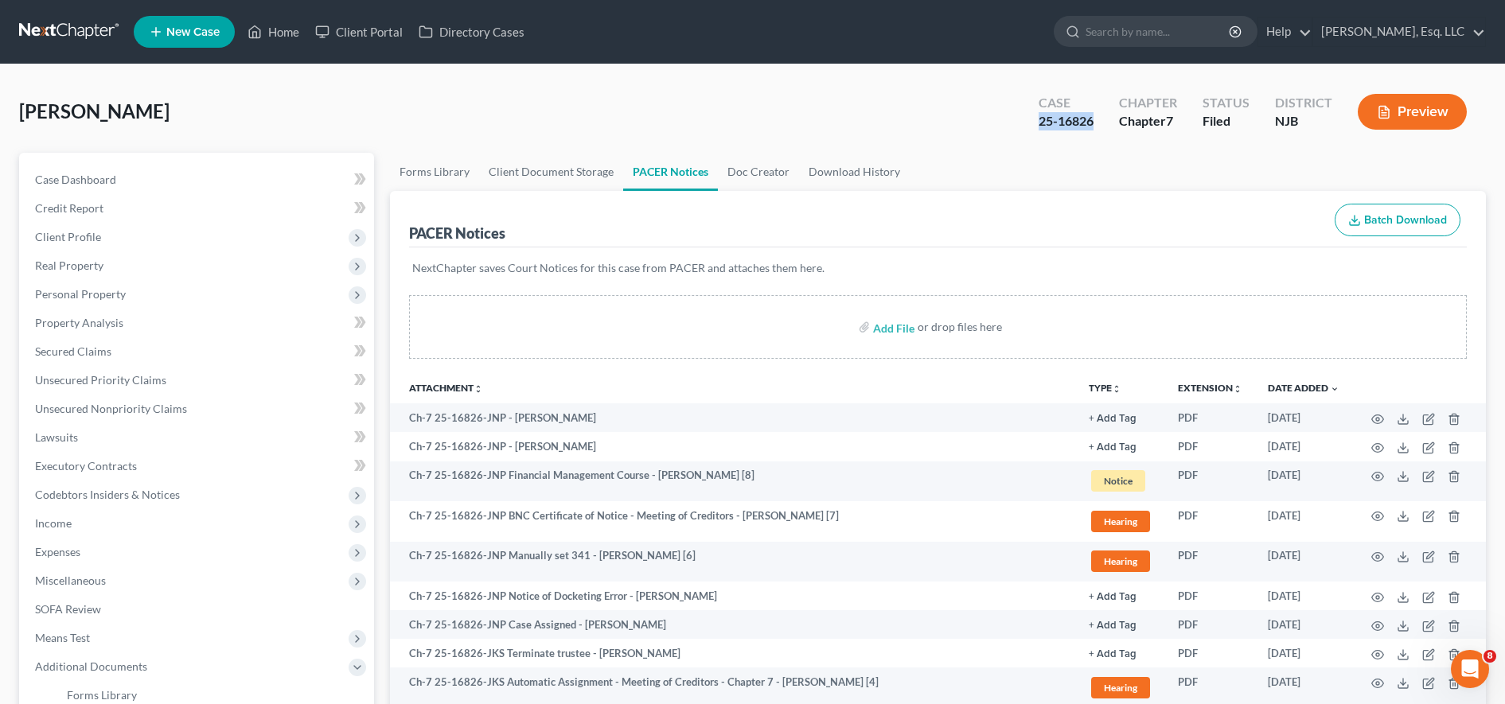
drag, startPoint x: 1036, startPoint y: 120, endPoint x: 1094, endPoint y: 131, distance: 59.0
click at [739, 131] on div "Case 25-16826" at bounding box center [1066, 113] width 80 height 47
copy div "25-16826"
click at [739, 125] on div "25-16826" at bounding box center [1066, 121] width 55 height 18
